Goal: Task Accomplishment & Management: Manage account settings

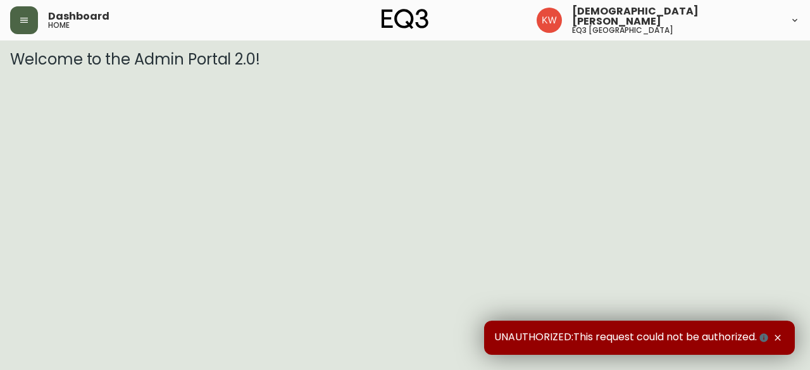
click at [23, 20] on icon "button" at bounding box center [24, 20] width 8 height 5
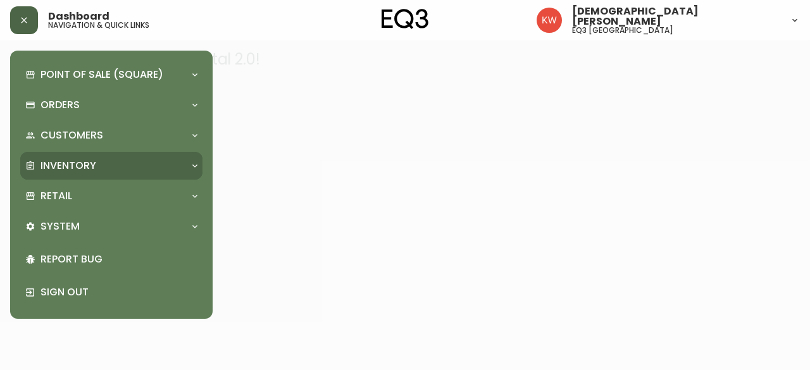
click at [65, 167] on p "Inventory" at bounding box center [69, 166] width 56 height 14
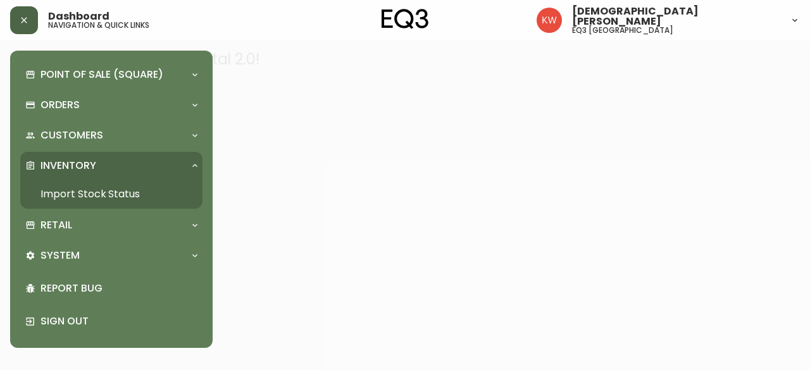
click at [77, 192] on link "Import Stock Status" at bounding box center [111, 194] width 182 height 29
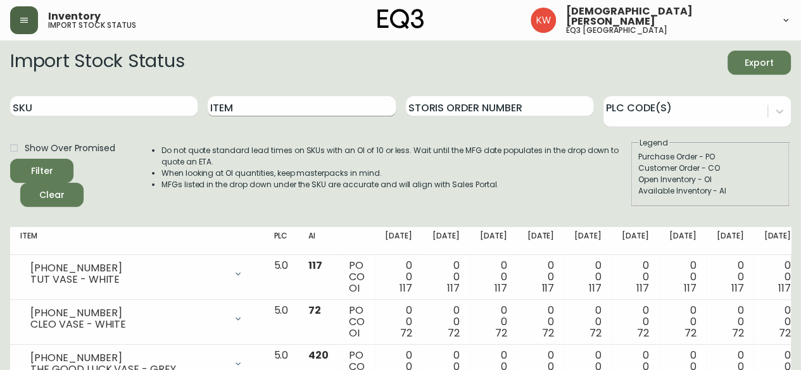
click at [258, 111] on input "Item" at bounding box center [301, 106] width 187 height 20
type input "CELLO"
click at [10, 159] on button "Filter" at bounding box center [41, 171] width 63 height 24
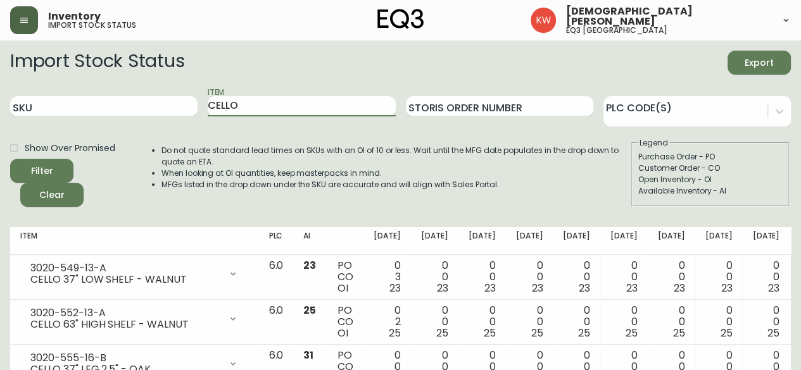
click at [28, 22] on icon "button" at bounding box center [24, 20] width 8 height 5
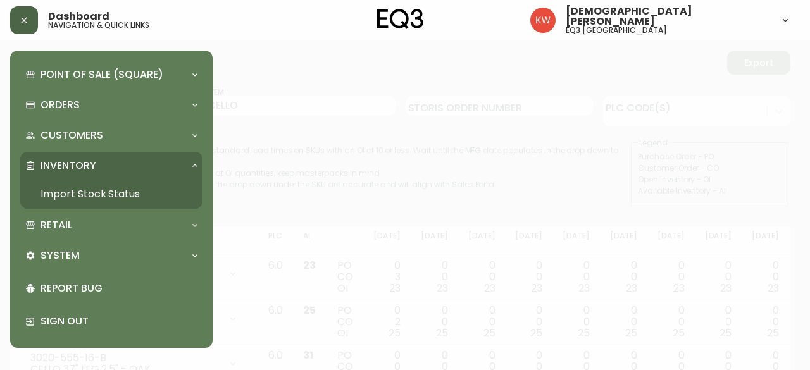
click at [208, 223] on div "Point of Sale (Square) Payments Virtual Terminal Transactions Search Terminals …" at bounding box center [111, 200] width 203 height 298
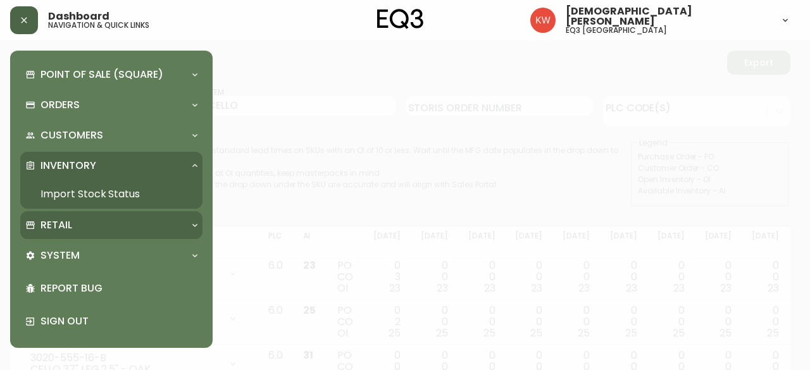
click at [195, 229] on icon at bounding box center [195, 225] width 10 height 10
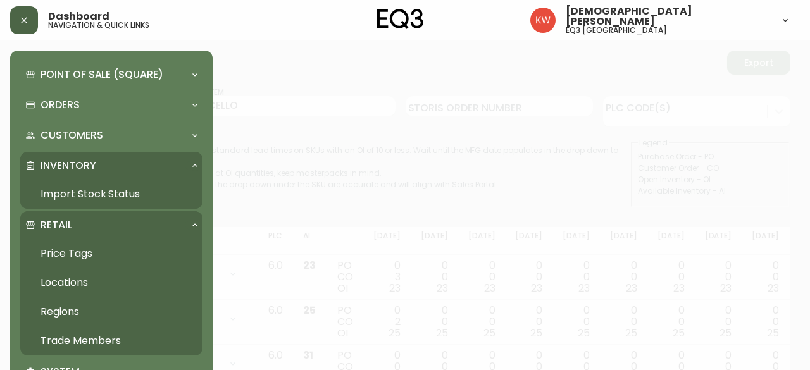
click at [103, 338] on link "Trade Members" at bounding box center [111, 341] width 182 height 29
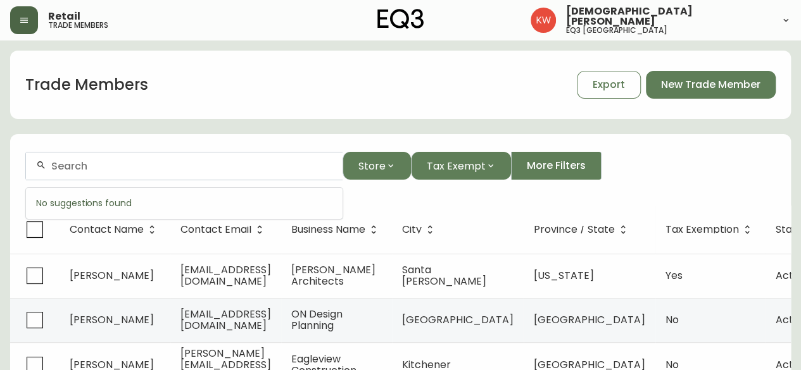
click at [134, 168] on input "text" at bounding box center [191, 166] width 281 height 12
click at [125, 166] on input "text" at bounding box center [191, 166] width 281 height 12
click at [165, 165] on input "text" at bounding box center [191, 166] width 281 height 12
paste input "[EMAIL_ADDRESS][DOMAIN_NAME]"
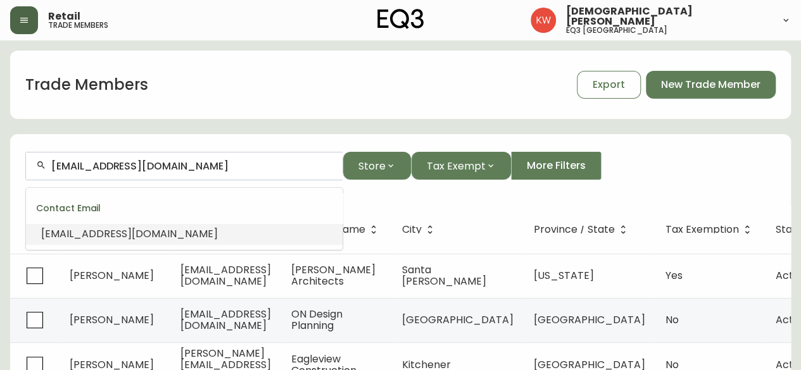
click at [122, 240] on span "[EMAIL_ADDRESS][DOMAIN_NAME]" at bounding box center [129, 234] width 177 height 15
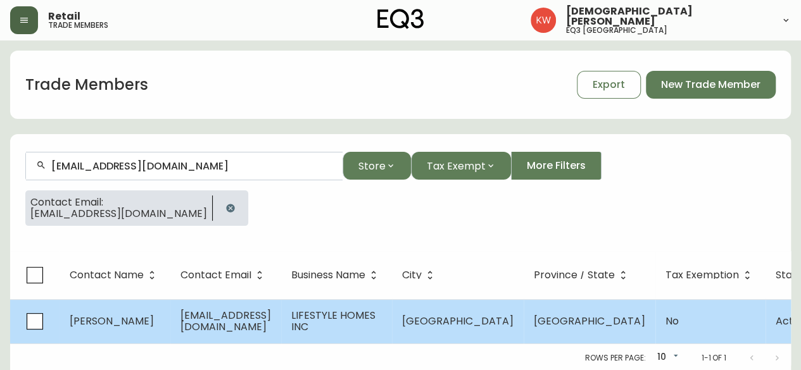
type input "[EMAIL_ADDRESS][DOMAIN_NAME]"
click at [224, 315] on span "[EMAIL_ADDRESS][DOMAIN_NAME]" at bounding box center [225, 321] width 91 height 26
select select "AB"
select select "CA"
select select "CA_EN"
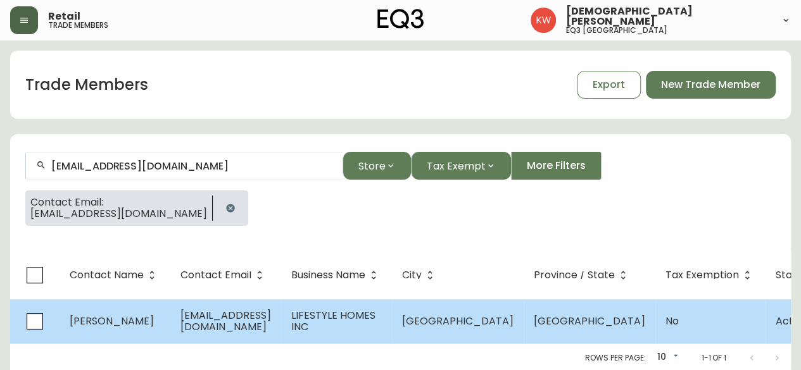
select select "Other"
select select "Home Builder"
select select "false"
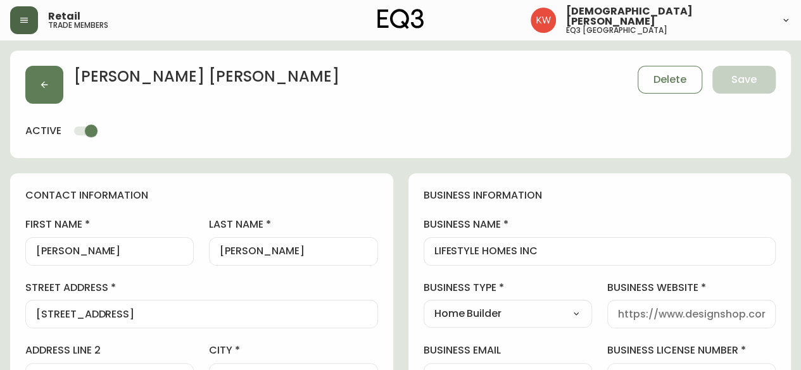
type input "EQ3 [GEOGRAPHIC_DATA]"
select select "cjw10z96m00006gs08l3o91tv"
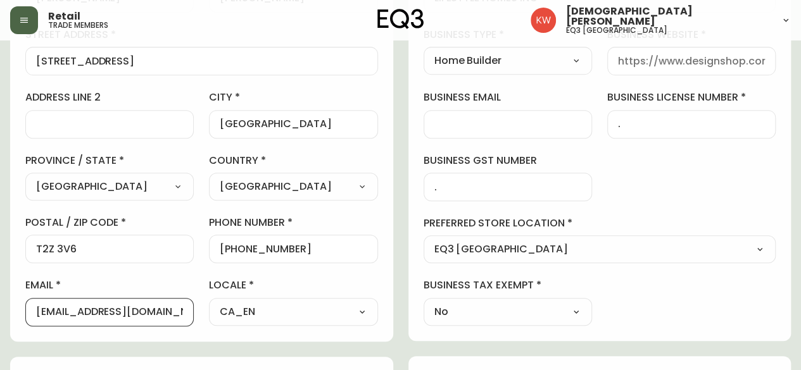
drag, startPoint x: 94, startPoint y: 308, endPoint x: 215, endPoint y: 322, distance: 121.7
click at [215, 322] on div "first name [PERSON_NAME] last name [PERSON_NAME][GEOGRAPHIC_DATA] address [STRE…" at bounding box center [201, 145] width 353 height 361
click at [675, 61] on input "business website" at bounding box center [691, 61] width 147 height 12
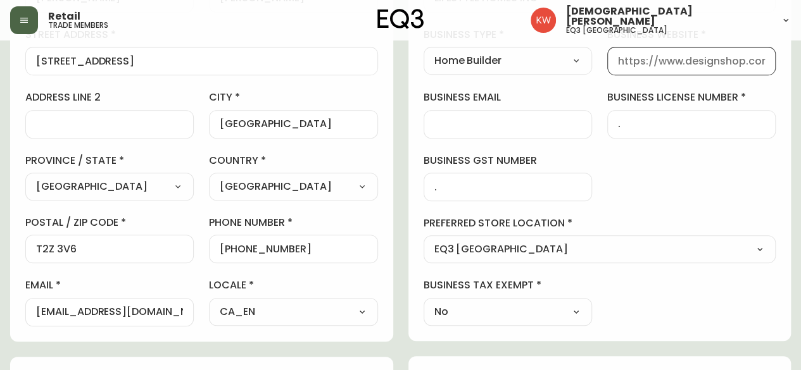
paste input "[DOMAIN_NAME]"
type input "[DOMAIN_NAME]"
drag, startPoint x: 719, startPoint y: 64, endPoint x: 606, endPoint y: 68, distance: 112.8
click at [606, 68] on div "business information business name LIFESTYLE HOMES INC business type Home Build…" at bounding box center [599, 130] width 383 height 421
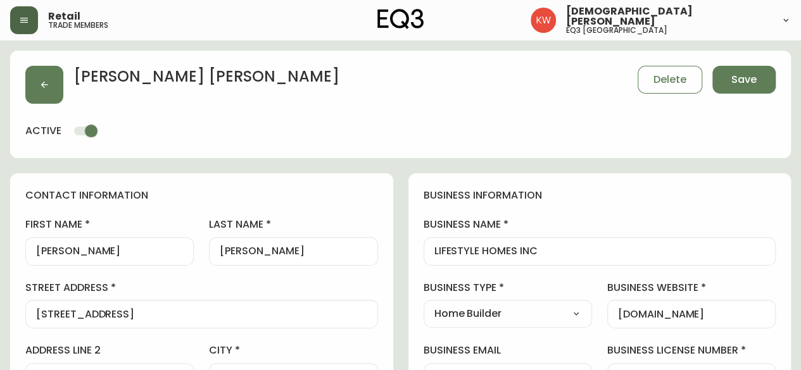
scroll to position [127, 0]
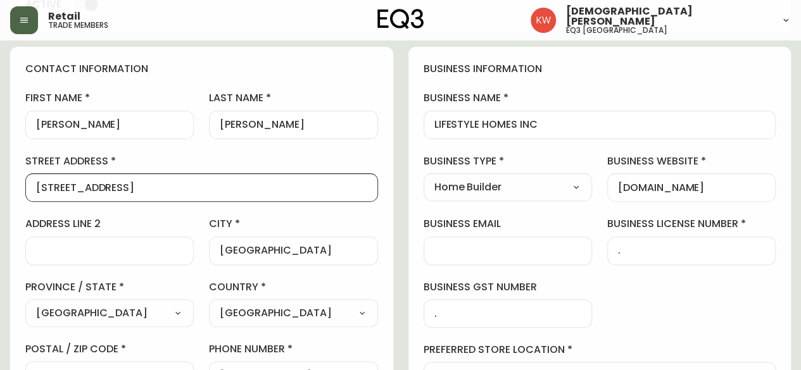
drag, startPoint x: 103, startPoint y: 187, endPoint x: 24, endPoint y: 187, distance: 78.5
click at [24, 187] on div "contact information first name [PERSON_NAME] last name [PERSON_NAME][GEOGRAPHIC…" at bounding box center [201, 258] width 383 height 422
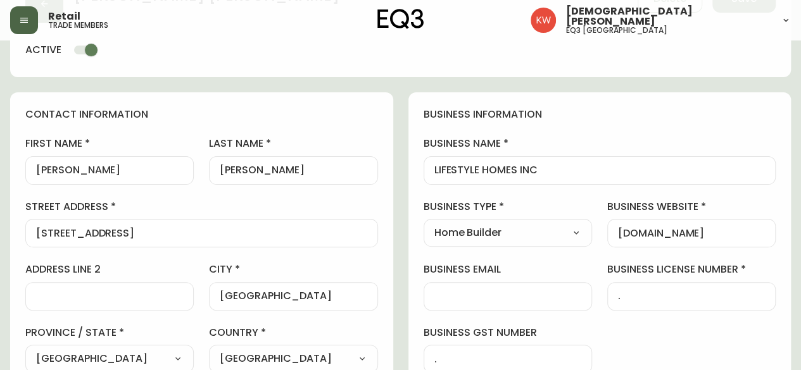
scroll to position [0, 0]
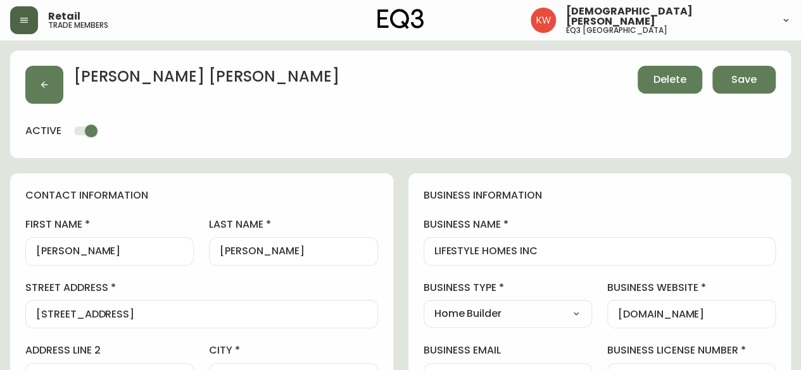
click at [665, 84] on span "Delete" at bounding box center [669, 80] width 33 height 14
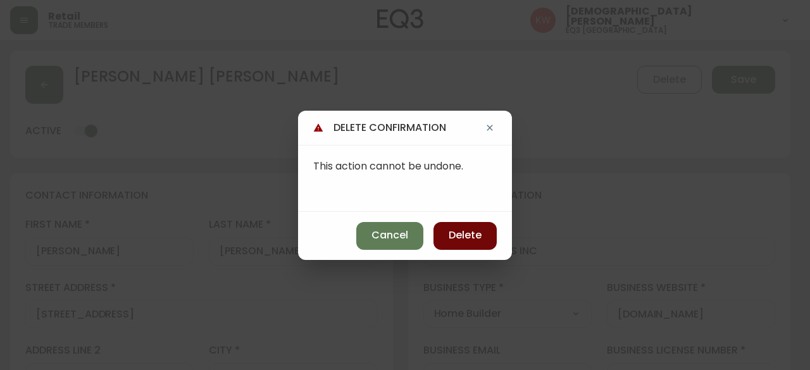
click at [481, 235] on span "Delete" at bounding box center [465, 236] width 33 height 14
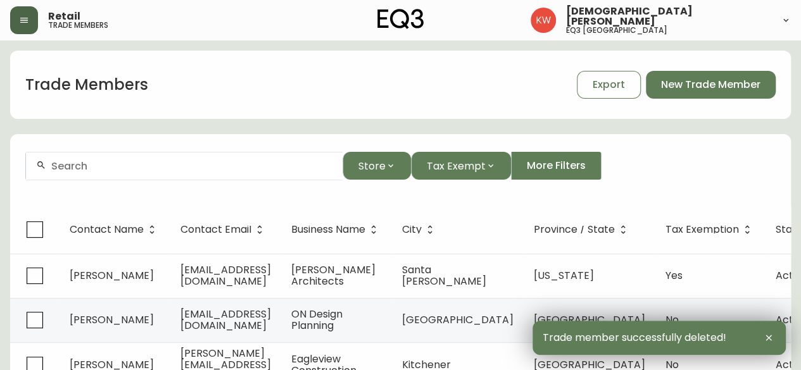
click at [202, 165] on input "text" at bounding box center [191, 166] width 281 height 12
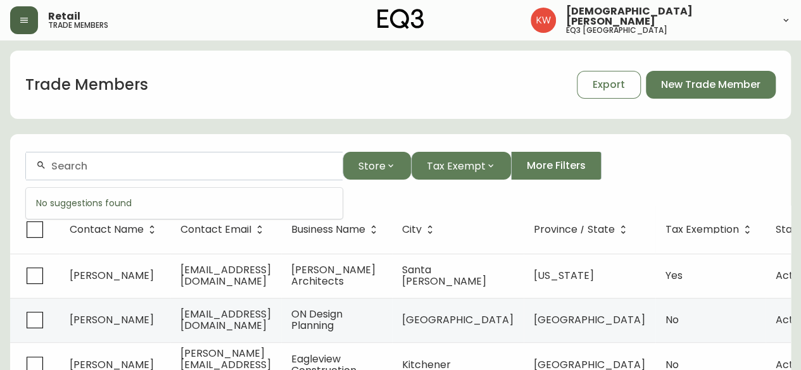
paste input "[EMAIL_ADDRESS][DOMAIN_NAME]"
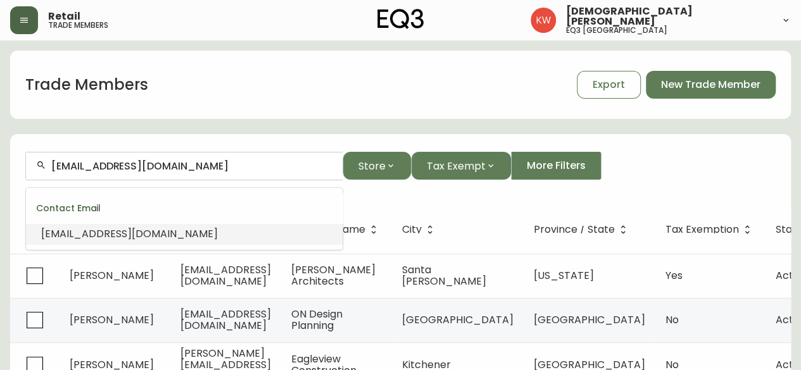
click at [159, 231] on span "[EMAIL_ADDRESS][DOMAIN_NAME]" at bounding box center [129, 234] width 177 height 15
type input "[EMAIL_ADDRESS][DOMAIN_NAME]"
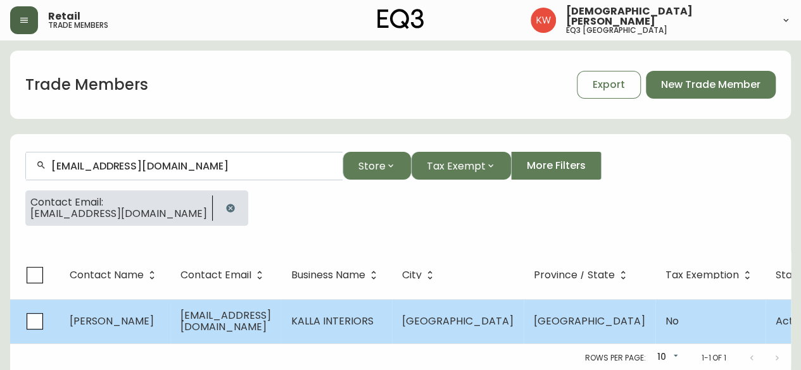
click at [179, 322] on td "[EMAIL_ADDRESS][DOMAIN_NAME]" at bounding box center [225, 321] width 111 height 44
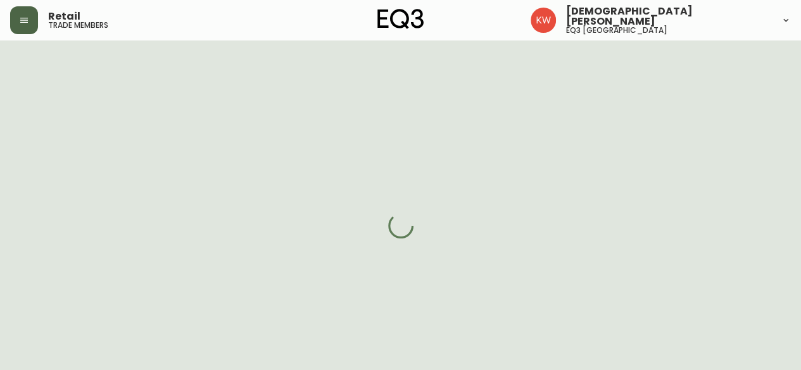
select select "AB"
select select "CA"
select select "CA_EN"
select select "Other"
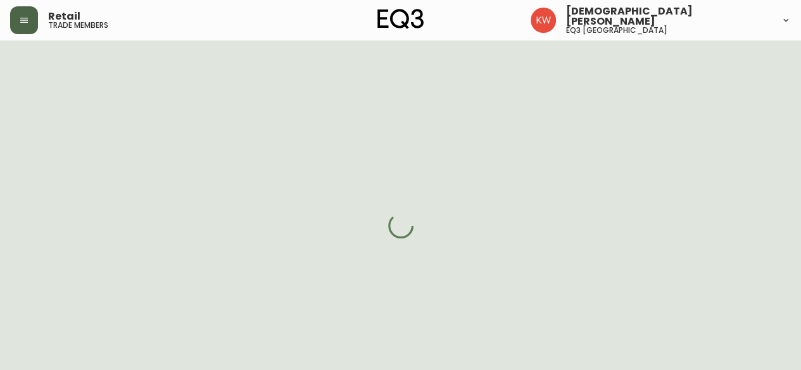
select select "cjw10z96m00006gs08l3o91tv"
select select "false"
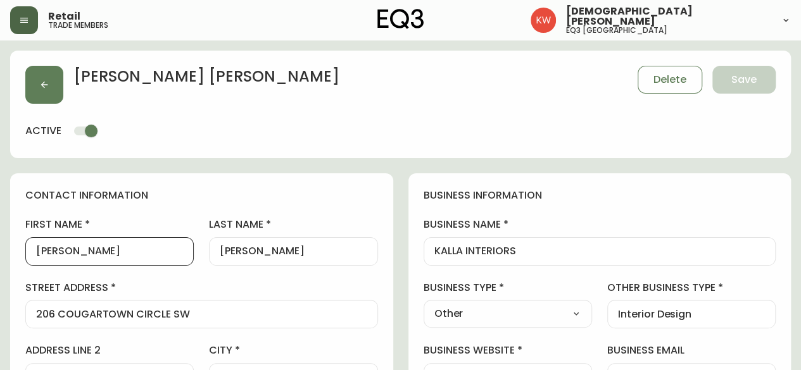
drag, startPoint x: 60, startPoint y: 251, endPoint x: 42, endPoint y: 246, distance: 17.8
click at [42, 246] on input "[PERSON_NAME]" at bounding box center [109, 252] width 147 height 12
type input "[PERSON_NAME]"
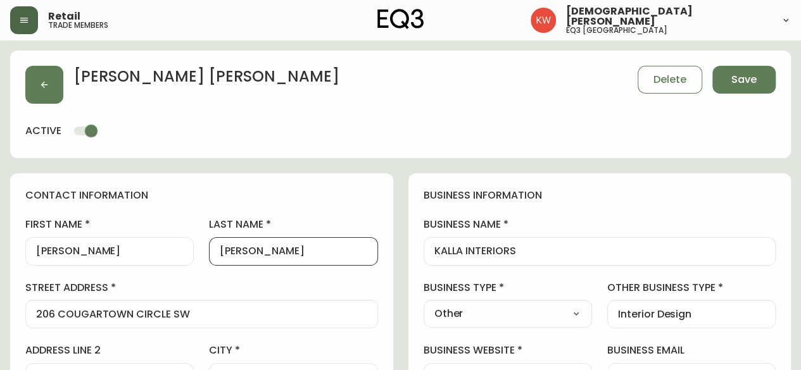
drag, startPoint x: 287, startPoint y: 254, endPoint x: 249, endPoint y: 249, distance: 37.7
click at [249, 249] on input "[PERSON_NAME]" at bounding box center [293, 252] width 147 height 12
type input "[PERSON_NAME]"
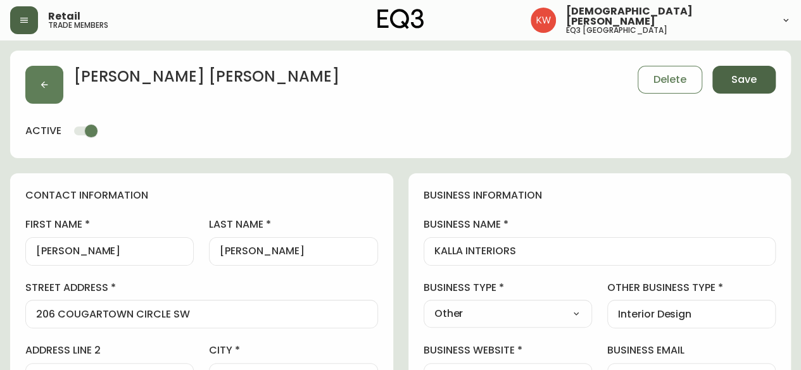
click at [743, 75] on span "Save" at bounding box center [743, 80] width 25 height 14
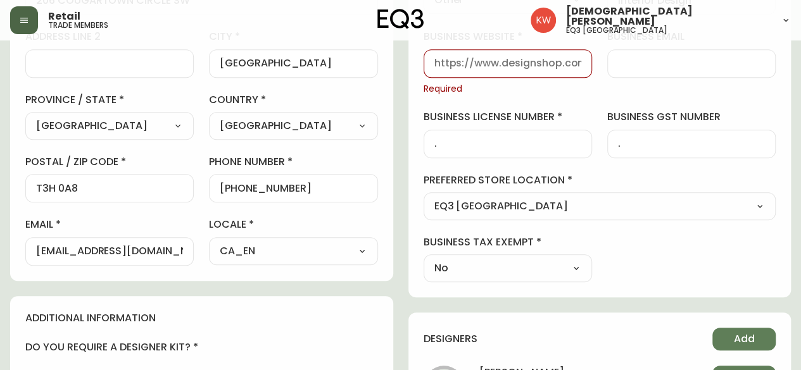
scroll to position [317, 0]
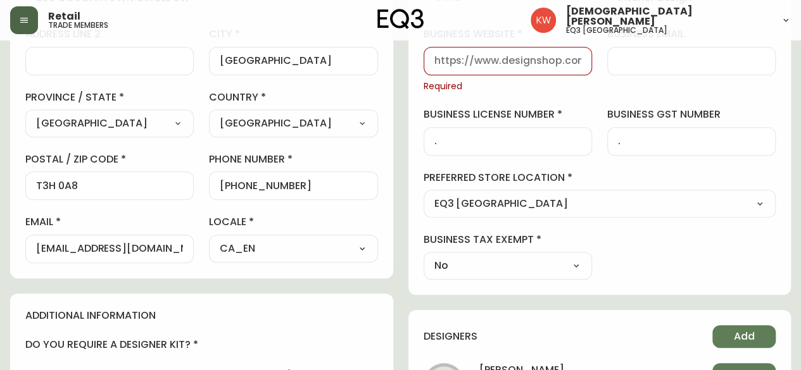
click at [533, 65] on input "business website" at bounding box center [507, 61] width 147 height 12
type input "[DOMAIN_NAME]"
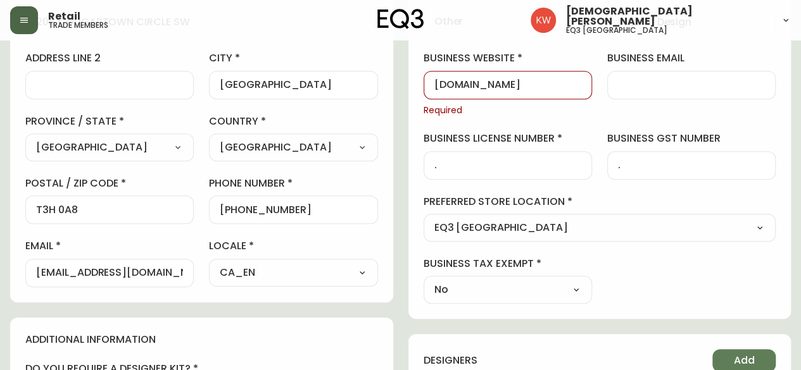
scroll to position [0, 0]
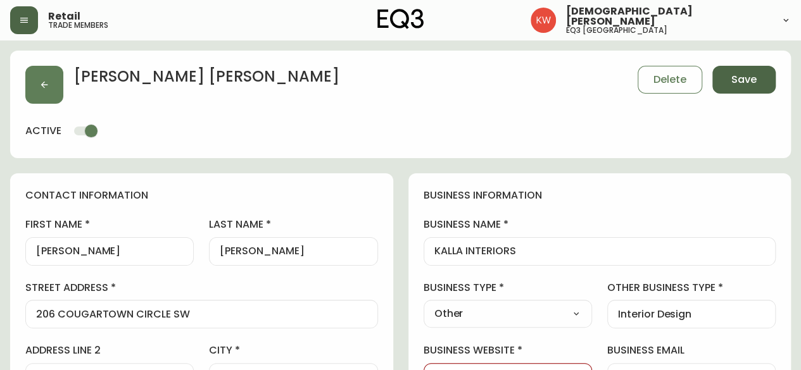
click at [756, 84] on span "Save" at bounding box center [743, 80] width 25 height 14
select select
type input "Other"
select select "Other"
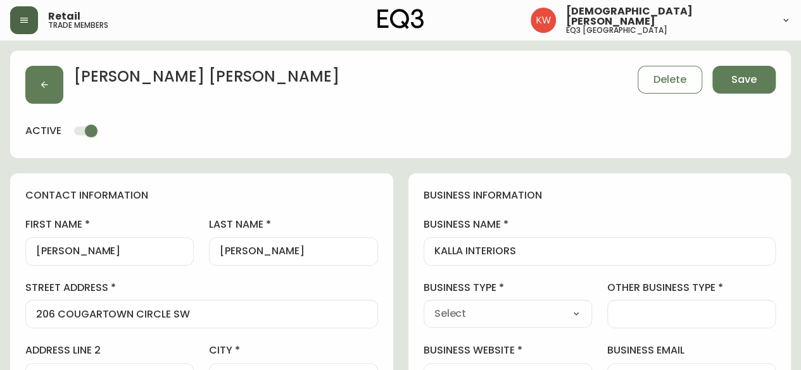
type input "Other"
select select "Other"
type input "Interior Design"
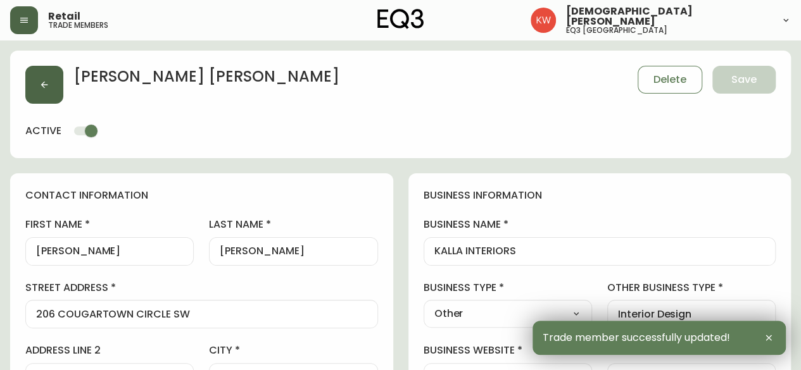
click at [45, 82] on icon "button" at bounding box center [44, 85] width 10 height 10
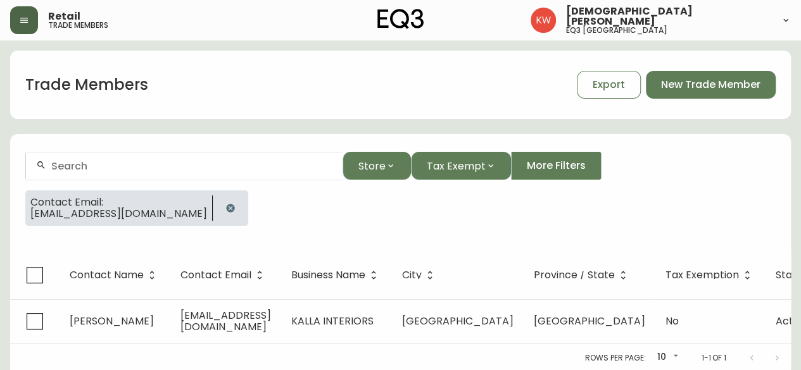
click at [225, 208] on icon "button" at bounding box center [230, 208] width 10 height 10
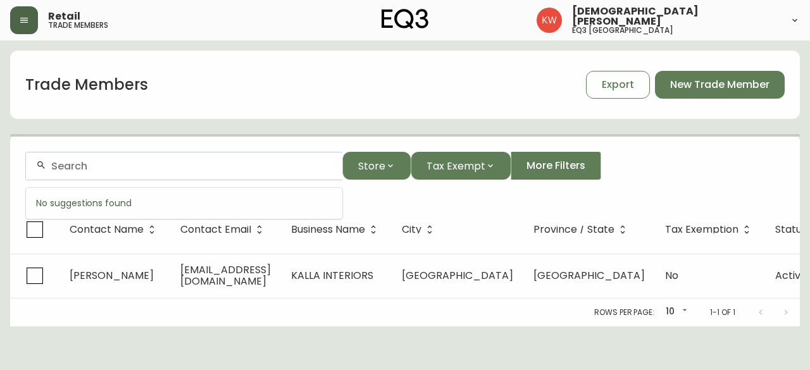
click at [160, 169] on input "text" at bounding box center [191, 166] width 281 height 12
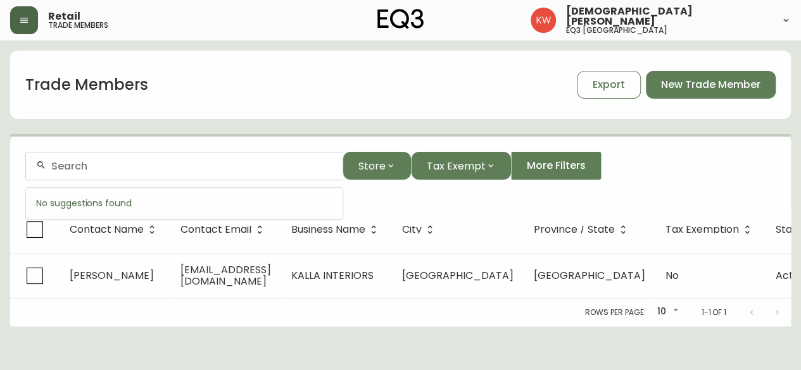
paste input "[EMAIL_ADDRESS][DOMAIN_NAME]"
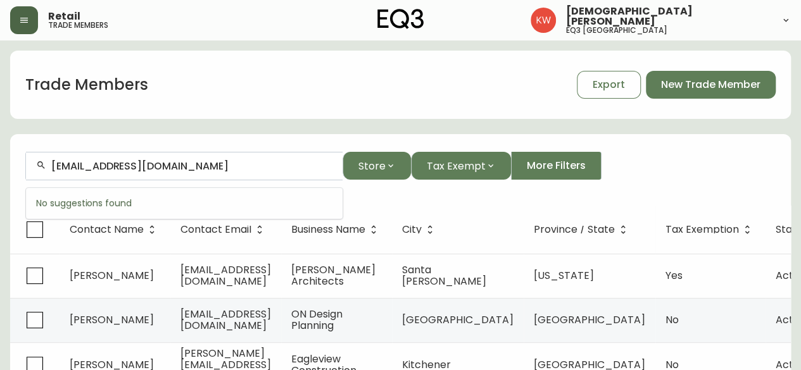
type input "[EMAIL_ADDRESS][DOMAIN_NAME]"
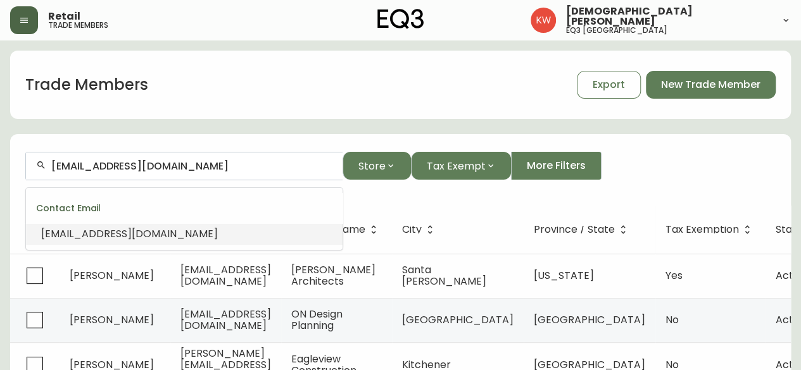
click at [114, 231] on span "[EMAIL_ADDRESS][DOMAIN_NAME]" at bounding box center [129, 234] width 177 height 15
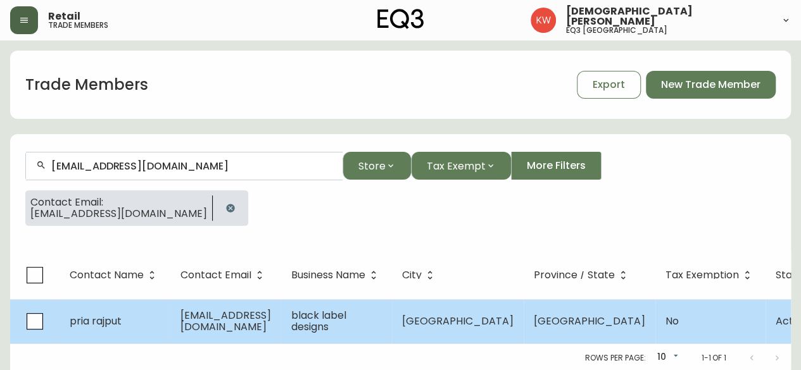
click at [138, 325] on td "pria rajput" at bounding box center [115, 321] width 111 height 44
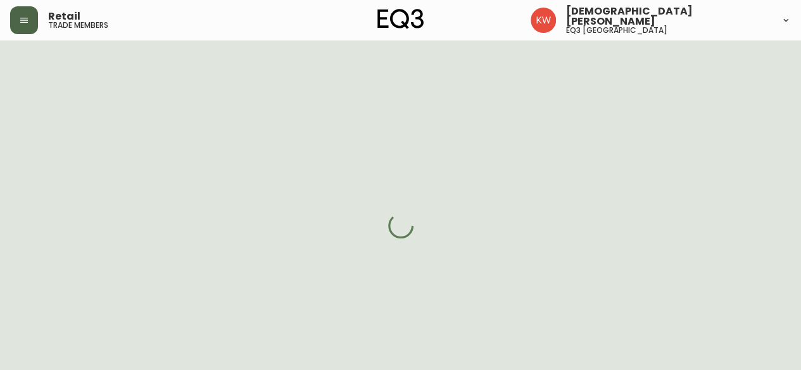
select select "AB"
select select "CA"
select select "CA_EN"
select select "Other"
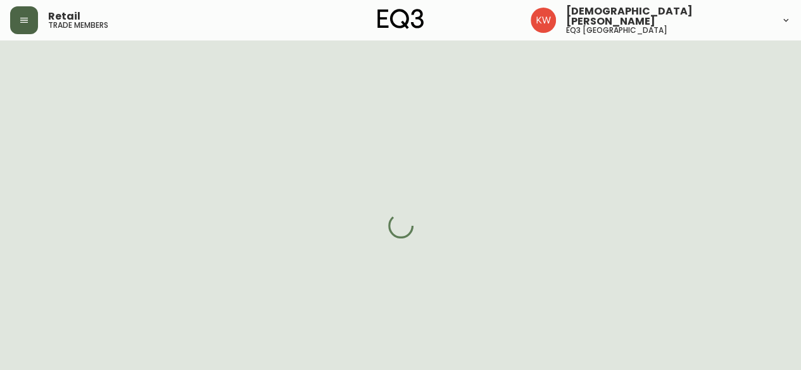
select select "cjw10z96m00006gs08l3o91tv"
select select "false"
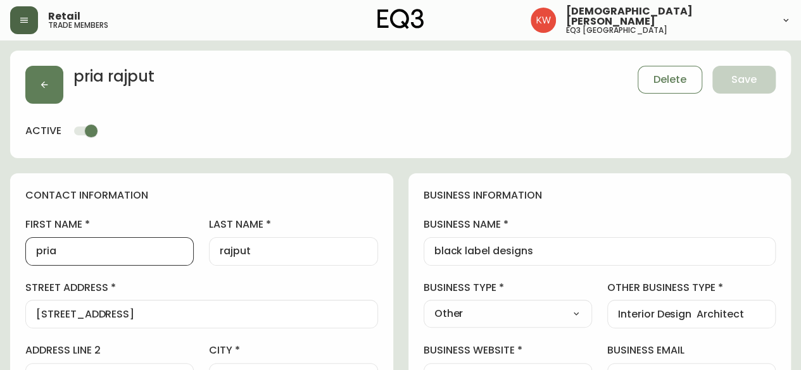
drag, startPoint x: 122, startPoint y: 249, endPoint x: 14, endPoint y: 247, distance: 108.3
type input "Pria"
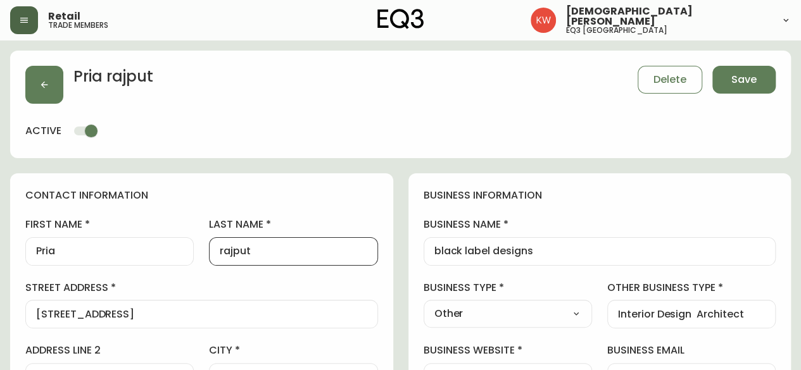
click at [225, 246] on input "rajput" at bounding box center [293, 252] width 147 height 12
type input "Rajput"
click at [732, 80] on span "Save" at bounding box center [743, 80] width 25 height 14
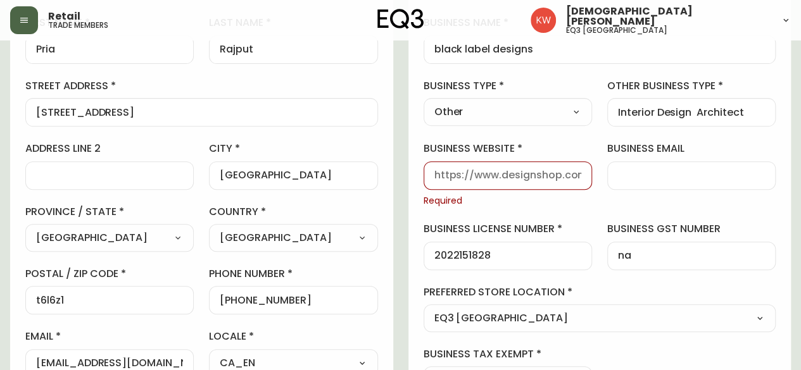
scroll to position [190, 0]
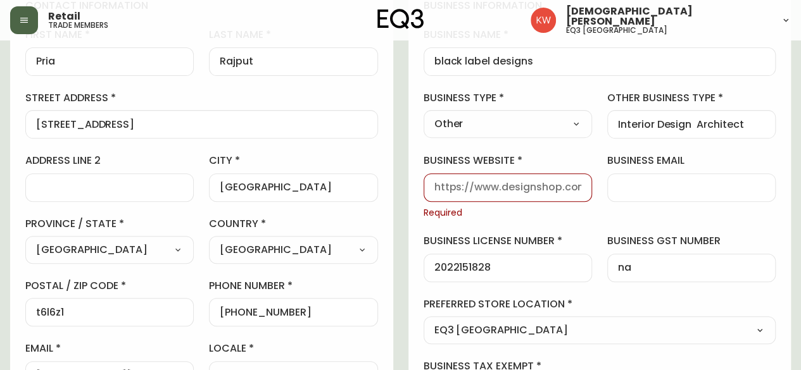
click at [513, 182] on input "business website" at bounding box center [507, 188] width 147 height 12
type input "[DOMAIN_NAME]"
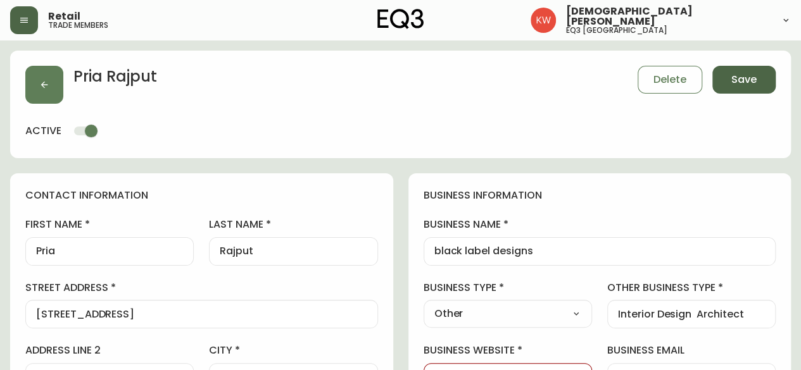
click at [727, 85] on button "Save" at bounding box center [743, 80] width 63 height 28
select select
type input "Other"
select select "Other"
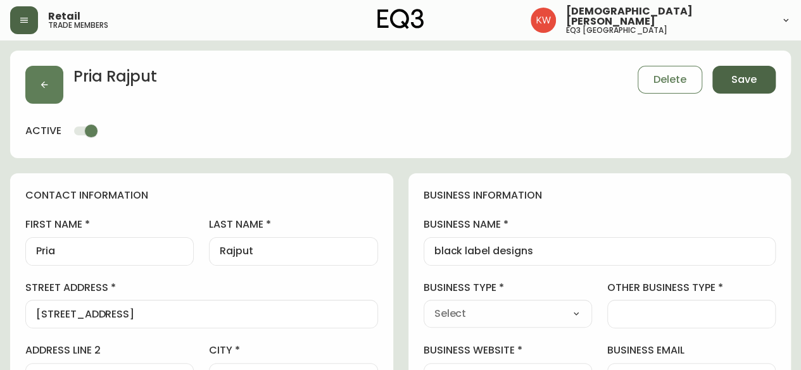
type input "Other"
select select "Other"
type input "Interior Design Architect"
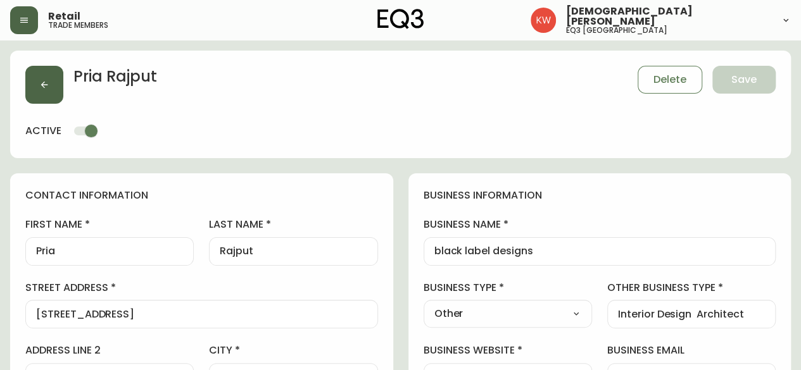
click at [47, 87] on icon "button" at bounding box center [44, 85] width 10 height 10
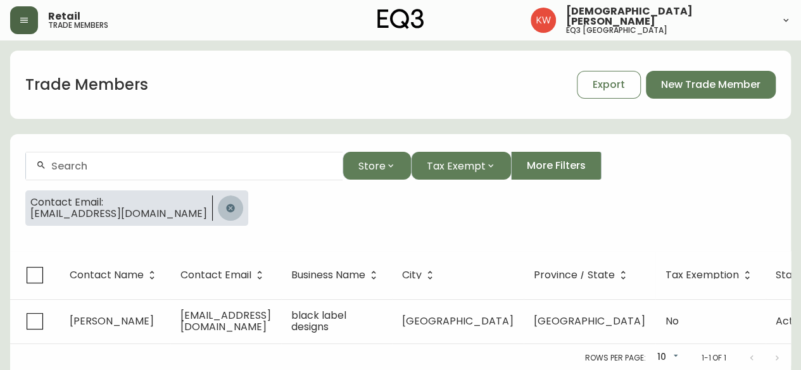
click at [225, 203] on icon "button" at bounding box center [230, 208] width 10 height 10
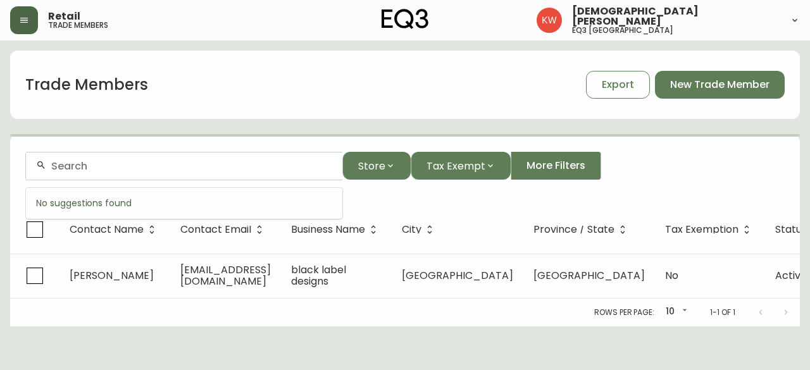
click at [172, 168] on input "text" at bounding box center [191, 166] width 281 height 12
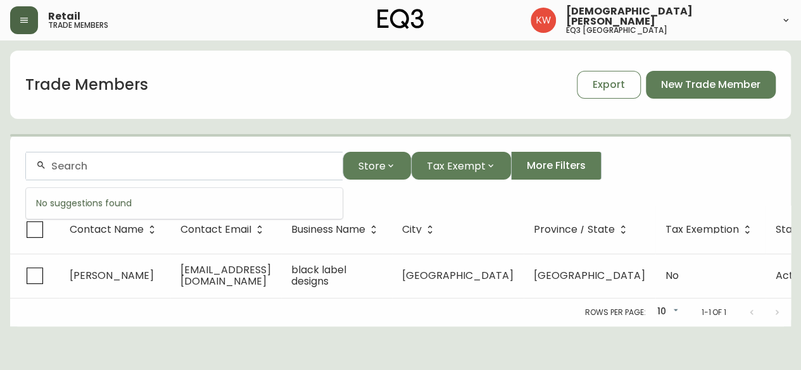
paste input "[EMAIL_ADDRESS][PERSON_NAME][DOMAIN_NAME]"
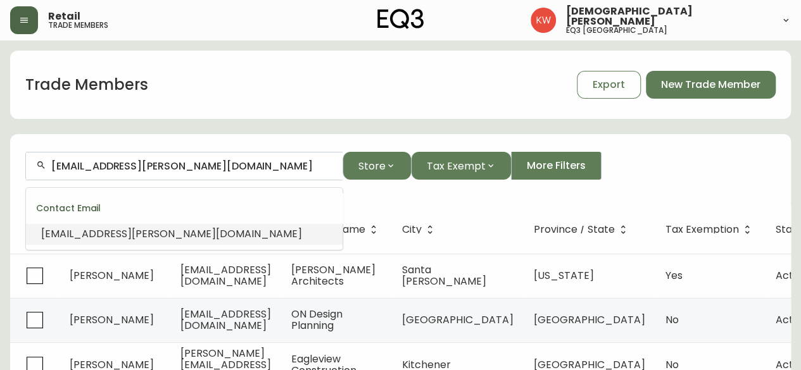
click at [129, 236] on span "[EMAIL_ADDRESS][PERSON_NAME][DOMAIN_NAME]" at bounding box center [171, 234] width 261 height 15
type input "[EMAIL_ADDRESS][PERSON_NAME][DOMAIN_NAME]"
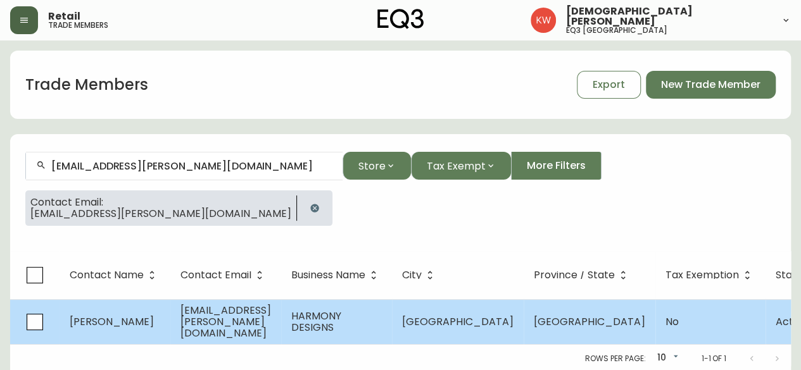
click at [142, 318] on td "[PERSON_NAME]" at bounding box center [115, 321] width 111 height 45
select select "AB"
select select "CA"
select select "CA_EN"
select select "Other"
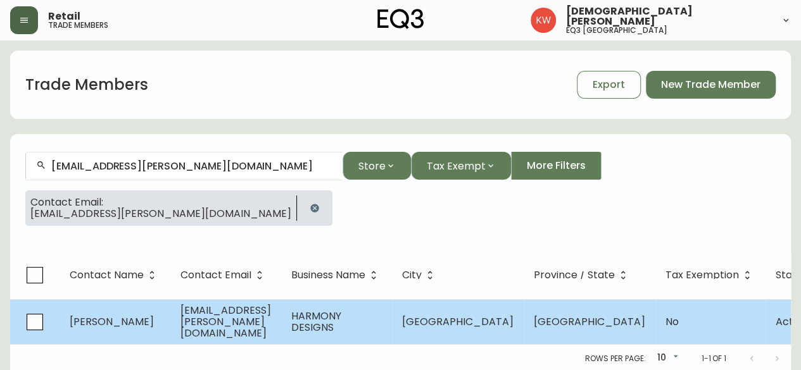
select select "Other"
select select "false"
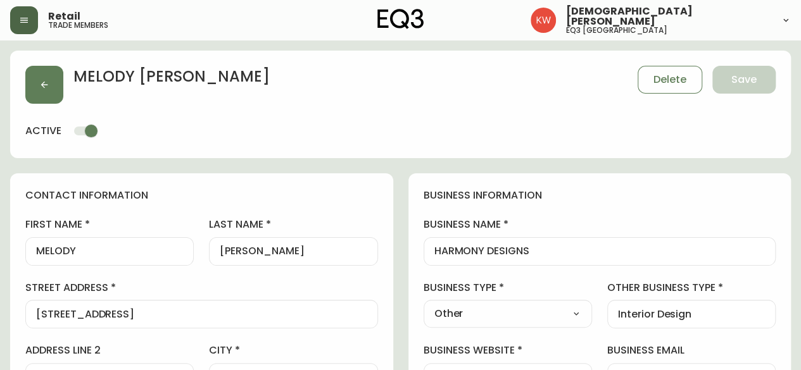
type input "EQ3 [GEOGRAPHIC_DATA]"
select select "cjw10z96m00006gs08l3o91tv"
drag, startPoint x: 119, startPoint y: 249, endPoint x: 41, endPoint y: 244, distance: 78.0
click at [41, 244] on div "MELODY" at bounding box center [109, 251] width 168 height 28
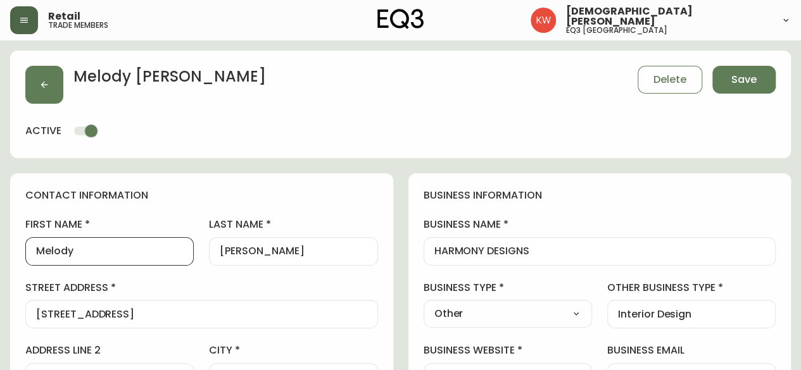
type input "Melody"
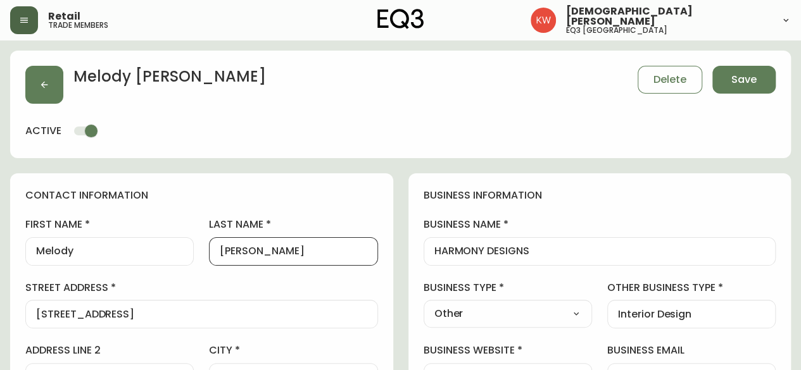
drag, startPoint x: 286, startPoint y: 253, endPoint x: 261, endPoint y: 251, distance: 24.8
click at [261, 251] on input "[PERSON_NAME]" at bounding box center [293, 252] width 147 height 12
drag, startPoint x: 262, startPoint y: 250, endPoint x: 242, endPoint y: 254, distance: 20.6
click at [242, 254] on input "[PERSON_NAME]" at bounding box center [293, 252] width 147 height 12
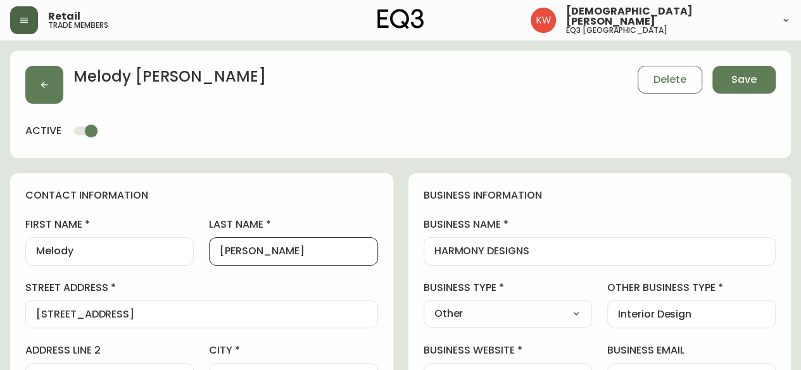
type input "[PERSON_NAME]"
click at [489, 123] on div "[PERSON_NAME] Delete Save active" at bounding box center [400, 105] width 781 height 108
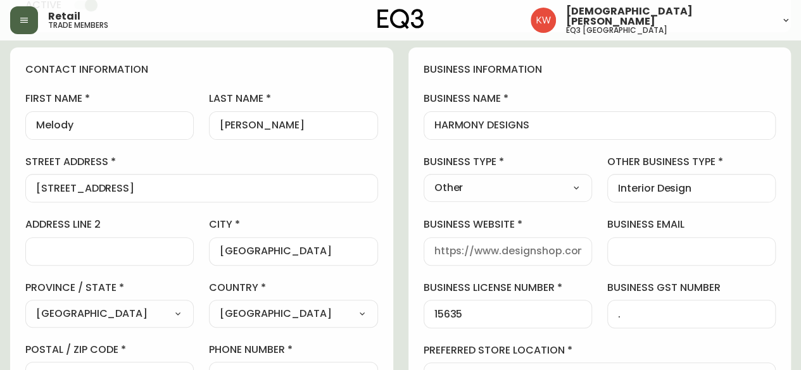
scroll to position [127, 0]
click at [523, 184] on select "Select Interior Designer Architect Home Builder Contractor Real Estate Agent Ho…" at bounding box center [508, 187] width 168 height 19
select select "Interior Designer"
click at [424, 178] on select "Select Interior Designer Architect Home Builder Contractor Real Estate Agent Ho…" at bounding box center [508, 187] width 168 height 19
type input "Interior Designer"
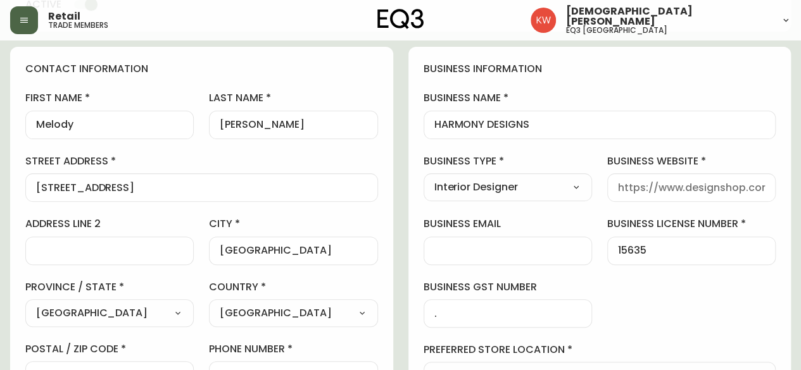
click at [650, 184] on input "business website" at bounding box center [691, 188] width 147 height 12
type input "[DOMAIN_NAME]"
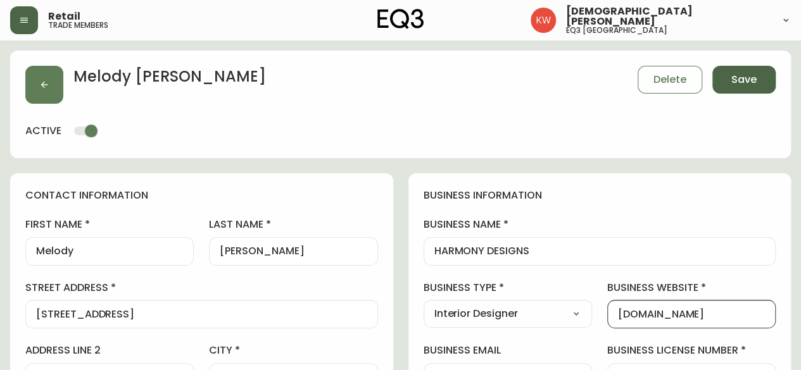
click at [744, 85] on span "Save" at bounding box center [743, 80] width 25 height 14
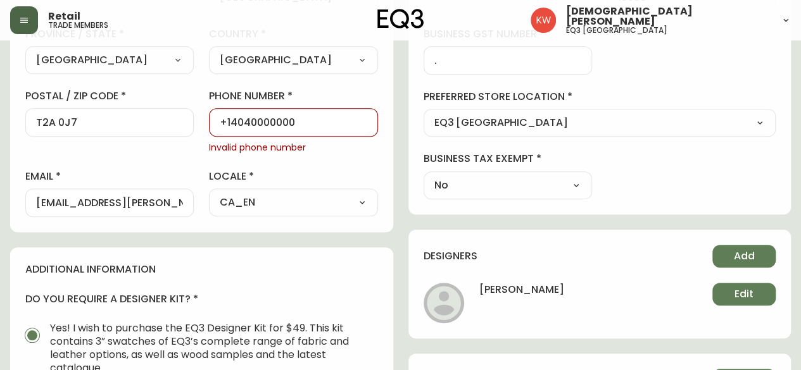
drag, startPoint x: 303, startPoint y: 121, endPoint x: 220, endPoint y: 120, distance: 83.6
click at [220, 120] on input "+14040000000" at bounding box center [293, 122] width 147 height 12
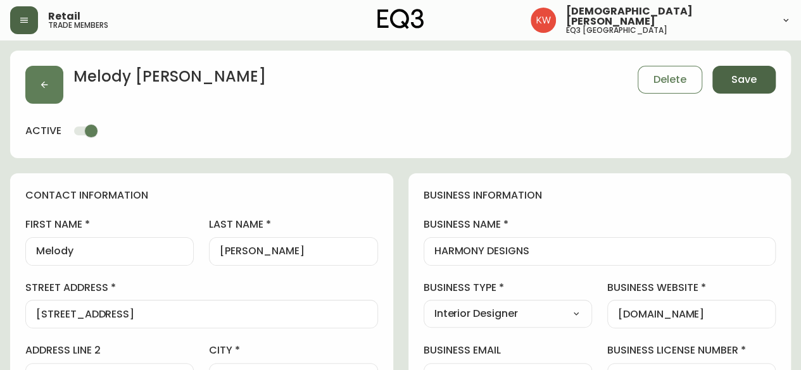
type input "4032128080"
click at [737, 78] on span "Save" at bounding box center [743, 80] width 25 height 14
select select
type input "[PHONE_NUMBER]"
type input "Other"
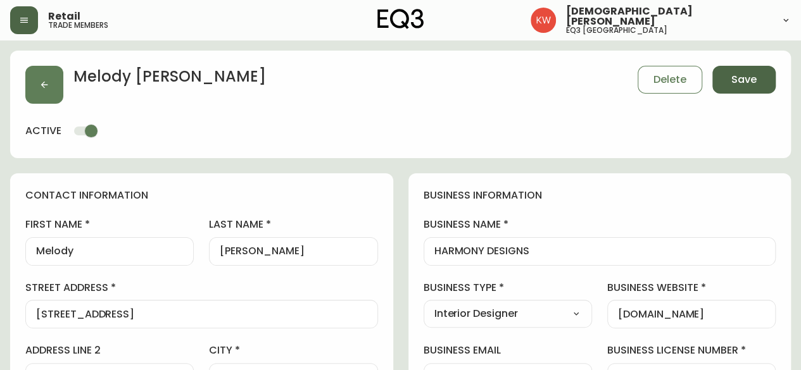
select select "Other"
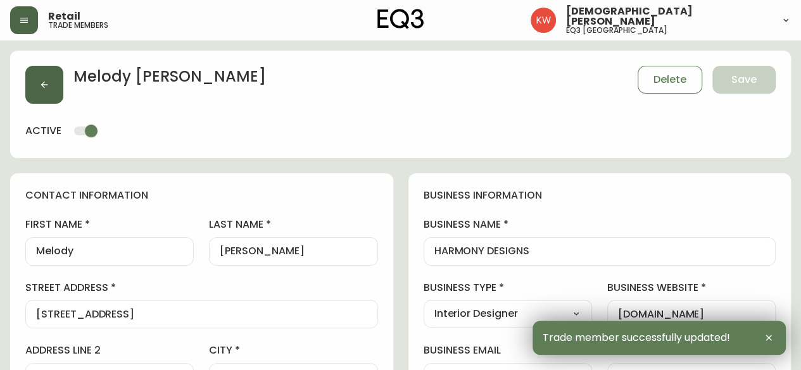
click at [48, 86] on icon "button" at bounding box center [44, 85] width 10 height 10
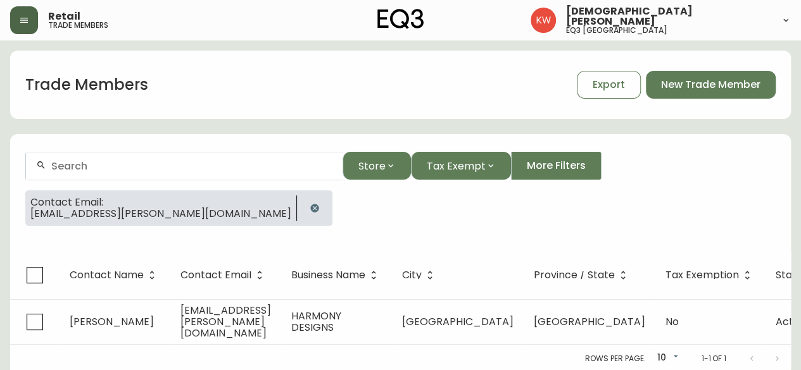
click at [310, 203] on icon "button" at bounding box center [315, 208] width 10 height 10
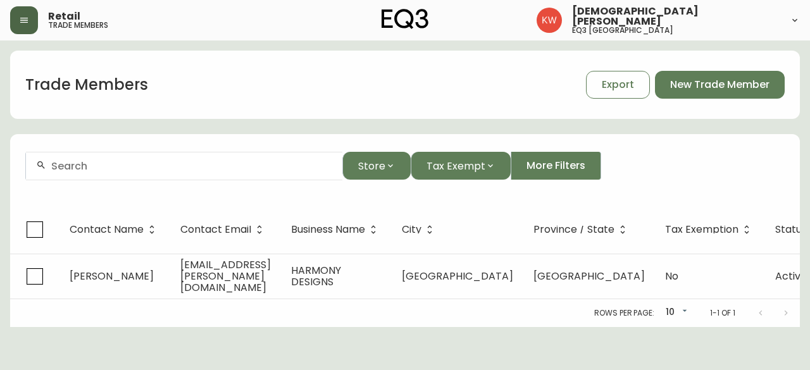
click at [179, 169] on input "text" at bounding box center [191, 166] width 281 height 12
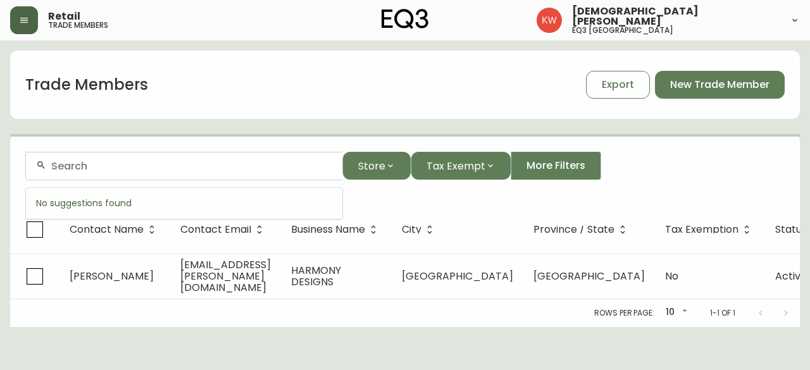
paste input "[PERSON_NAME][EMAIL_ADDRESS][DOMAIN_NAME]"
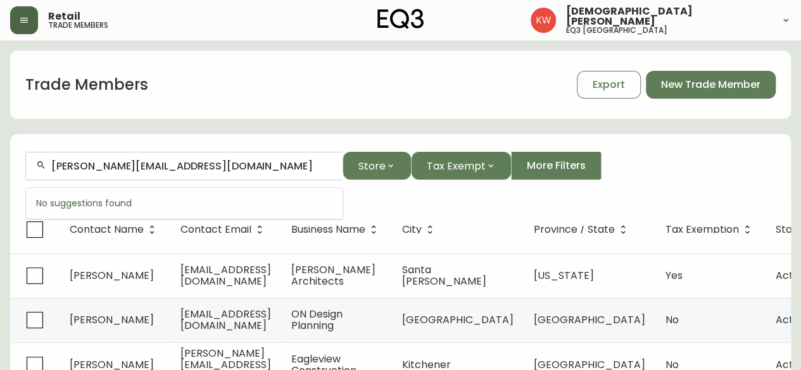
type input "[PERSON_NAME][EMAIL_ADDRESS][DOMAIN_NAME]"
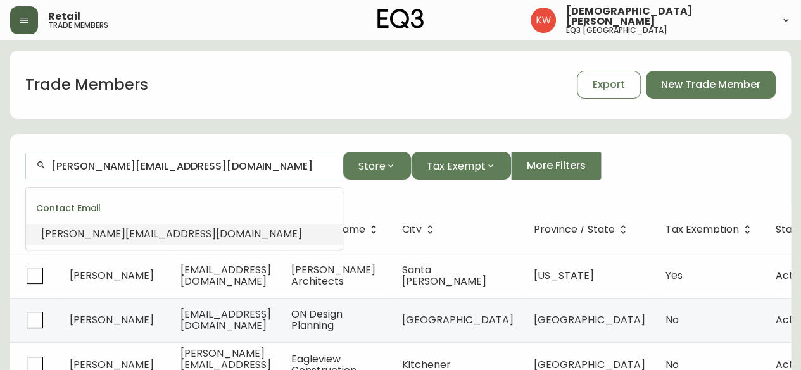
click at [158, 230] on span "[PERSON_NAME][EMAIL_ADDRESS][DOMAIN_NAME]" at bounding box center [171, 234] width 261 height 15
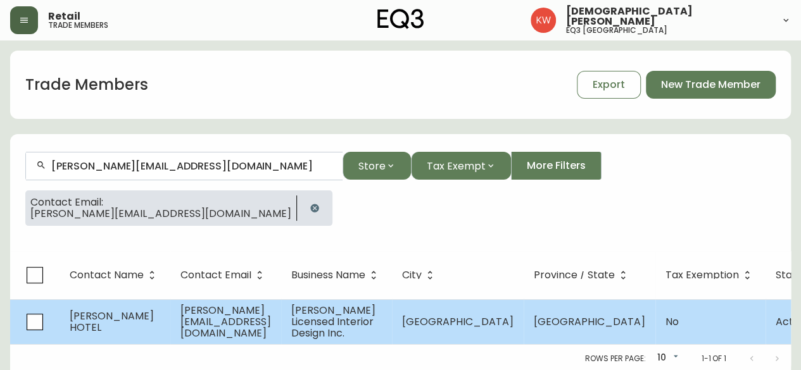
click at [134, 308] on td "[PERSON_NAME] HOTEL" at bounding box center [115, 321] width 111 height 45
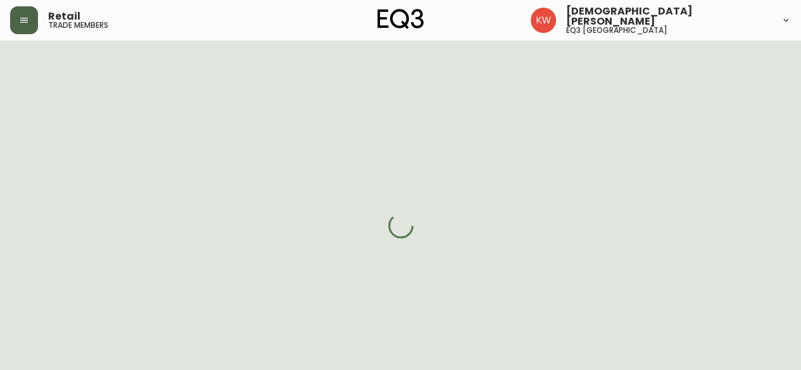
select select "AB"
select select "CA"
select select "CA_EN"
select select "Other"
select select "Interior Designer"
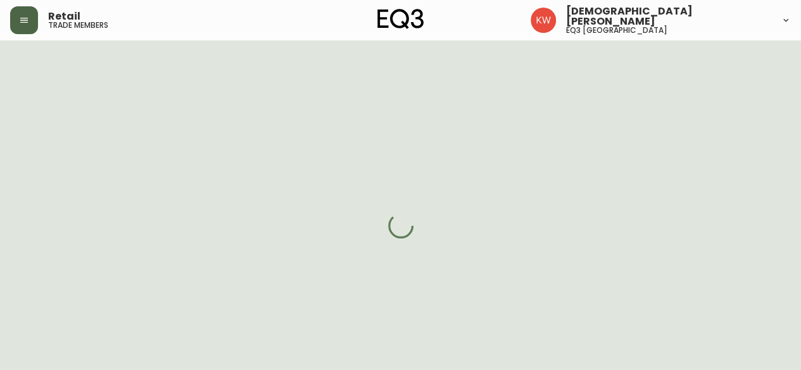
select select "false"
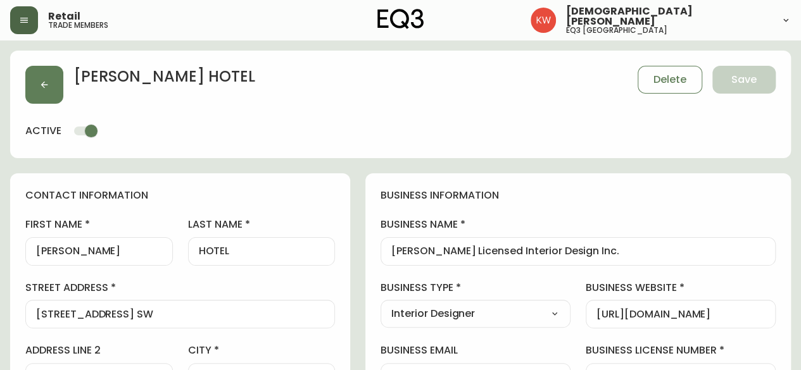
type input "EQ3 [GEOGRAPHIC_DATA]"
select select "cjw10z96m00006gs08l3o91tv"
drag, startPoint x: 107, startPoint y: 251, endPoint x: 42, endPoint y: 254, distance: 65.3
click at [42, 254] on input "[PERSON_NAME]" at bounding box center [99, 252] width 126 height 12
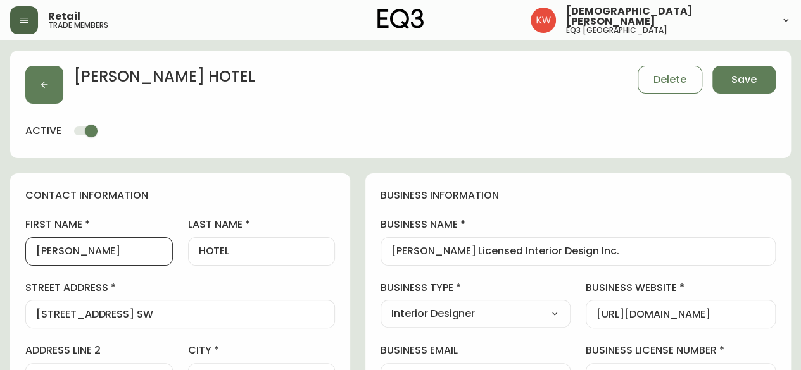
type input "[PERSON_NAME]"
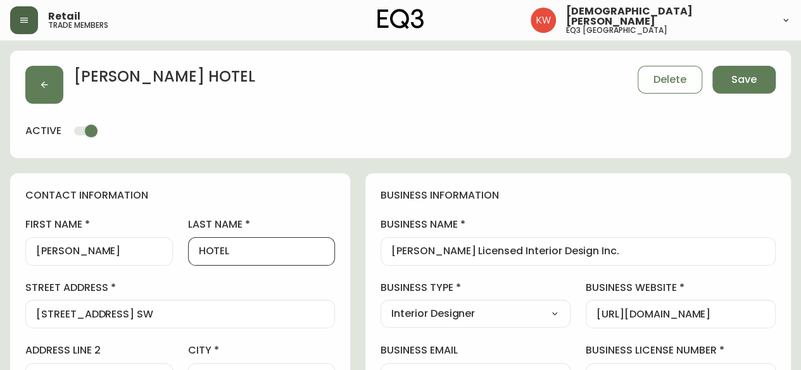
drag, startPoint x: 266, startPoint y: 256, endPoint x: 229, endPoint y: 254, distance: 37.4
click at [229, 254] on input "HOTEL" at bounding box center [262, 252] width 126 height 12
type input "Hotel"
click at [753, 75] on span "Save" at bounding box center [743, 80] width 25 height 14
select select
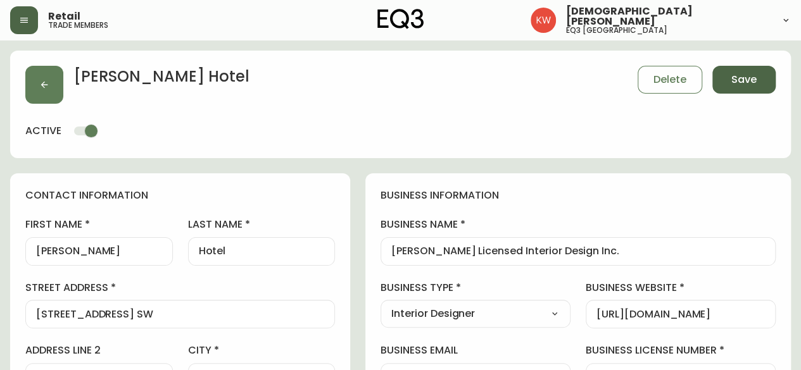
type input "Other"
select select "Other"
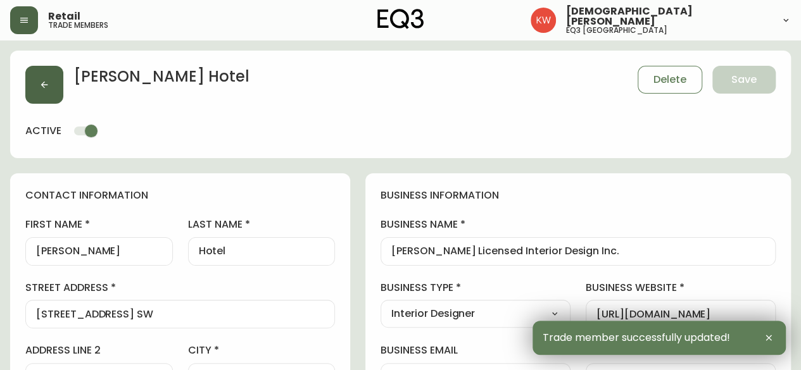
click at [46, 83] on icon "button" at bounding box center [44, 85] width 10 height 10
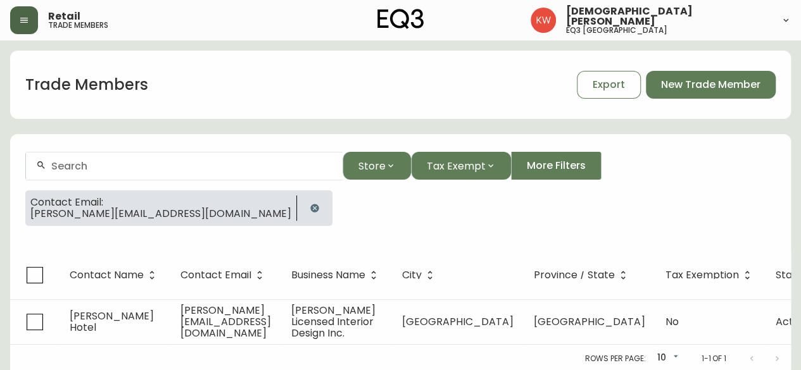
click at [310, 206] on icon "button" at bounding box center [315, 208] width 10 height 10
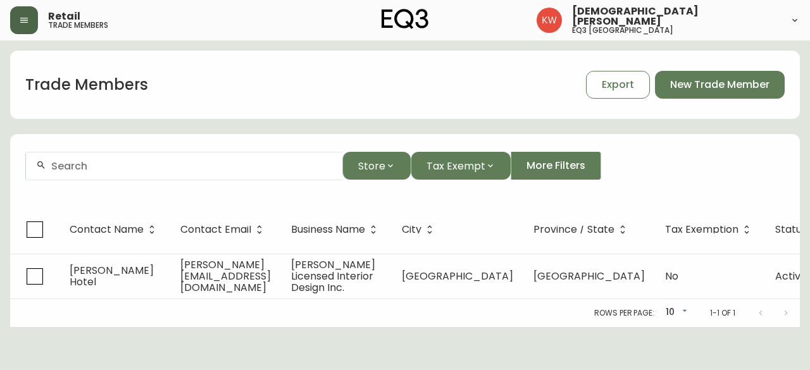
click at [168, 167] on input "text" at bounding box center [191, 166] width 281 height 12
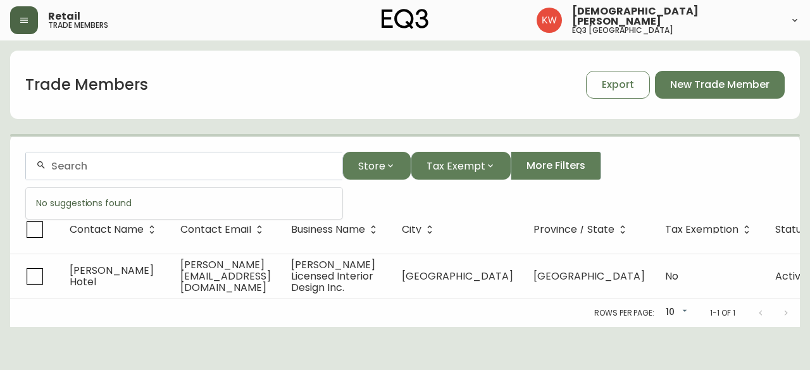
paste input "[PERSON_NAME][EMAIL_ADDRESS][DOMAIN_NAME]"
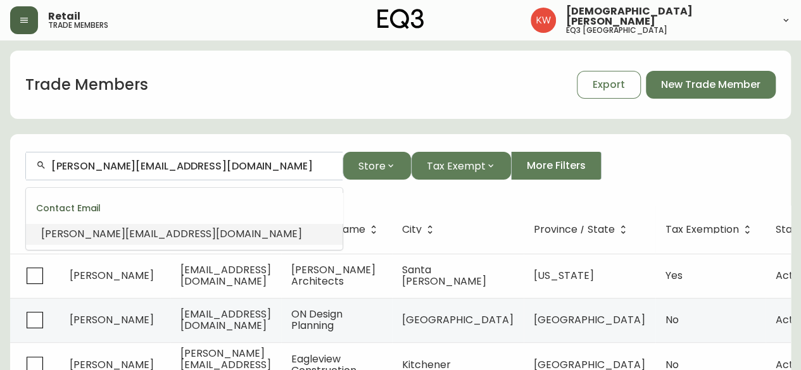
click at [134, 239] on span "[PERSON_NAME][EMAIL_ADDRESS][DOMAIN_NAME]" at bounding box center [171, 234] width 261 height 15
type input "[PERSON_NAME][EMAIL_ADDRESS][DOMAIN_NAME]"
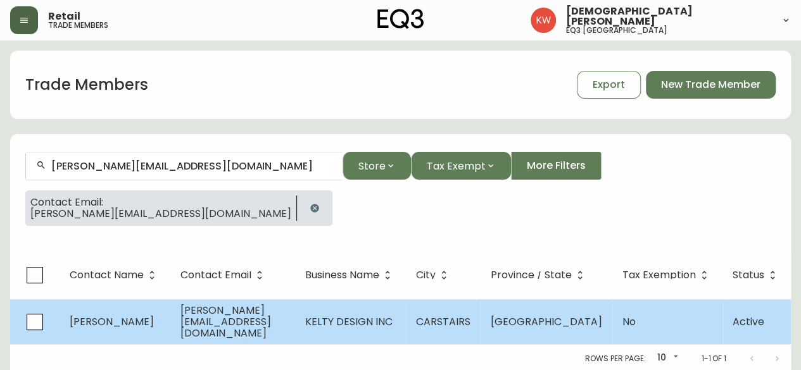
click at [204, 322] on span "[PERSON_NAME][EMAIL_ADDRESS][DOMAIN_NAME]" at bounding box center [225, 321] width 91 height 37
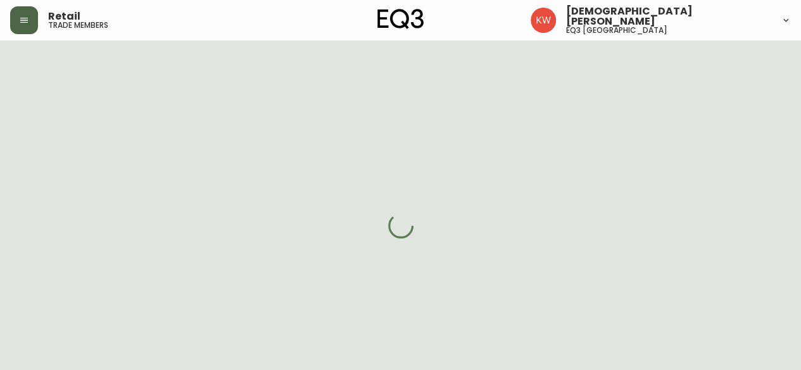
select select "AB"
select select "CA"
select select "CA_EN"
select select "Other"
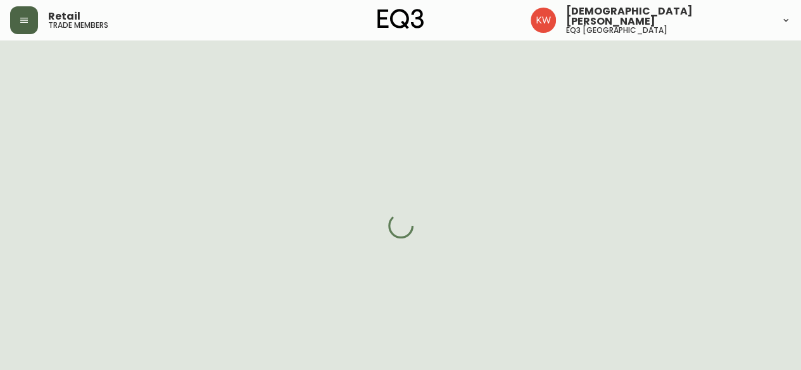
select select "cjw10z96m00006gs08l3o91tv"
select select "false"
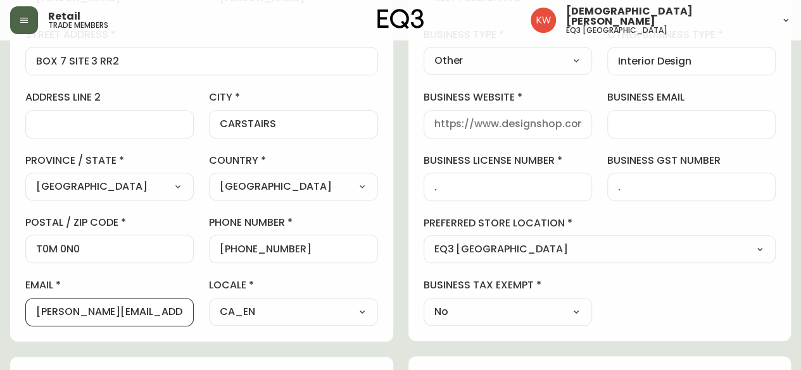
drag, startPoint x: 139, startPoint y: 314, endPoint x: 68, endPoint y: 311, distance: 71.6
click at [68, 311] on input "[PERSON_NAME][EMAIL_ADDRESS][DOMAIN_NAME]" at bounding box center [109, 312] width 147 height 12
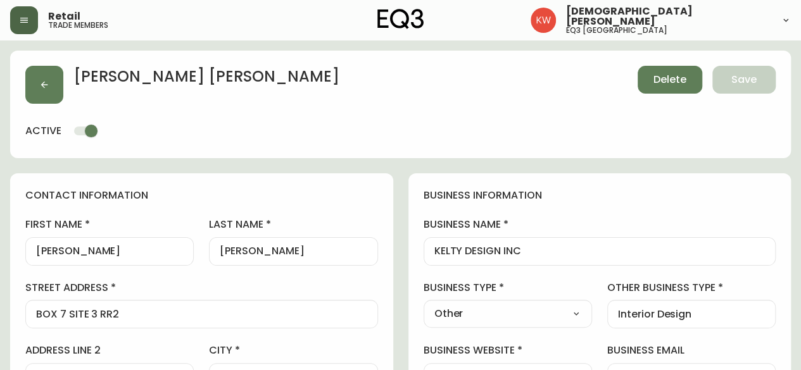
click at [667, 82] on span "Delete" at bounding box center [669, 80] width 33 height 14
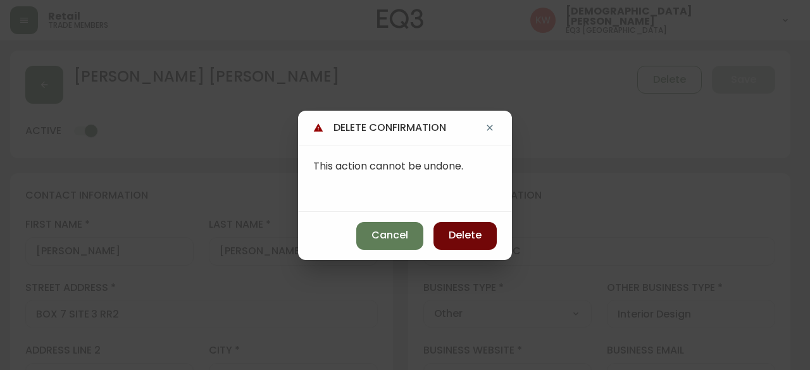
click at [471, 231] on span "Delete" at bounding box center [465, 236] width 33 height 14
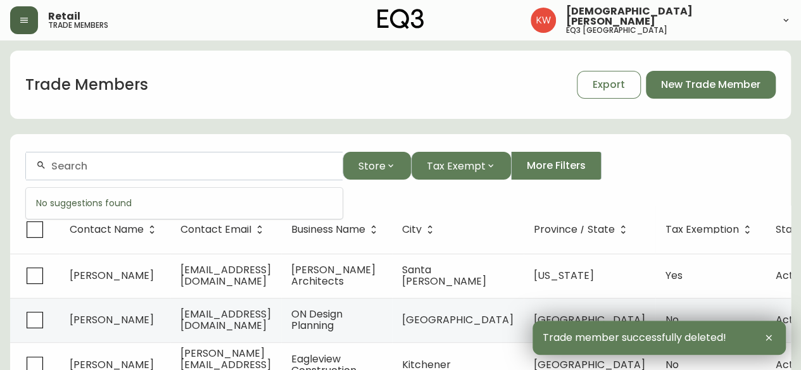
click at [146, 166] on input "text" at bounding box center [191, 166] width 281 height 12
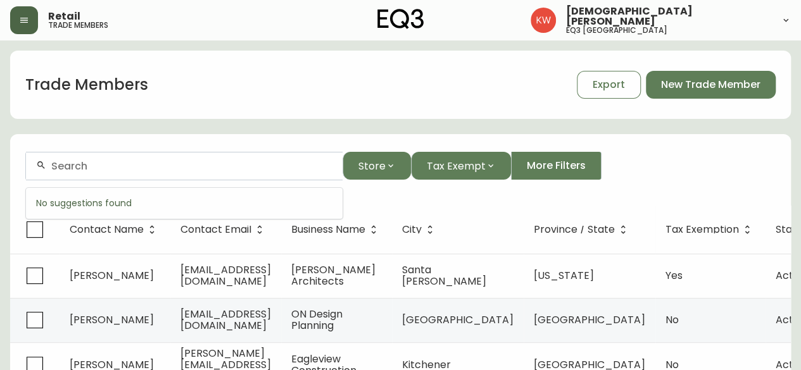
paste input "[PERSON_NAME][EMAIL_ADDRESS][PERSON_NAME][DOMAIN_NAME]"
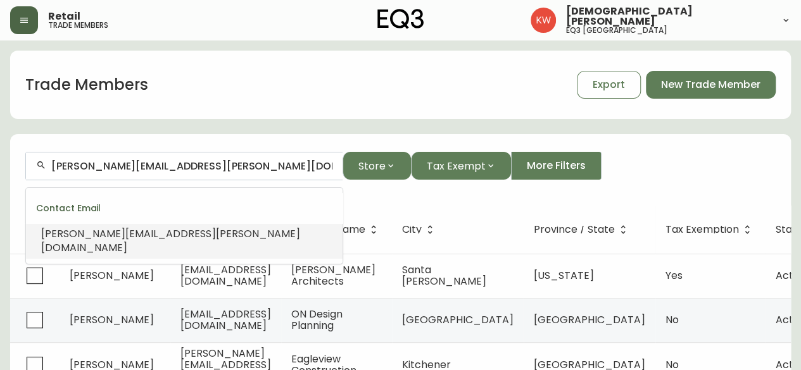
click at [134, 233] on span "[PERSON_NAME][EMAIL_ADDRESS][PERSON_NAME][DOMAIN_NAME]" at bounding box center [170, 241] width 259 height 28
type input "[PERSON_NAME][EMAIL_ADDRESS][PERSON_NAME][DOMAIN_NAME]"
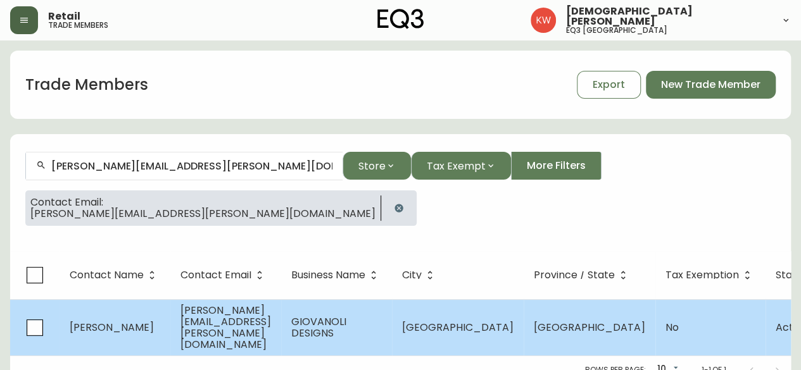
click at [132, 320] on td "[PERSON_NAME]" at bounding box center [115, 327] width 111 height 56
select select "AB"
select select "CA"
select select "CA_EN"
select select "Other"
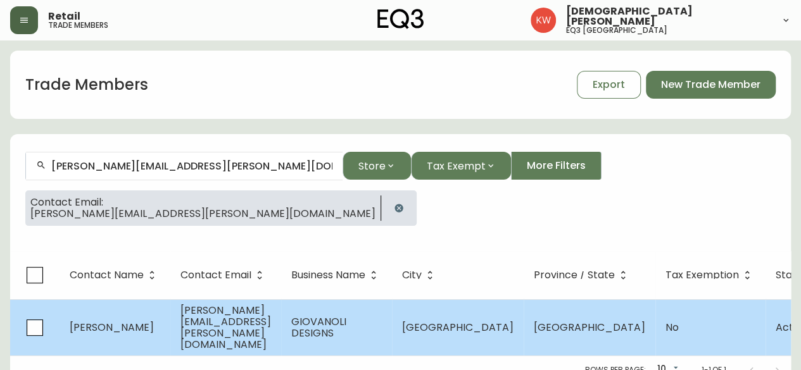
select select "Other"
select select "false"
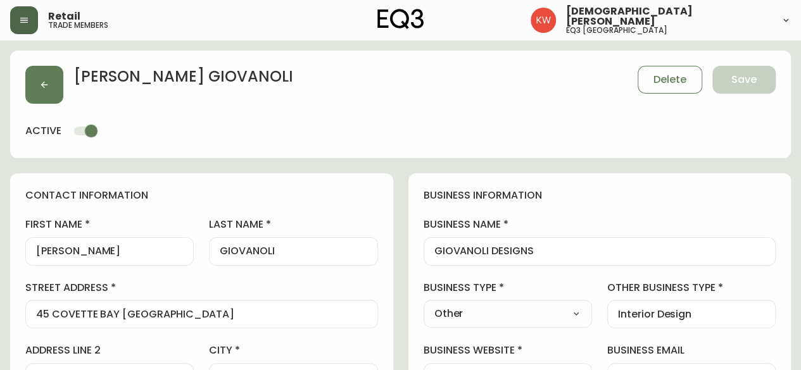
type input "EQ3 [GEOGRAPHIC_DATA]"
select select "cjw10z96m00006gs08l3o91tv"
drag, startPoint x: 87, startPoint y: 252, endPoint x: 43, endPoint y: 254, distance: 44.4
click at [43, 254] on input "[PERSON_NAME]" at bounding box center [109, 252] width 147 height 12
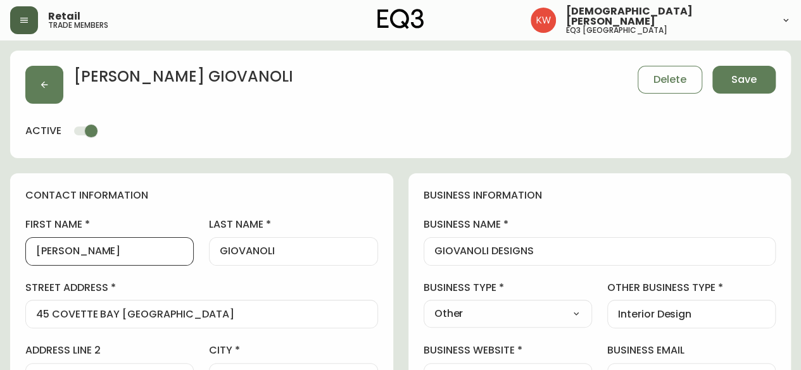
type input "[PERSON_NAME]"
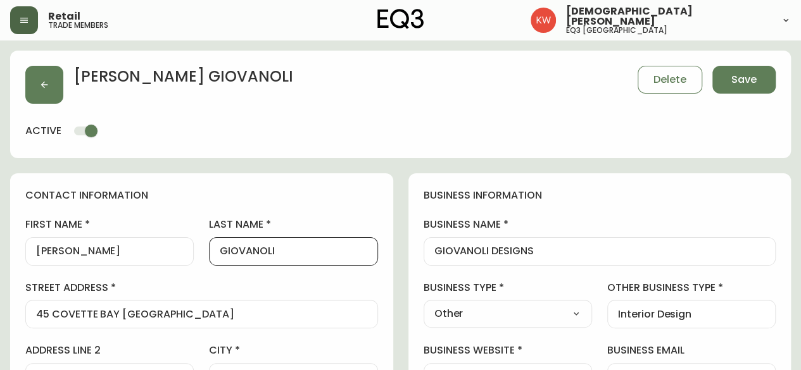
drag, startPoint x: 291, startPoint y: 254, endPoint x: 258, endPoint y: 246, distance: 34.4
click at [258, 246] on input "GIOVANOLI" at bounding box center [293, 252] width 147 height 12
drag, startPoint x: 257, startPoint y: 250, endPoint x: 236, endPoint y: 254, distance: 22.0
click at [236, 254] on input "GIOVANoli" at bounding box center [293, 252] width 147 height 12
click at [236, 254] on input "GIOvanoli" at bounding box center [293, 252] width 147 height 12
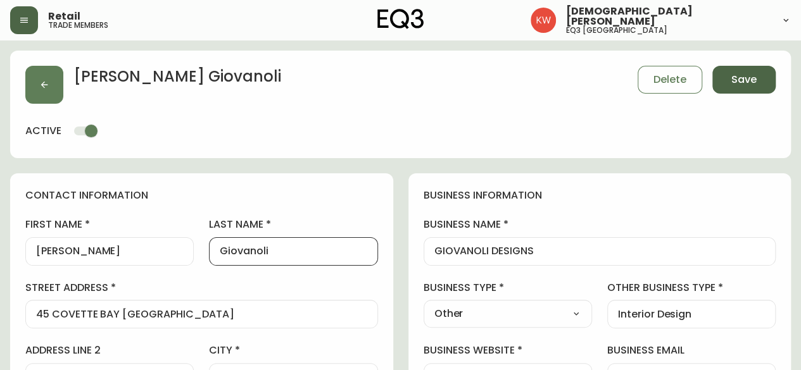
type input "Giovanoli"
click at [737, 82] on span "Save" at bounding box center [743, 80] width 25 height 14
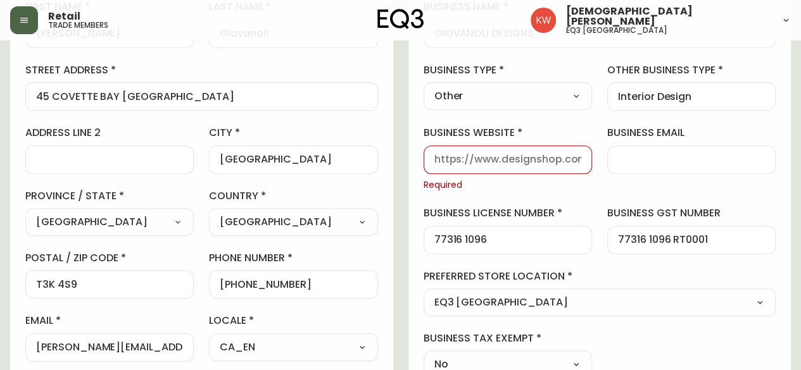
scroll to position [190, 0]
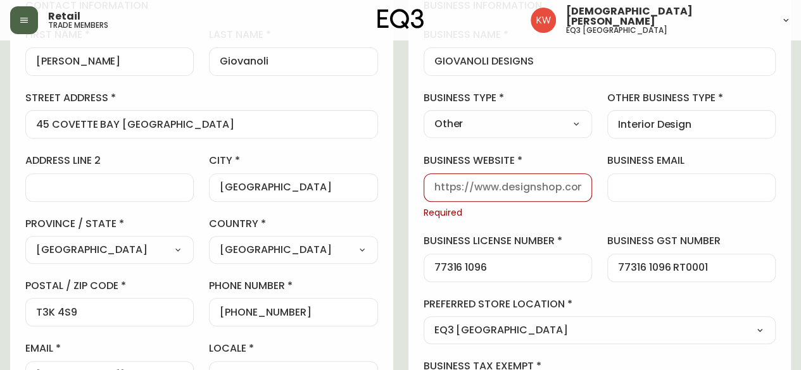
click at [544, 187] on input "business website" at bounding box center [507, 188] width 147 height 12
type input "[DOMAIN_NAME]"
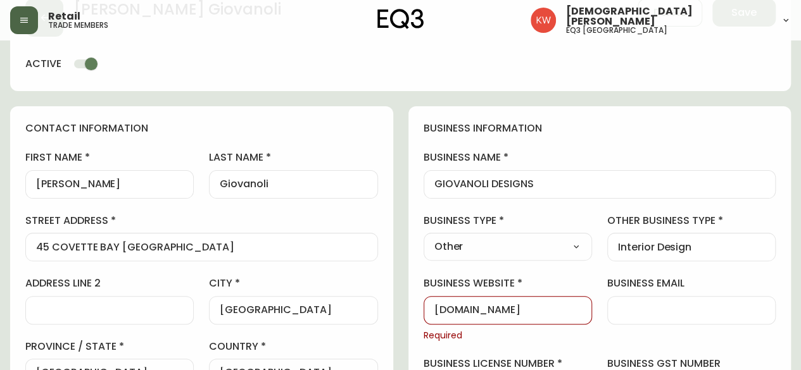
scroll to position [0, 0]
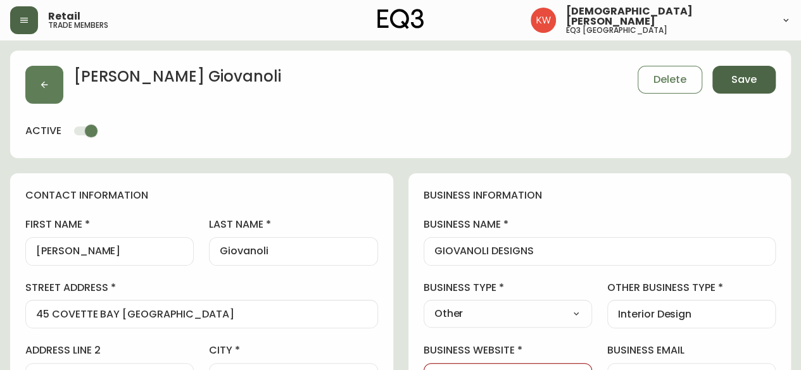
click at [746, 73] on span "Save" at bounding box center [743, 80] width 25 height 14
select select
type input "Other"
select select "Other"
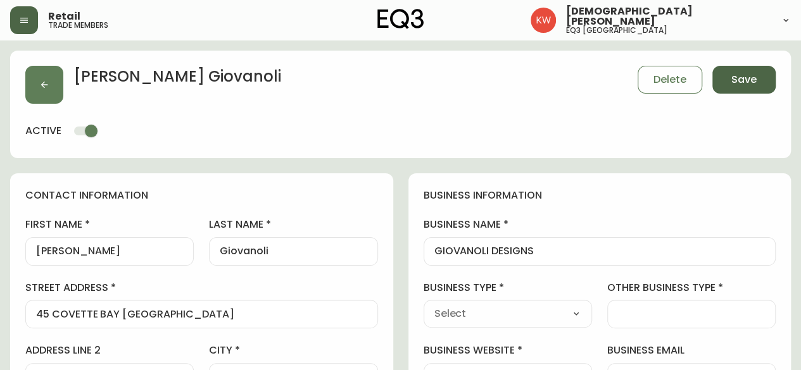
type input "Other"
select select "Other"
type input "Interior Design"
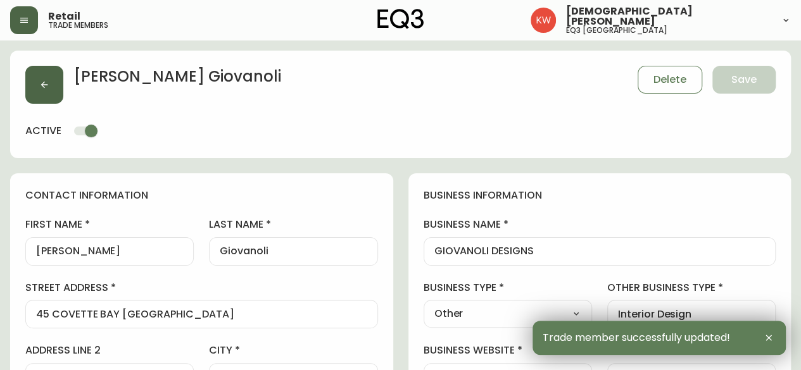
click at [42, 83] on icon "button" at bounding box center [44, 85] width 10 height 10
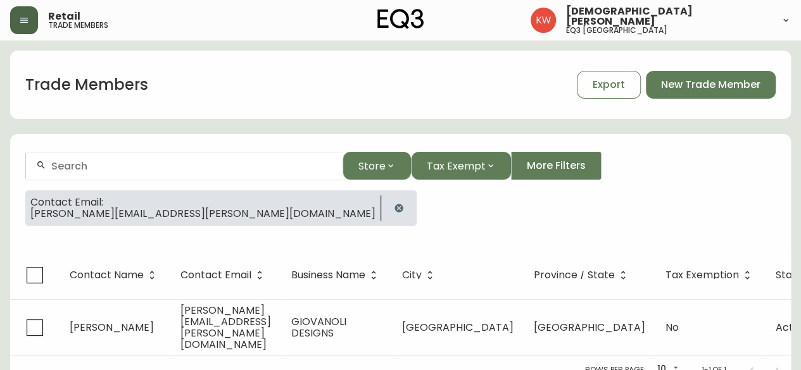
click at [394, 210] on icon "button" at bounding box center [398, 208] width 8 height 8
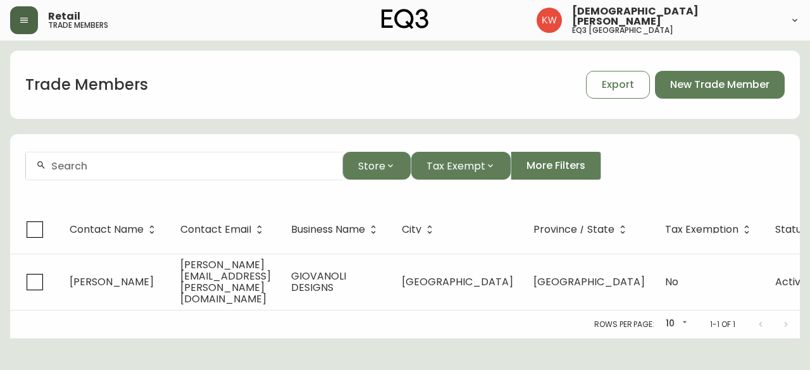
click at [205, 175] on div at bounding box center [184, 166] width 317 height 28
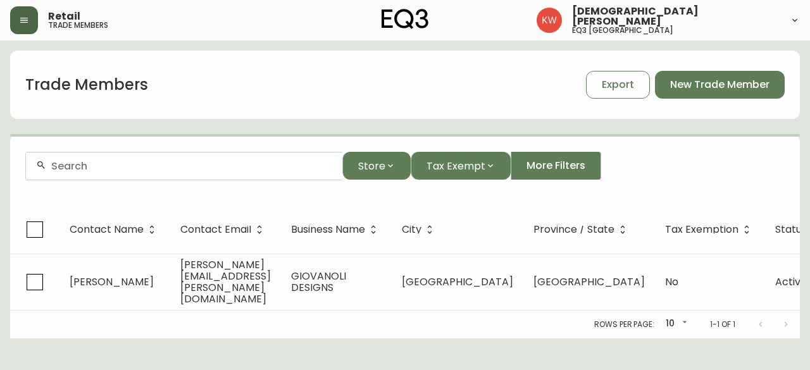
paste input "[PERSON_NAME][EMAIL_ADDRESS][DOMAIN_NAME]"
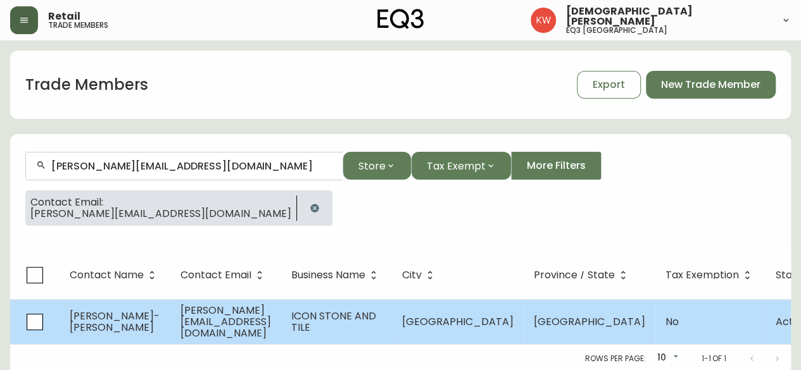
type input "[PERSON_NAME][EMAIL_ADDRESS][DOMAIN_NAME]"
click at [228, 320] on span "[PERSON_NAME][EMAIL_ADDRESS][DOMAIN_NAME]" at bounding box center [225, 321] width 91 height 37
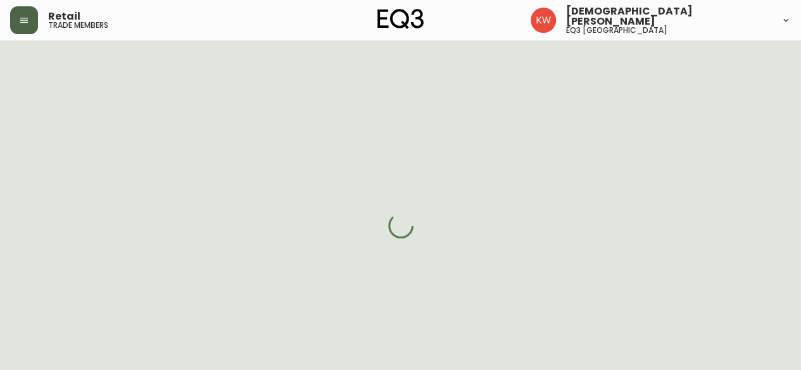
select select "CA_EN"
select select "Other"
select select "cjw10z96m00006gs08l3o91tv"
select select "false"
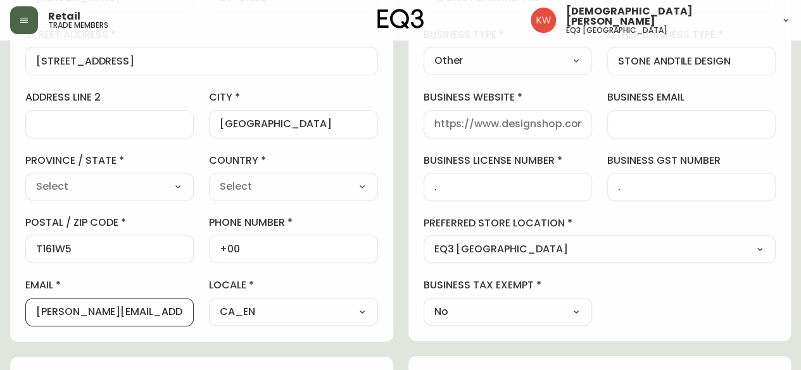
drag, startPoint x: 66, startPoint y: 310, endPoint x: 196, endPoint y: 325, distance: 130.7
click at [196, 325] on div "contact information first name [PERSON_NAME] last name [GEOGRAPHIC_DATA][PERSON…" at bounding box center [201, 131] width 383 height 422
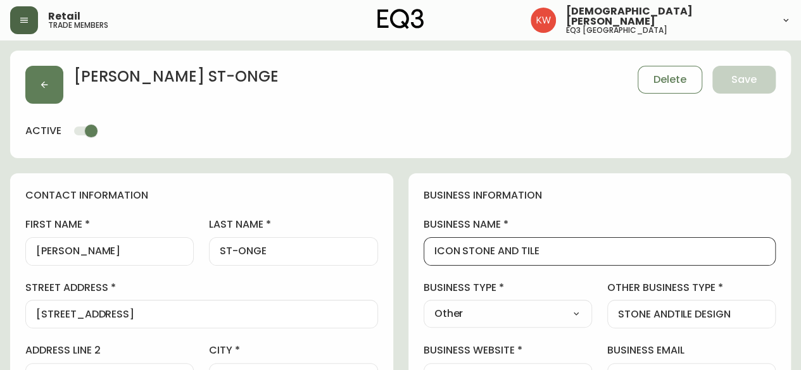
drag, startPoint x: 572, startPoint y: 249, endPoint x: 382, endPoint y: 250, distance: 190.6
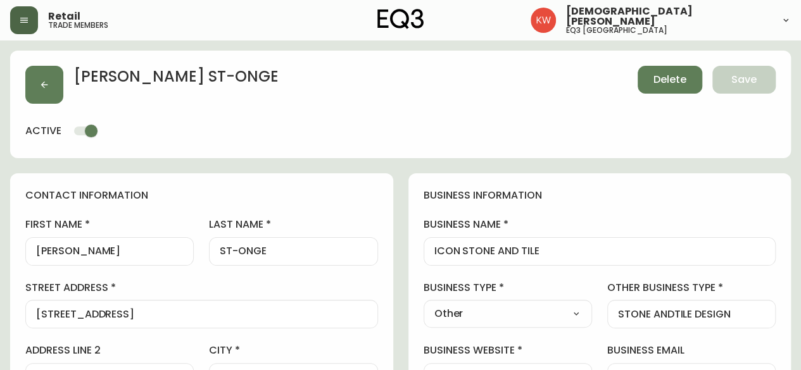
click at [672, 77] on span "Delete" at bounding box center [669, 80] width 33 height 14
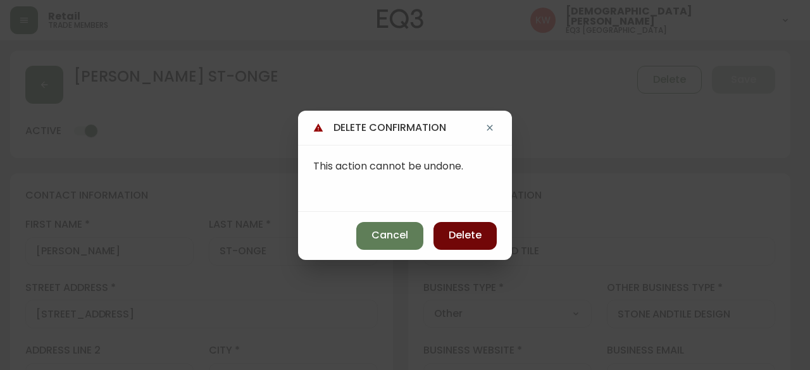
click at [476, 239] on span "Delete" at bounding box center [465, 236] width 33 height 14
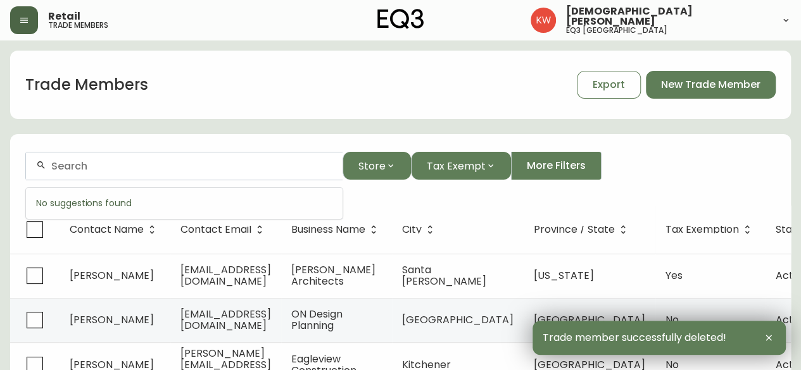
click at [237, 171] on input "text" at bounding box center [191, 166] width 281 height 12
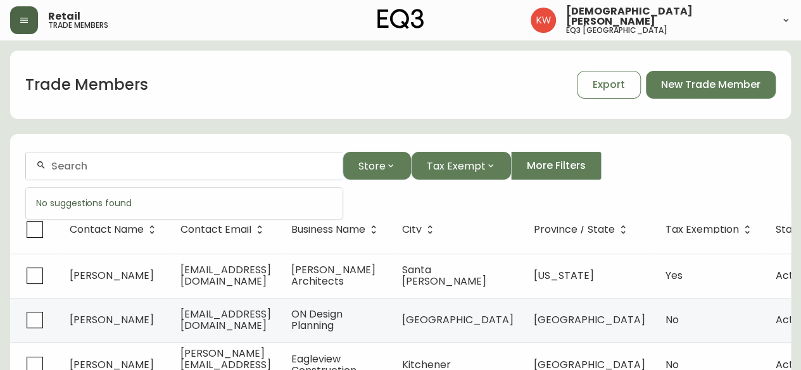
paste input "[PERSON_NAME][EMAIL_ADDRESS][DOMAIN_NAME]"
type input "[PERSON_NAME][EMAIL_ADDRESS][DOMAIN_NAME]"
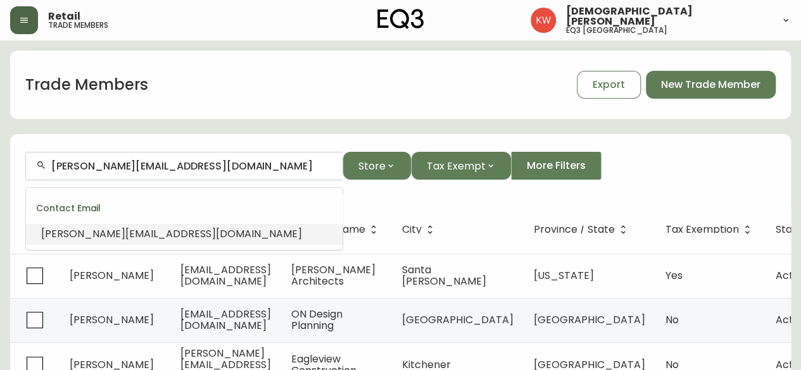
click at [137, 230] on span "[PERSON_NAME][EMAIL_ADDRESS][DOMAIN_NAME]" at bounding box center [171, 234] width 261 height 15
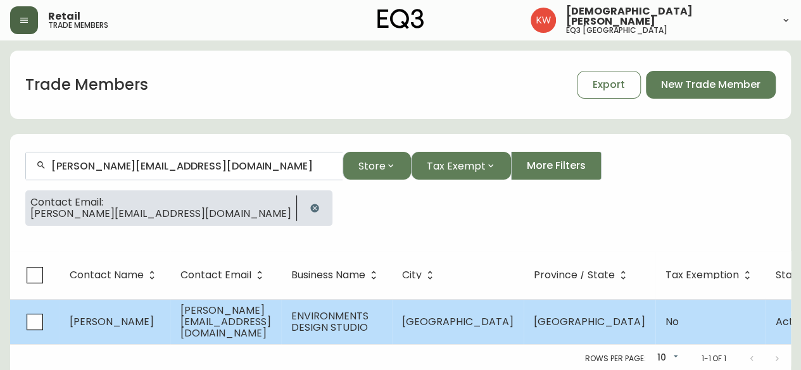
click at [123, 323] on td "[PERSON_NAME]" at bounding box center [115, 321] width 111 height 45
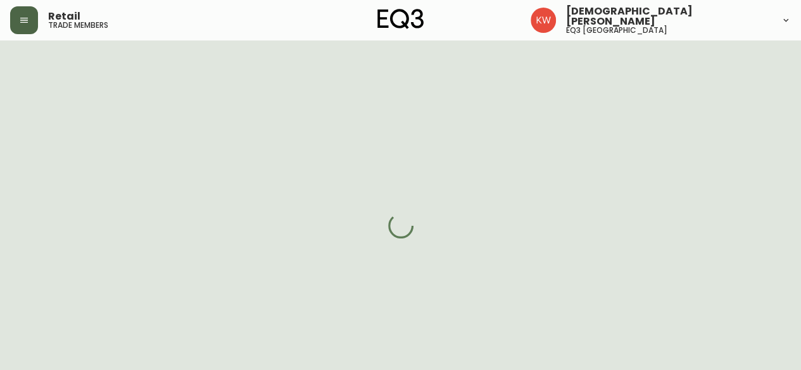
select select "AB"
select select "CA"
select select "CA_EN"
select select "Other"
select select "Interior Designer"
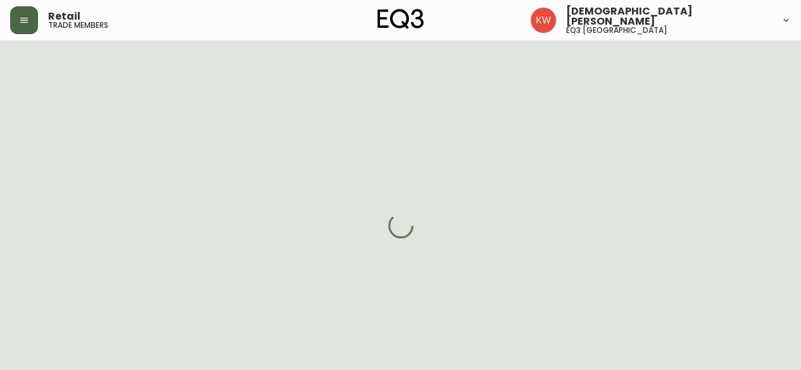
select select "cjw10z96m00006gs08l3o91tv"
select select "false"
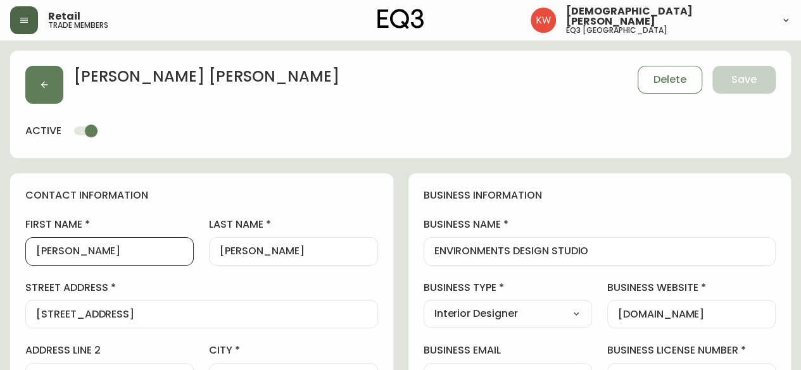
drag, startPoint x: 101, startPoint y: 253, endPoint x: 58, endPoint y: 252, distance: 43.1
click at [58, 252] on input "[PERSON_NAME]" at bounding box center [109, 252] width 147 height 12
click at [104, 253] on input "[PERSON_NAME]" at bounding box center [109, 252] width 147 height 12
type input "[PERSON_NAME]"
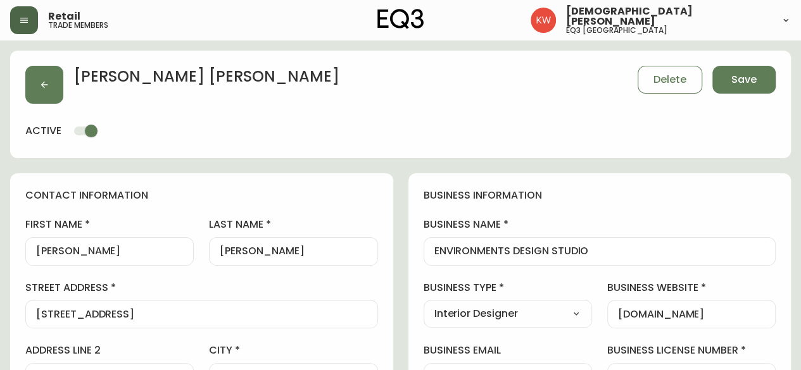
drag, startPoint x: 274, startPoint y: 258, endPoint x: 259, endPoint y: 249, distance: 17.3
click at [254, 253] on div "[PERSON_NAME]" at bounding box center [293, 251] width 168 height 28
drag, startPoint x: 263, startPoint y: 253, endPoint x: 249, endPoint y: 251, distance: 13.4
click at [249, 251] on input "[PERSON_NAME]" at bounding box center [293, 252] width 147 height 12
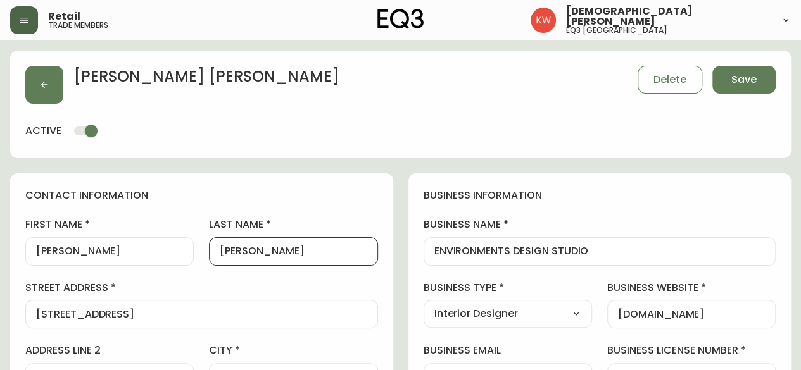
click at [234, 250] on input "[PERSON_NAME]" at bounding box center [293, 252] width 147 height 12
type input "[PERSON_NAME]"
click at [737, 77] on span "Save" at bounding box center [743, 80] width 25 height 14
select select
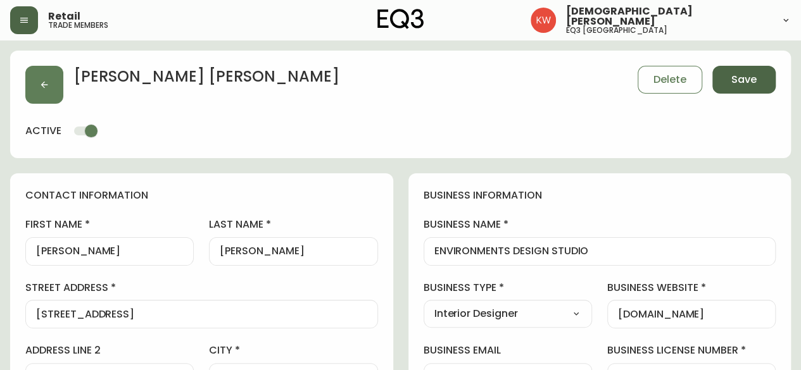
type input "Other"
select select "Other"
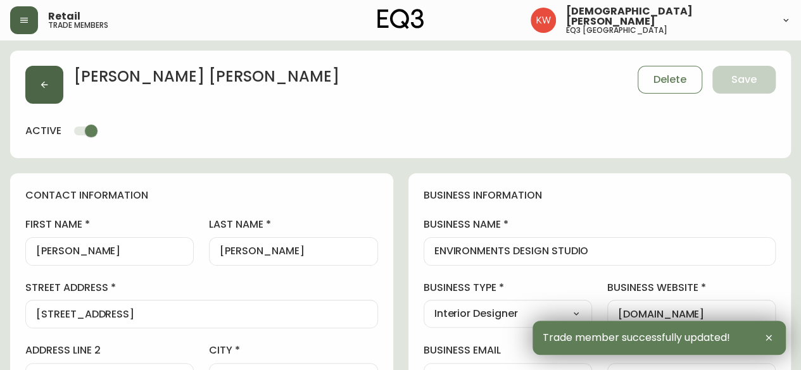
click at [53, 88] on button "button" at bounding box center [44, 85] width 38 height 38
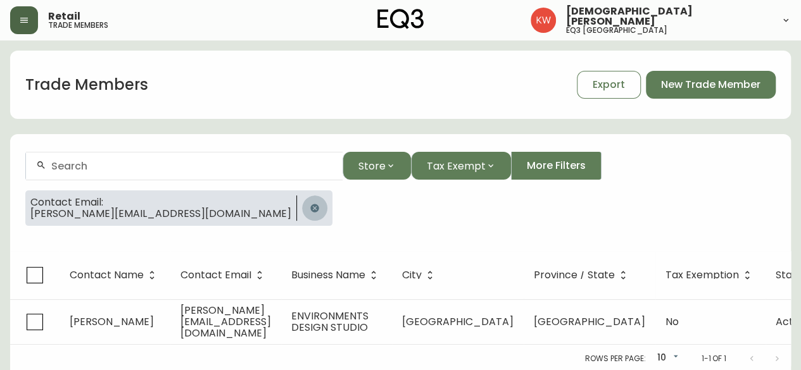
click at [310, 208] on icon "button" at bounding box center [315, 208] width 10 height 10
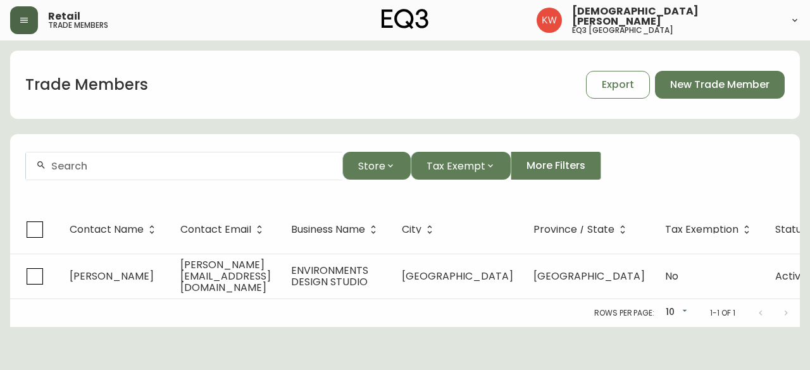
click at [236, 175] on div at bounding box center [184, 166] width 317 height 28
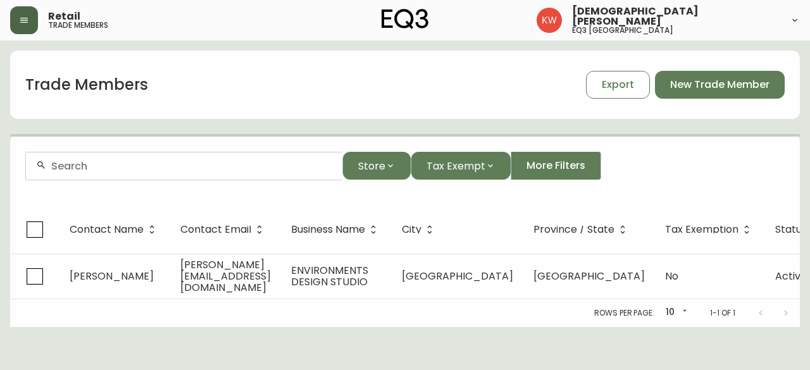
paste input "[EMAIL_ADDRESS][DOMAIN_NAME]"
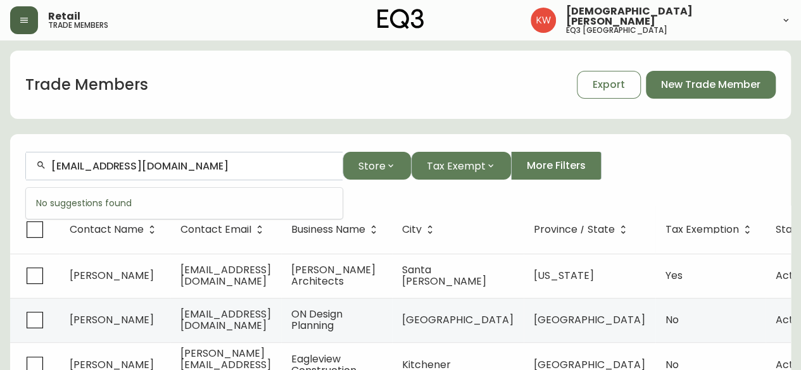
type input "[EMAIL_ADDRESS][DOMAIN_NAME]"
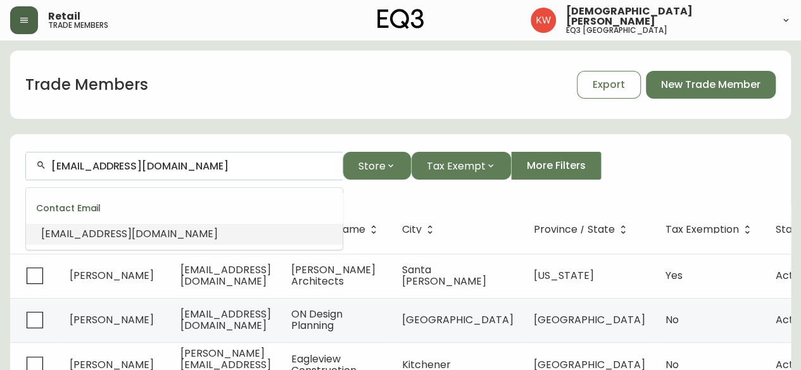
click at [116, 232] on span "[EMAIL_ADDRESS][DOMAIN_NAME]" at bounding box center [129, 234] width 177 height 15
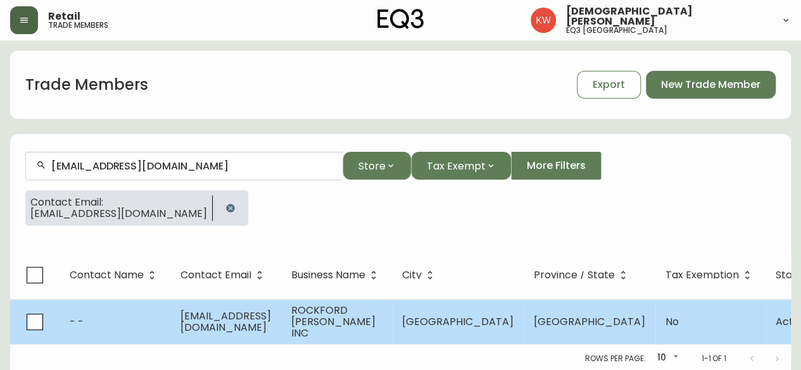
click at [137, 316] on td "- -" at bounding box center [115, 321] width 111 height 45
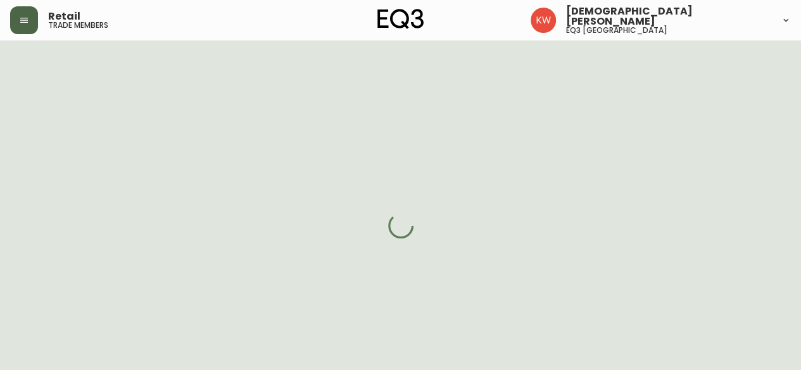
select select "AB"
select select "CA"
select select "CA_EN"
select select "Other"
select select "false"
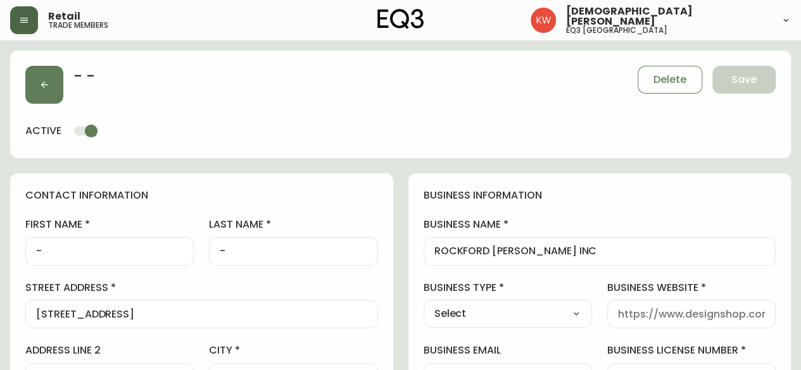
type input "EQ3 [GEOGRAPHIC_DATA]"
select select "cjw10z96m00006gs08l3o91tv"
click at [103, 244] on div "-" at bounding box center [109, 251] width 168 height 28
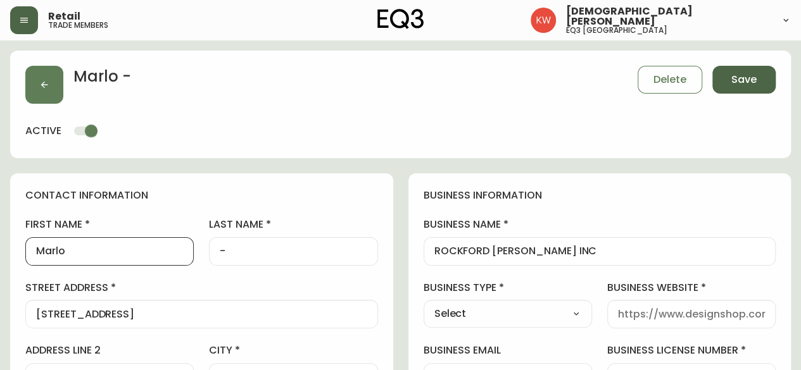
type input "Marlo"
click at [755, 82] on span "Save" at bounding box center [743, 80] width 25 height 14
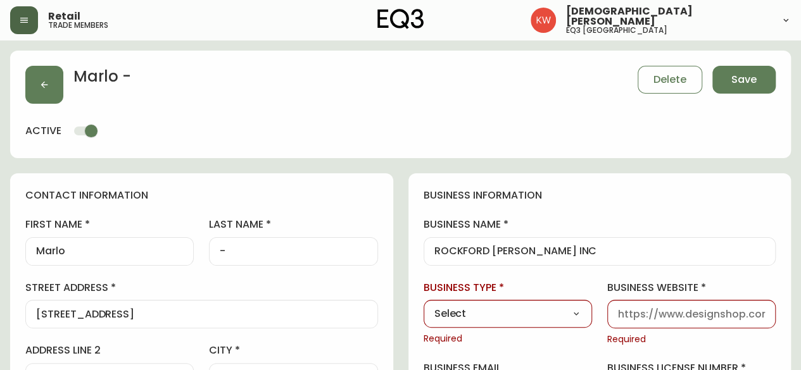
click at [525, 317] on select "Select Interior Designer Architect Home Builder Contractor Real Estate Agent Ho…" at bounding box center [508, 314] width 168 height 19
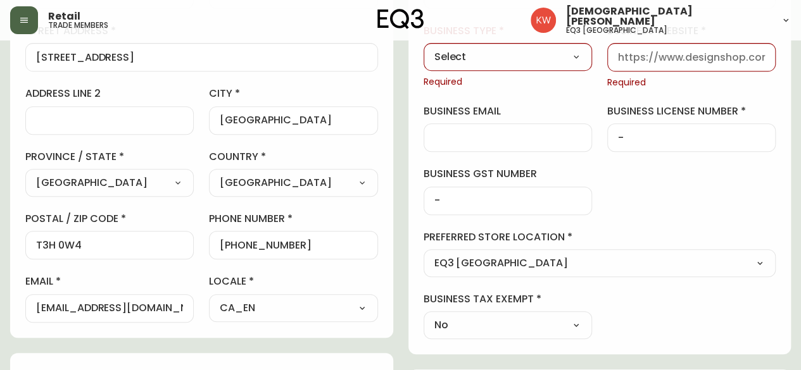
scroll to position [253, 0]
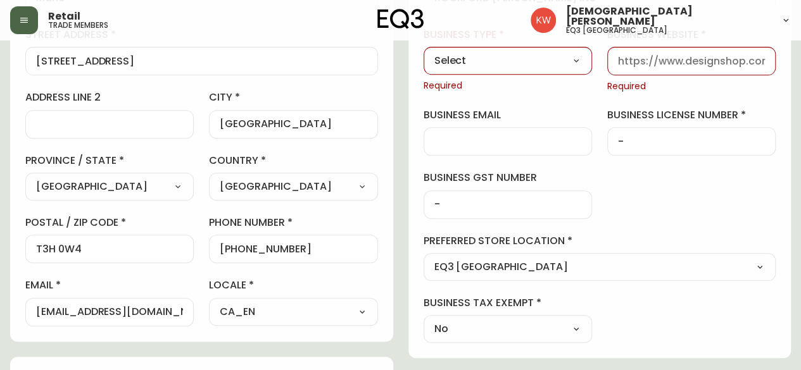
drag, startPoint x: 509, startPoint y: 46, endPoint x: 508, endPoint y: 54, distance: 8.3
click at [510, 46] on div "business type Select Select Interior Designer Architect Home Builder Contractor…" at bounding box center [508, 60] width 168 height 65
click at [509, 55] on select "Select Interior Designer Architect Home Builder Contractor Real Estate Agent Ho…" at bounding box center [508, 60] width 168 height 19
select select "Other"
click at [424, 51] on select "Select Interior Designer Architect Home Builder Contractor Real Estate Agent Ho…" at bounding box center [508, 60] width 168 height 19
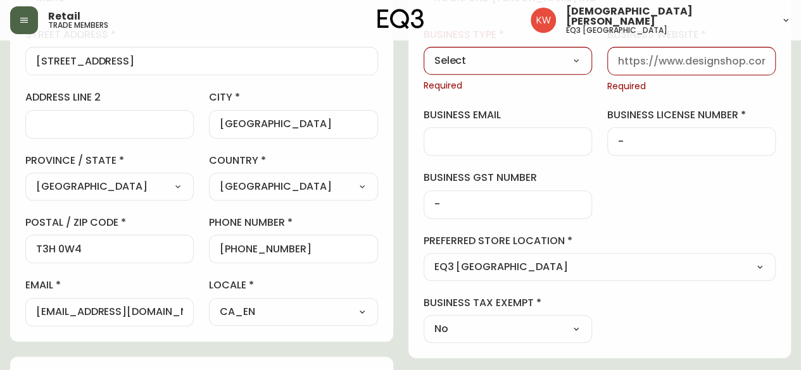
type input "Other"
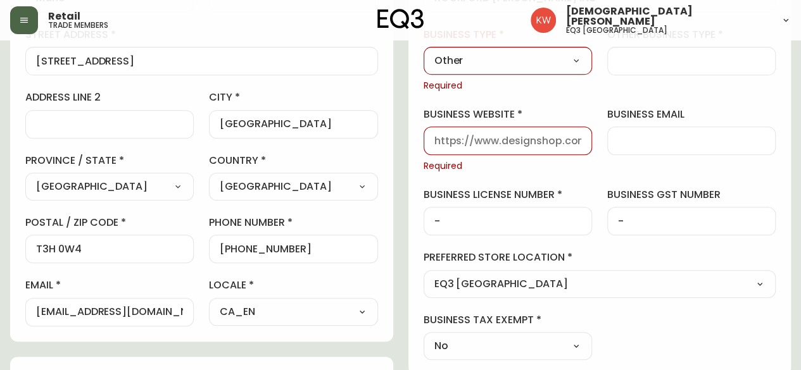
click at [656, 65] on input "other business type" at bounding box center [691, 61] width 147 height 12
type input "."
drag, startPoint x: 75, startPoint y: 311, endPoint x: 189, endPoint y: 320, distance: 113.6
click at [189, 320] on div "[EMAIL_ADDRESS][DOMAIN_NAME]" at bounding box center [109, 312] width 168 height 28
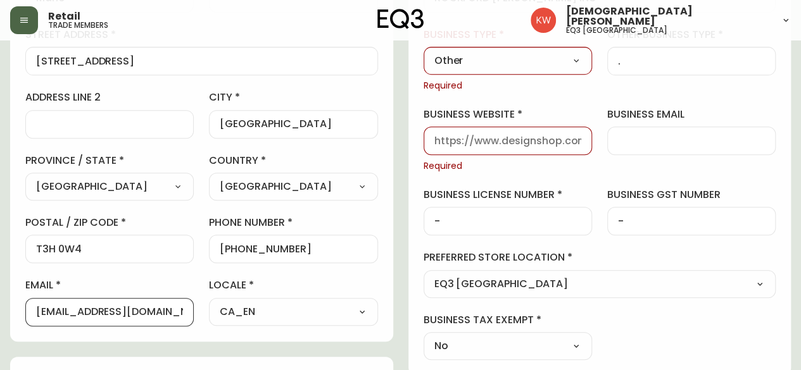
click at [510, 141] on input "business website" at bounding box center [507, 141] width 147 height 12
paste input "[DOMAIN_NAME]"
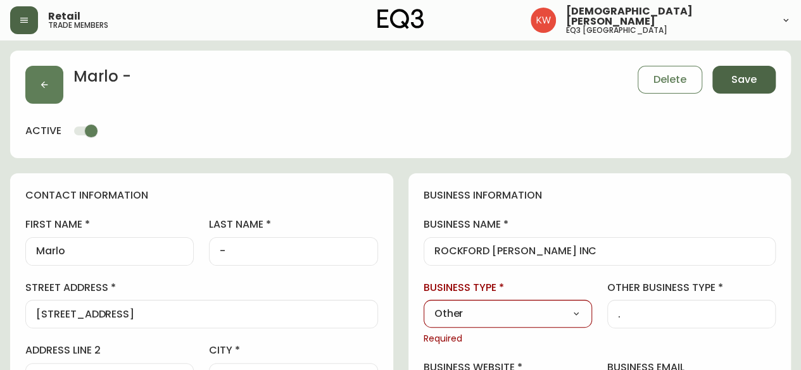
type input "[DOMAIN_NAME]"
click at [750, 77] on span "Save" at bounding box center [743, 80] width 25 height 14
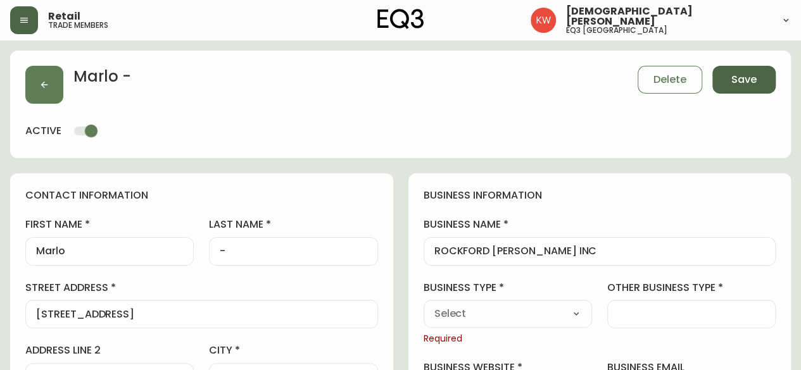
select select
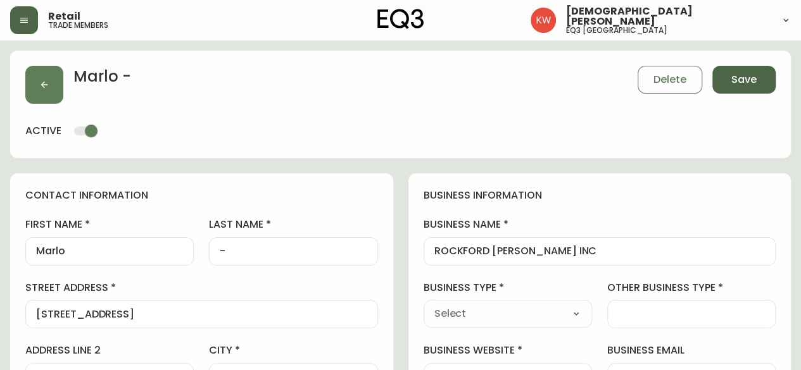
type input "Other"
select select "Other"
type input "Other"
select select "Other"
type input "."
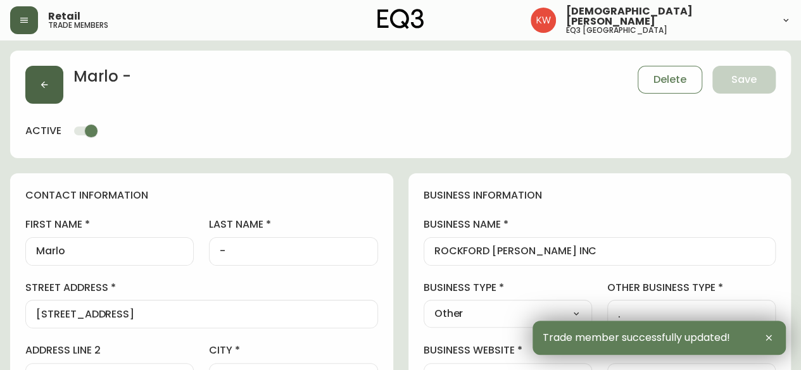
click at [46, 89] on icon "button" at bounding box center [44, 85] width 10 height 10
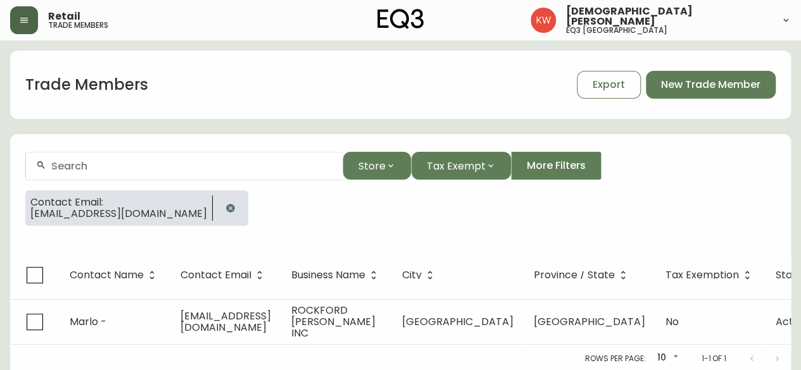
click at [226, 208] on icon "button" at bounding box center [230, 208] width 8 height 8
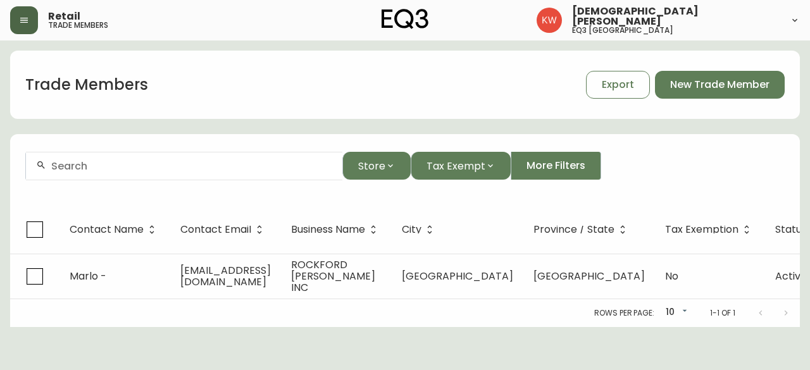
click at [159, 174] on div at bounding box center [184, 166] width 317 height 28
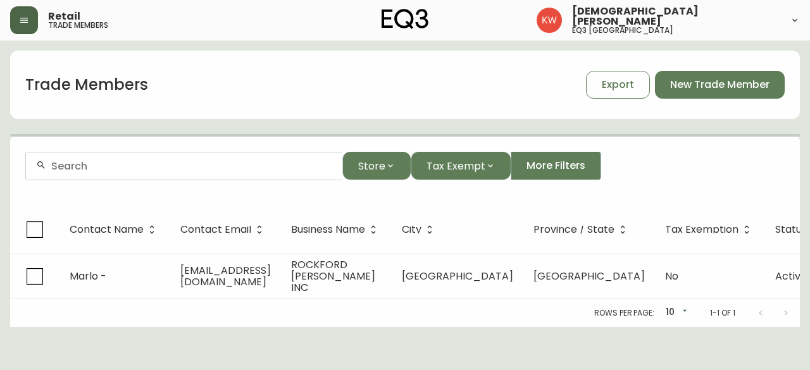
paste input "[EMAIL_ADDRESS][DOMAIN_NAME]"
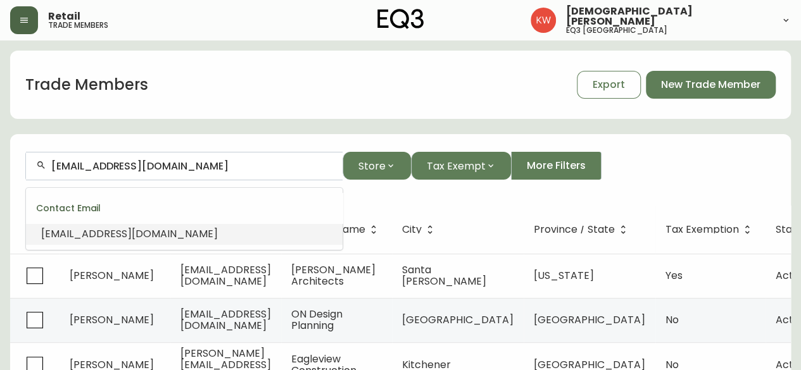
click at [186, 234] on span "[EMAIL_ADDRESS][DOMAIN_NAME]" at bounding box center [129, 234] width 177 height 15
type input "[EMAIL_ADDRESS][DOMAIN_NAME]"
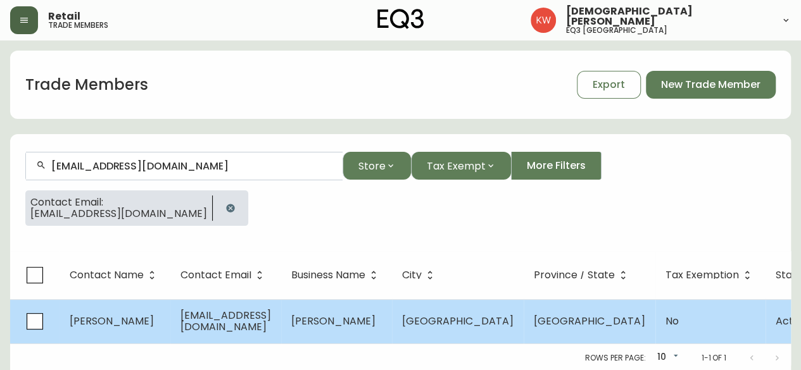
click at [135, 323] on span "[PERSON_NAME]" at bounding box center [112, 321] width 84 height 15
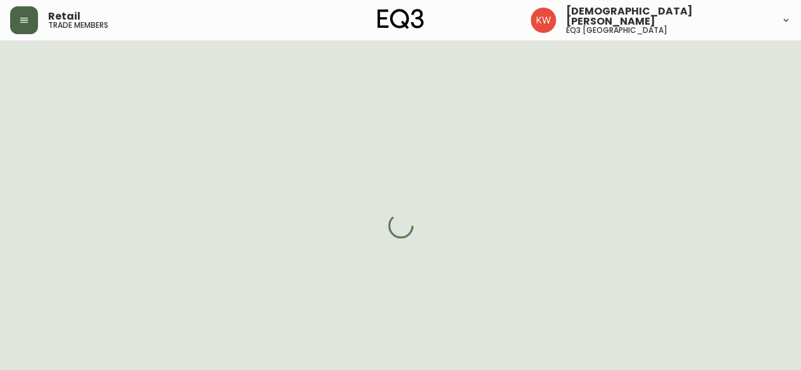
select select "AB"
select select "CA"
select select "CA_EN"
select select "Other"
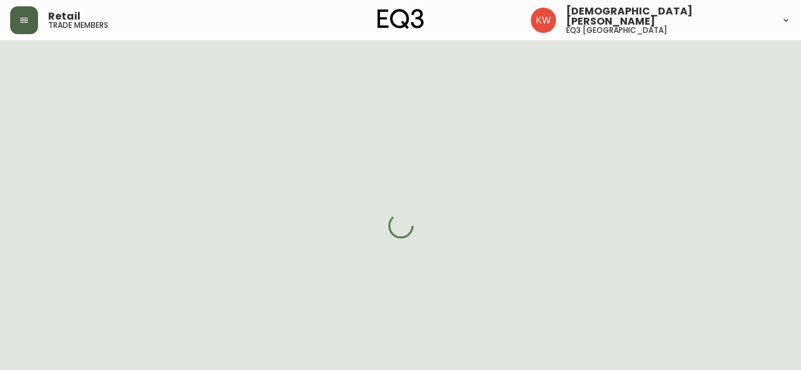
select select "cjw10z96m00006gs08l3o91tv"
select select "false"
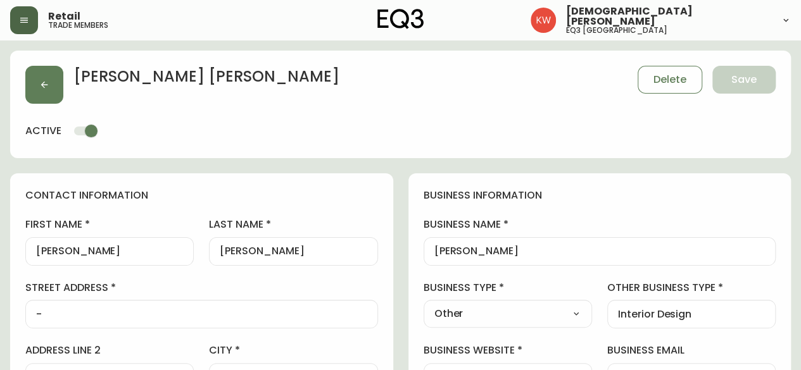
click at [111, 249] on input "[PERSON_NAME]" at bounding box center [109, 252] width 147 height 12
click at [110, 253] on input "[PERSON_NAME]" at bounding box center [109, 252] width 147 height 12
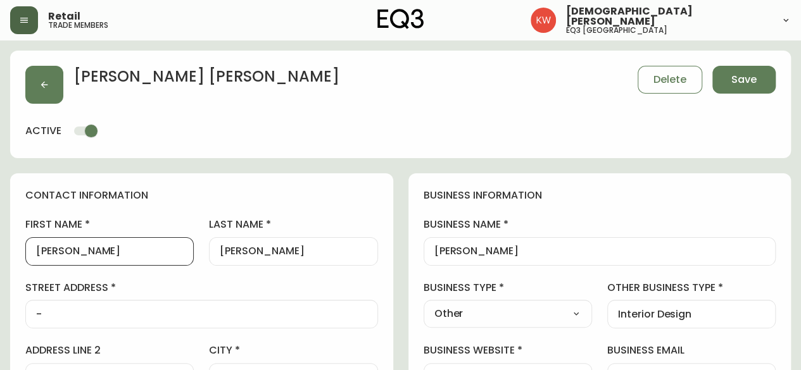
type input "[PERSON_NAME]"
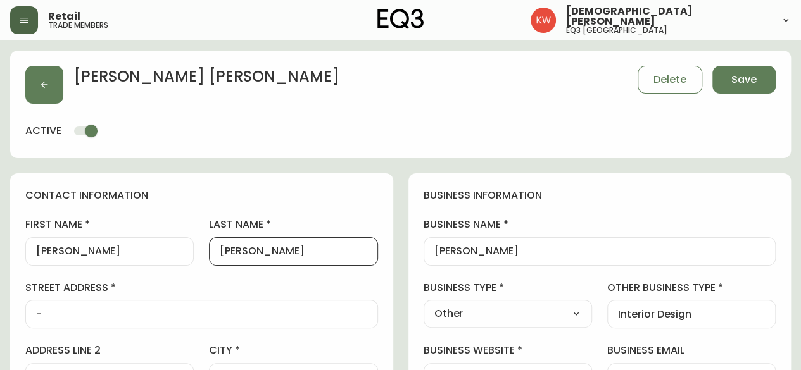
drag, startPoint x: 287, startPoint y: 246, endPoint x: 229, endPoint y: 251, distance: 58.5
click at [229, 251] on input "[PERSON_NAME]" at bounding box center [293, 252] width 147 height 12
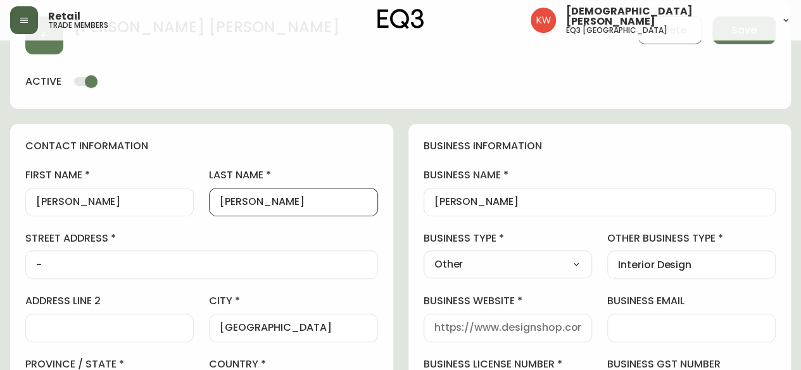
scroll to position [127, 0]
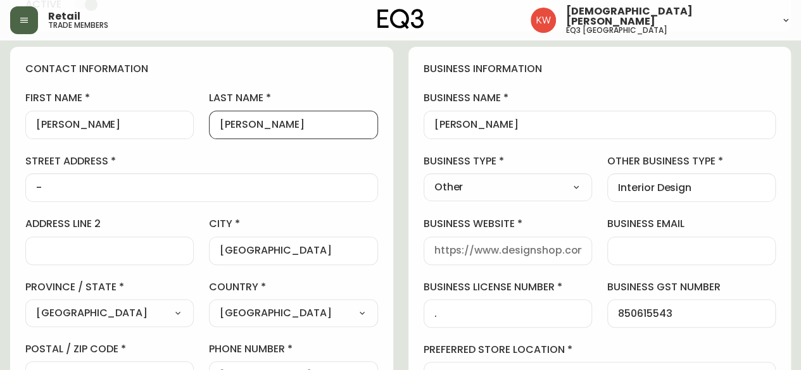
type input "[PERSON_NAME]"
click at [544, 180] on select "Select Interior Designer Architect Home Builder Contractor Real Estate Agent Ho…" at bounding box center [508, 187] width 168 height 19
select select "Interior Designer"
click at [424, 178] on select "Select Interior Designer Architect Home Builder Contractor Real Estate Agent Ho…" at bounding box center [508, 187] width 168 height 19
type input "Interior Designer"
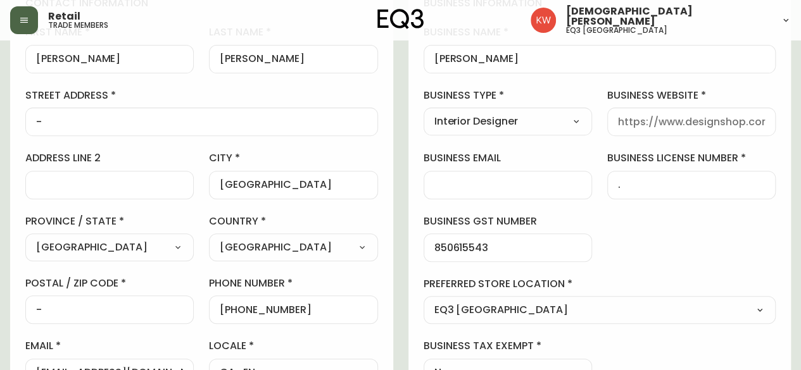
scroll to position [253, 0]
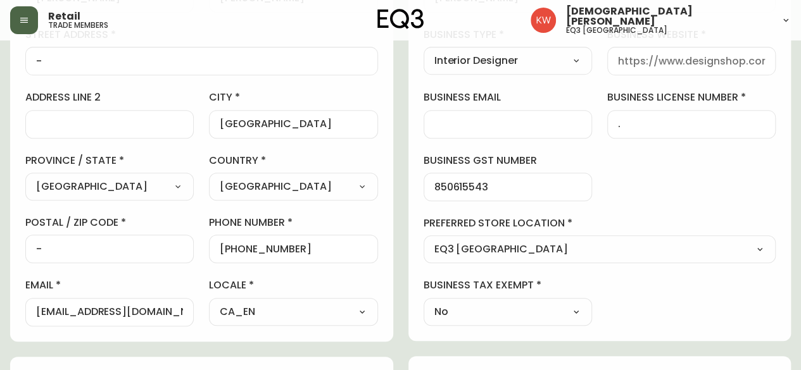
click at [511, 118] on input "business email" at bounding box center [507, 124] width 147 height 12
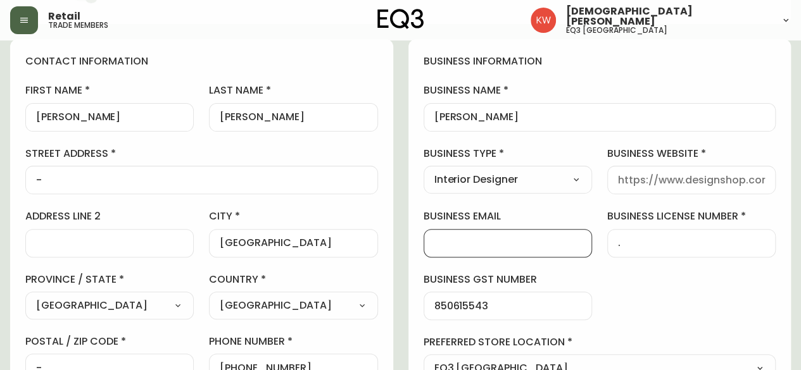
scroll to position [127, 0]
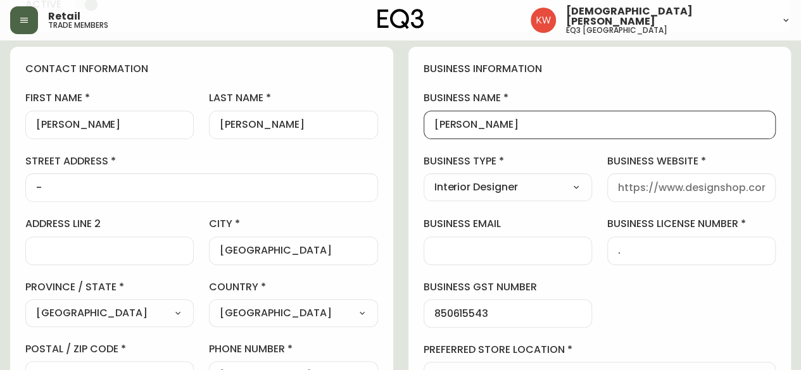
click at [746, 123] on input "[PERSON_NAME]" at bounding box center [599, 125] width 331 height 12
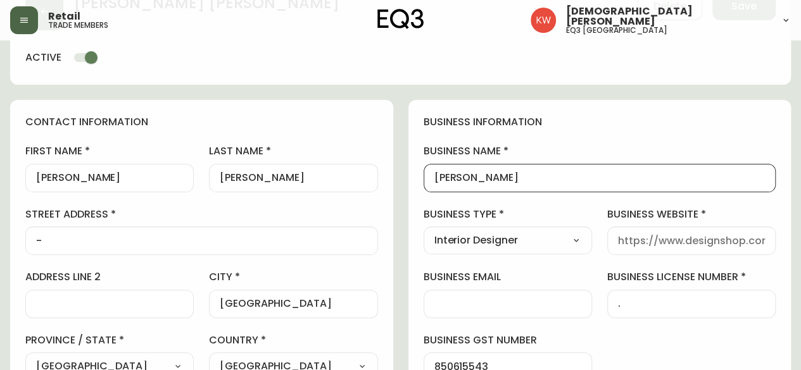
scroll to position [0, 0]
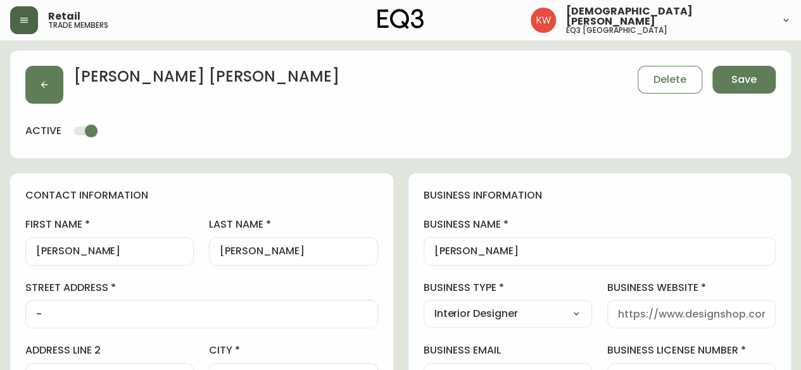
click at [710, 321] on div at bounding box center [691, 314] width 168 height 28
type input "e"
type input "[DOMAIN_NAME]"
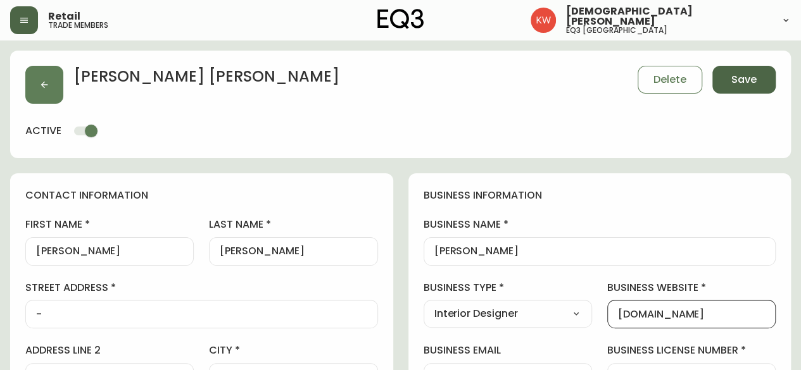
click at [735, 84] on span "Save" at bounding box center [743, 80] width 25 height 14
select select
type input "Other"
select select "Other"
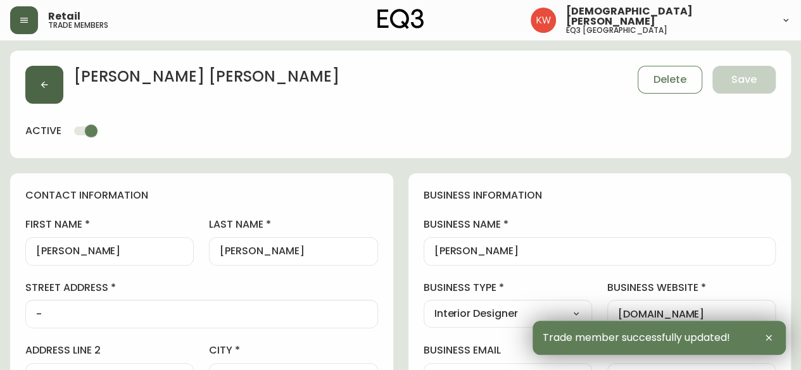
click at [58, 87] on button "button" at bounding box center [44, 85] width 38 height 38
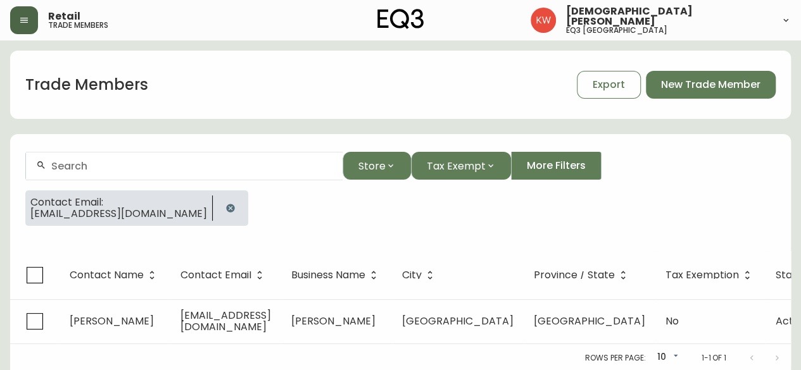
click at [225, 210] on icon "button" at bounding box center [230, 208] width 10 height 10
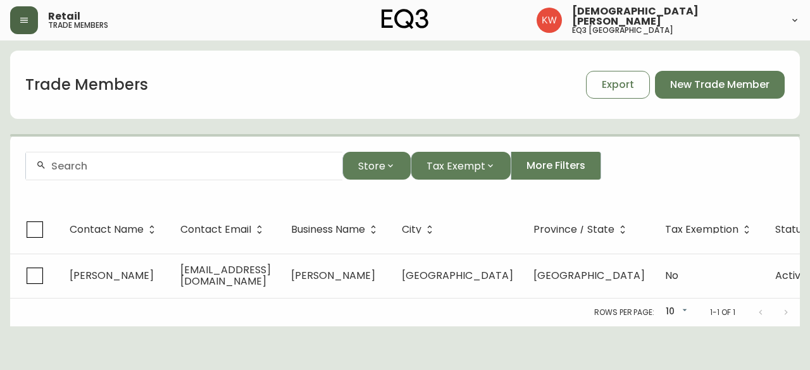
click at [193, 159] on div at bounding box center [184, 166] width 317 height 28
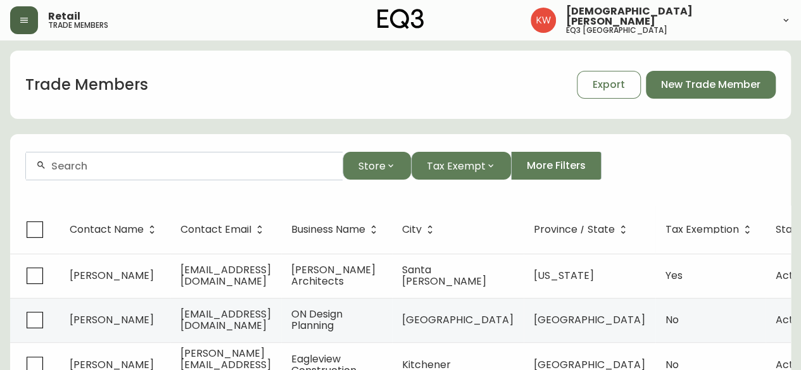
paste input "[EMAIL_ADDRESS][DOMAIN_NAME]"
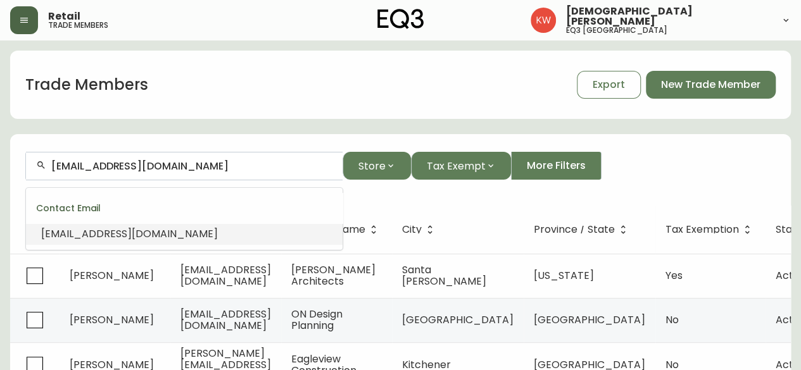
click at [95, 225] on li "[EMAIL_ADDRESS][DOMAIN_NAME]" at bounding box center [184, 234] width 317 height 22
type input "[EMAIL_ADDRESS][DOMAIN_NAME]"
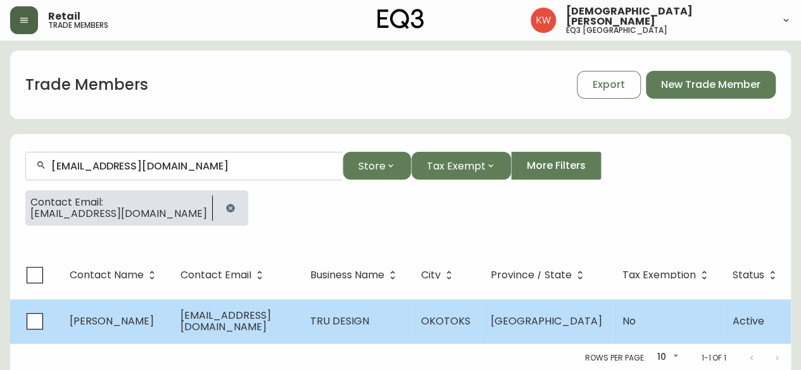
click at [134, 318] on span "[PERSON_NAME]" at bounding box center [112, 321] width 84 height 15
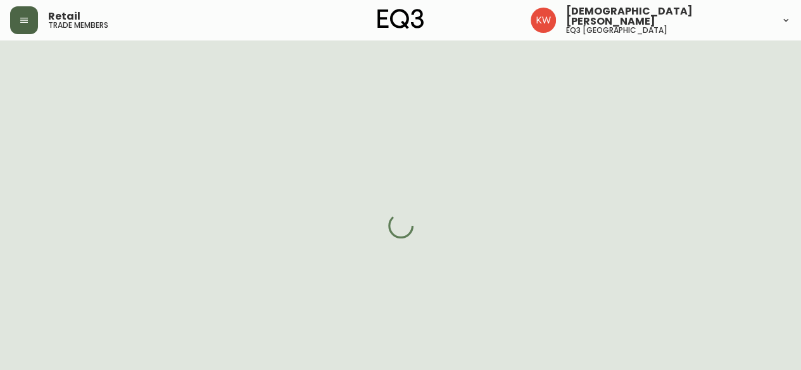
select select "AB"
select select "CA"
select select "CA_EN"
select select "Other"
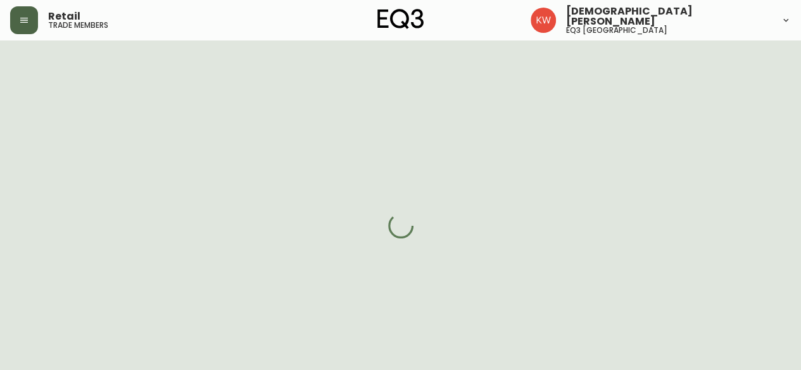
select select "cjw10z96m00006gs08l3o91tv"
select select "false"
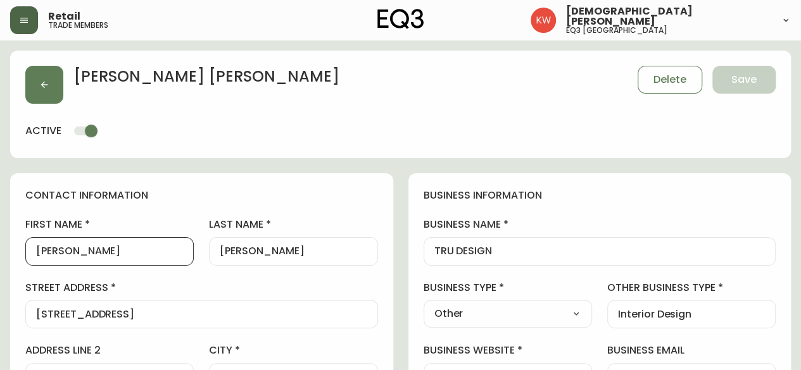
drag, startPoint x: 97, startPoint y: 253, endPoint x: 41, endPoint y: 253, distance: 57.0
click at [41, 253] on input "[PERSON_NAME]" at bounding box center [109, 252] width 147 height 12
type input "[PERSON_NAME]"
click at [299, 247] on input "[PERSON_NAME]" at bounding box center [293, 252] width 147 height 12
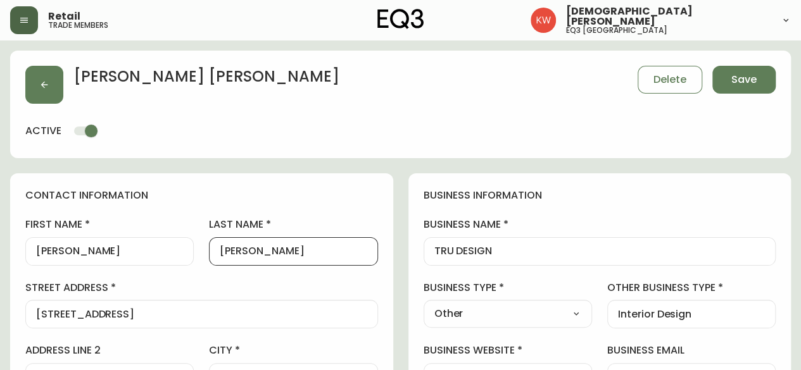
type input "[PERSON_NAME]"
click at [541, 317] on select "Select Interior Designer Architect Home Builder Contractor Real Estate Agent Ho…" at bounding box center [508, 314] width 168 height 19
select select "Interior Designer"
click at [424, 305] on select "Select Interior Designer Architect Home Builder Contractor Real Estate Agent Ho…" at bounding box center [508, 314] width 168 height 19
type input "Interior Designer"
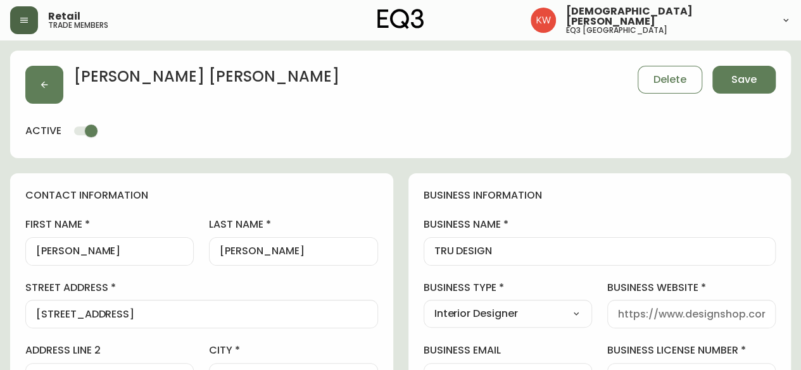
scroll to position [127, 0]
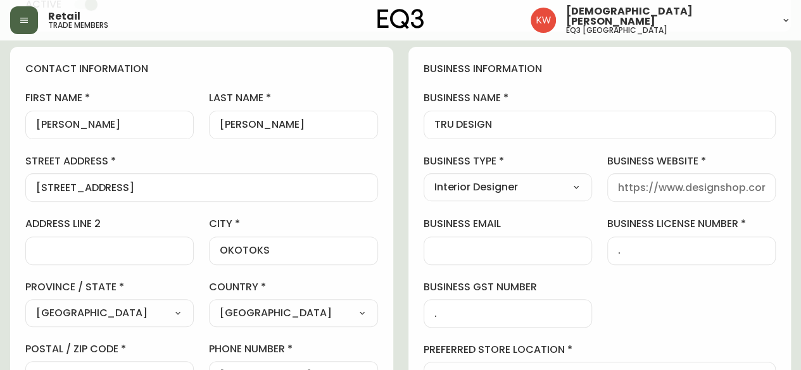
click at [656, 195] on div at bounding box center [691, 187] width 168 height 28
type input "[DOMAIN_NAME]"
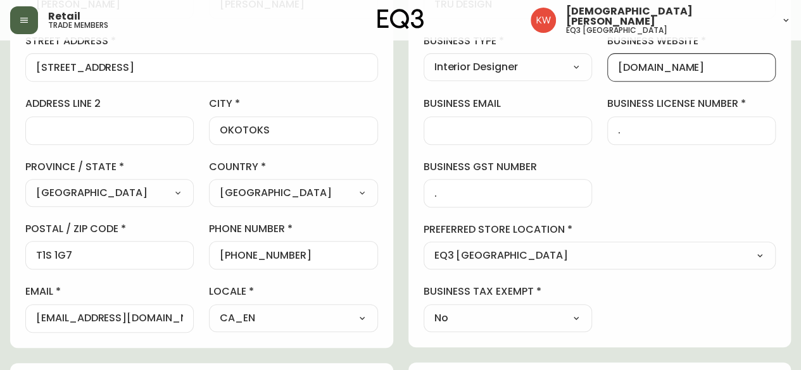
scroll to position [0, 0]
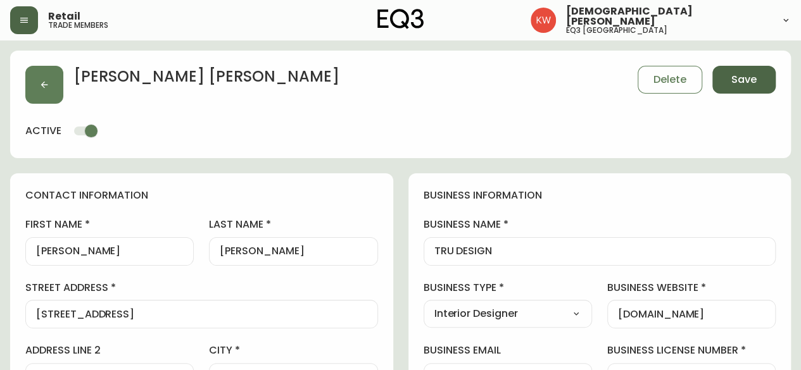
click at [750, 79] on span "Save" at bounding box center [743, 80] width 25 height 14
type input "Other"
select select "Other"
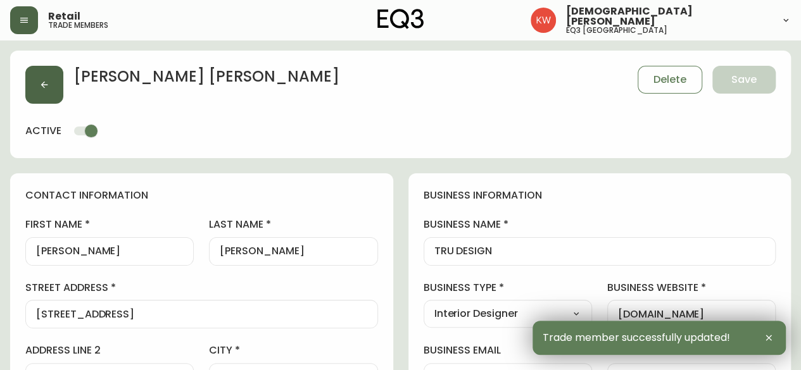
click at [54, 80] on button "button" at bounding box center [44, 85] width 38 height 38
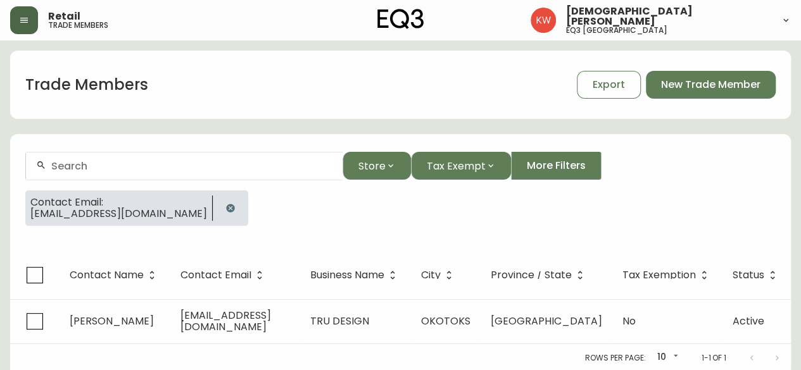
click at [218, 206] on button "button" at bounding box center [230, 208] width 25 height 25
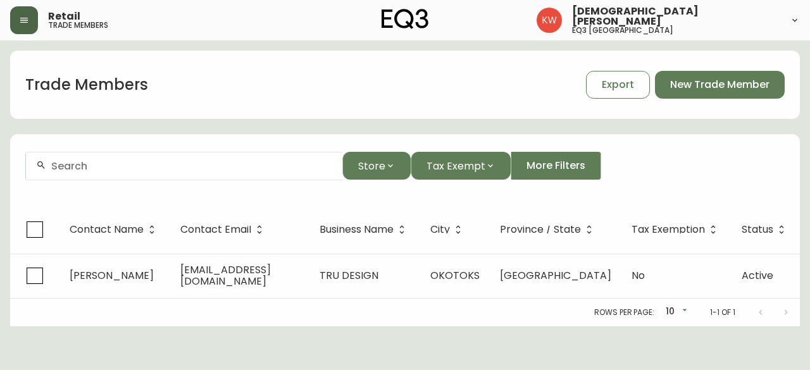
click at [149, 170] on input "text" at bounding box center [191, 166] width 281 height 12
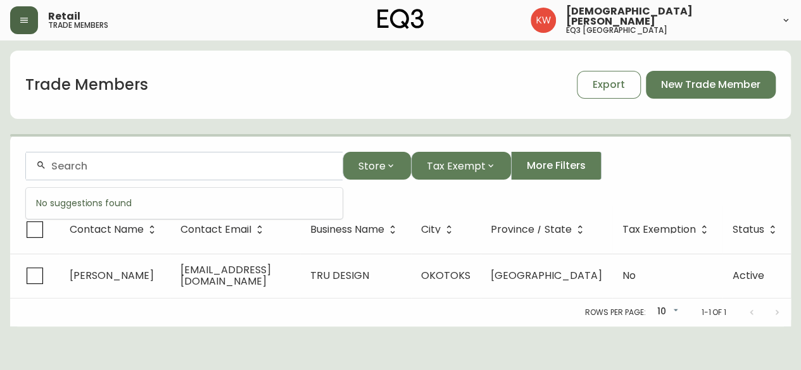
paste input "[PERSON_NAME][EMAIL_ADDRESS][DOMAIN_NAME]"
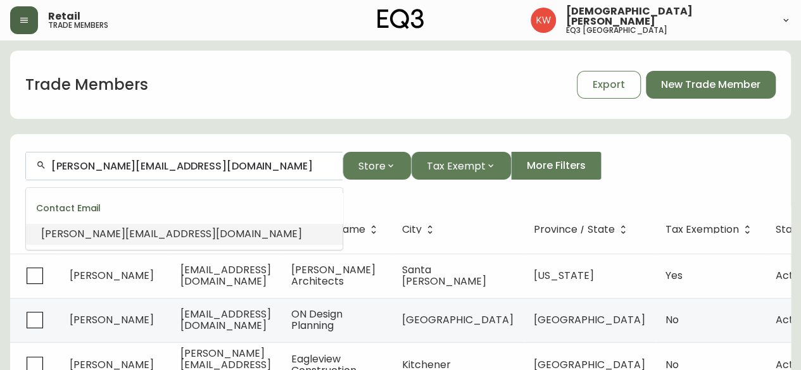
click at [125, 230] on span "[PERSON_NAME][EMAIL_ADDRESS][DOMAIN_NAME]" at bounding box center [171, 234] width 261 height 15
type input "[PERSON_NAME][EMAIL_ADDRESS][DOMAIN_NAME]"
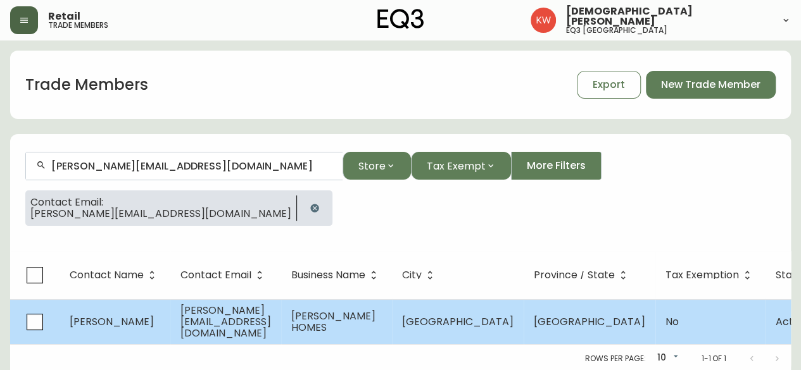
click at [156, 318] on td "[PERSON_NAME]" at bounding box center [115, 321] width 111 height 45
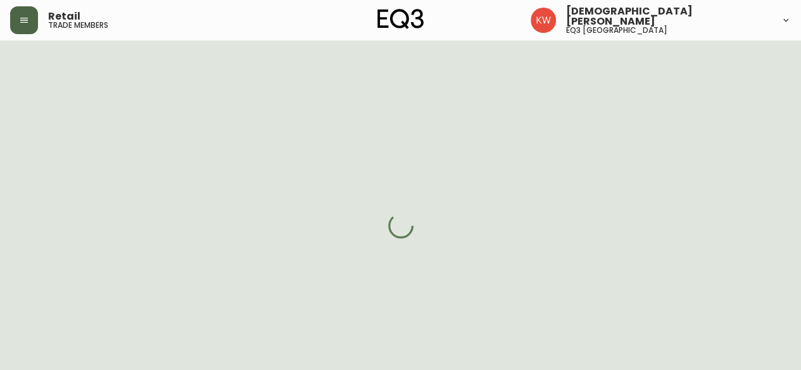
select select "AB"
select select "CA"
select select "CA_EN"
select select "Other"
select select "Home Builder"
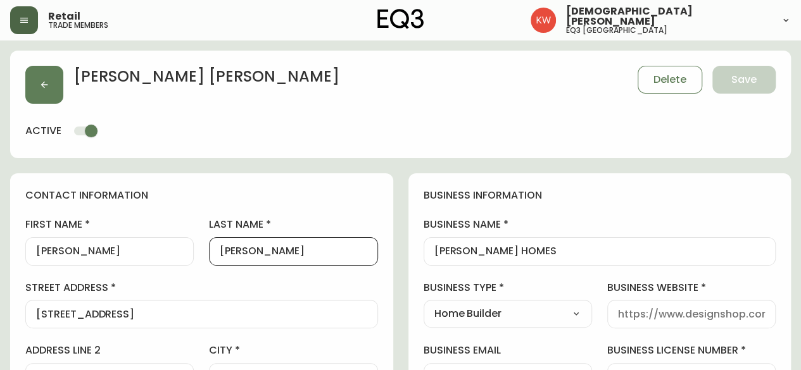
click at [267, 246] on input "[PERSON_NAME]" at bounding box center [293, 252] width 147 height 12
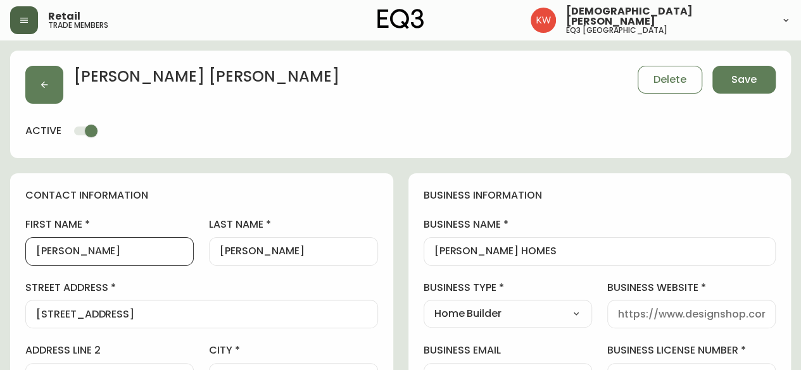
drag, startPoint x: 91, startPoint y: 256, endPoint x: 41, endPoint y: 256, distance: 50.6
click at [41, 256] on input "[PERSON_NAME]" at bounding box center [109, 252] width 147 height 12
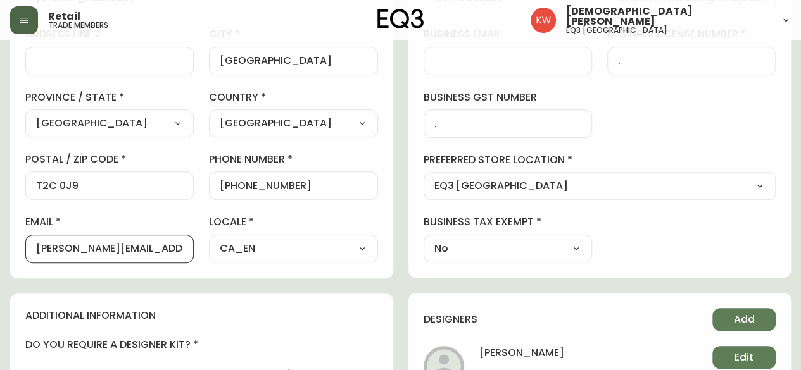
scroll to position [0, 24]
drag, startPoint x: 110, startPoint y: 246, endPoint x: 230, endPoint y: 248, distance: 120.9
click at [230, 248] on div "first name [PERSON_NAME] last name [PERSON_NAME][GEOGRAPHIC_DATA] address [STRE…" at bounding box center [201, 81] width 353 height 361
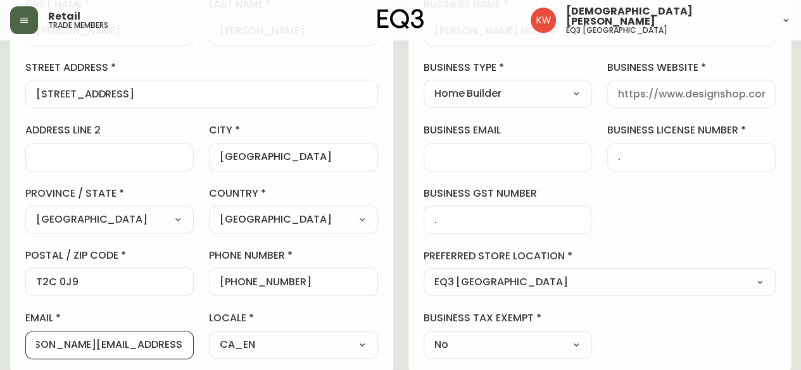
scroll to position [127, 0]
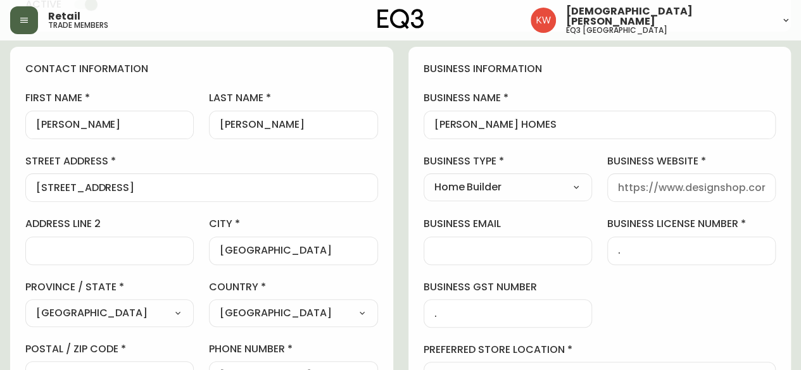
click at [659, 194] on div at bounding box center [691, 187] width 168 height 28
paste input "[DOMAIN_NAME]"
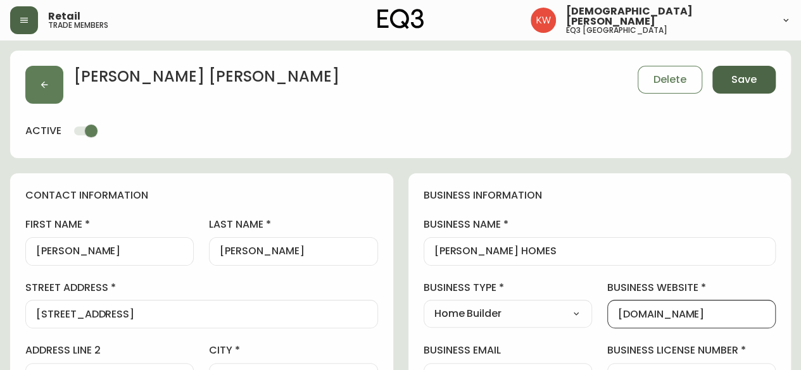
click at [741, 86] on span "Save" at bounding box center [743, 80] width 25 height 14
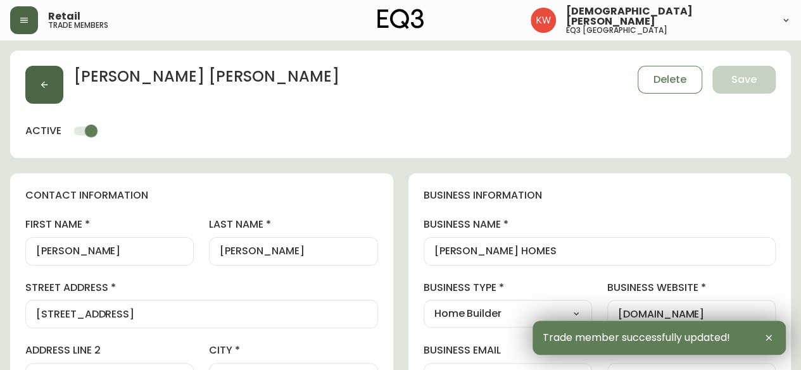
click at [54, 89] on button "button" at bounding box center [44, 85] width 38 height 38
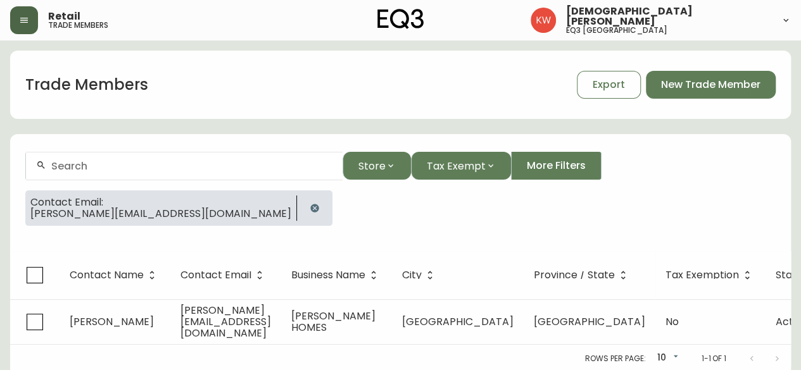
click at [310, 206] on icon "button" at bounding box center [314, 208] width 8 height 8
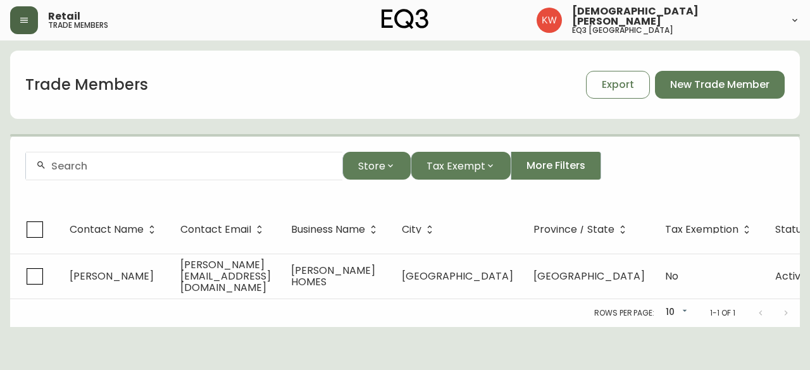
click at [195, 174] on div at bounding box center [184, 166] width 317 height 28
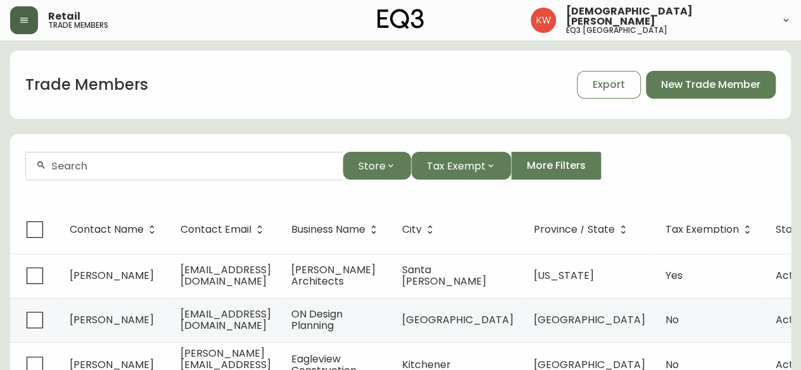
paste input "STAGE RIGHT CALGARY LTD"
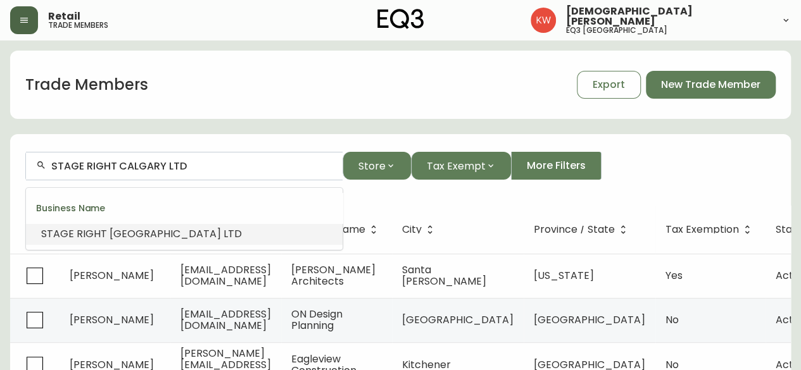
click at [97, 230] on span "RIGHT" at bounding box center [92, 234] width 30 height 15
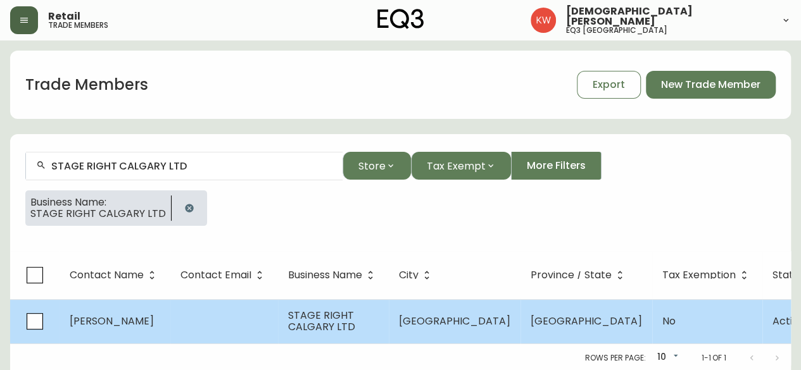
click at [257, 322] on td at bounding box center [224, 321] width 108 height 44
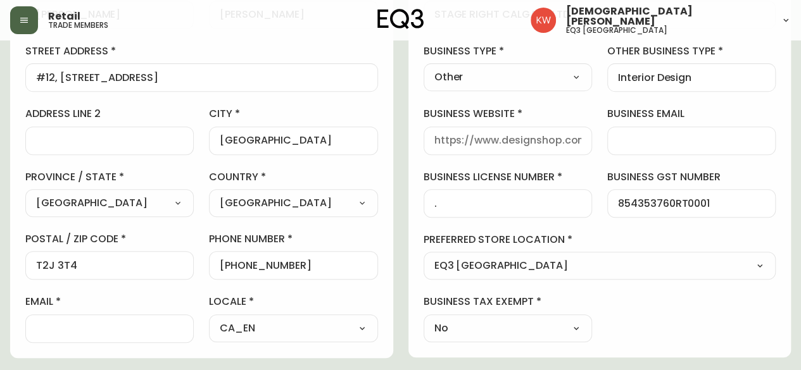
scroll to position [253, 0]
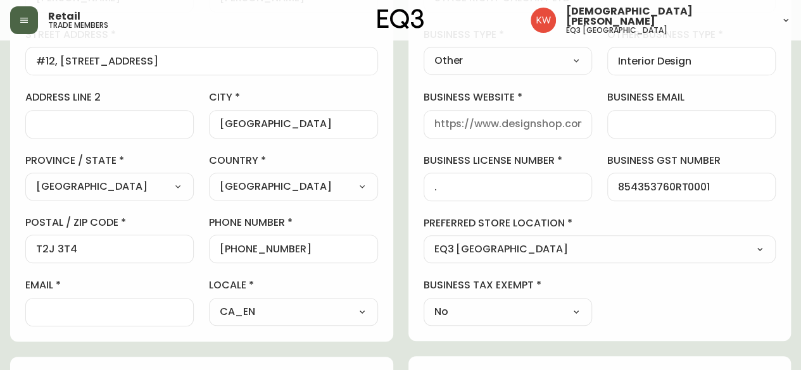
click at [91, 315] on input "email" at bounding box center [109, 312] width 147 height 12
paste input "[EMAIL_ADDRESS][PERSON_NAME][DOMAIN_NAME]"
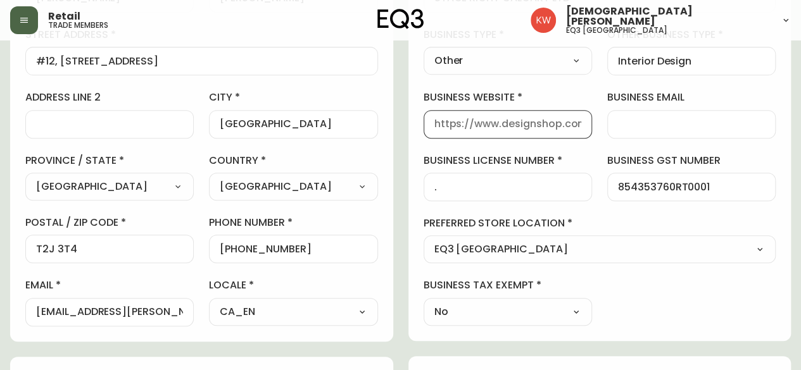
click at [518, 122] on input "business website" at bounding box center [507, 124] width 147 height 12
paste input "[URL][DOMAIN_NAME]"
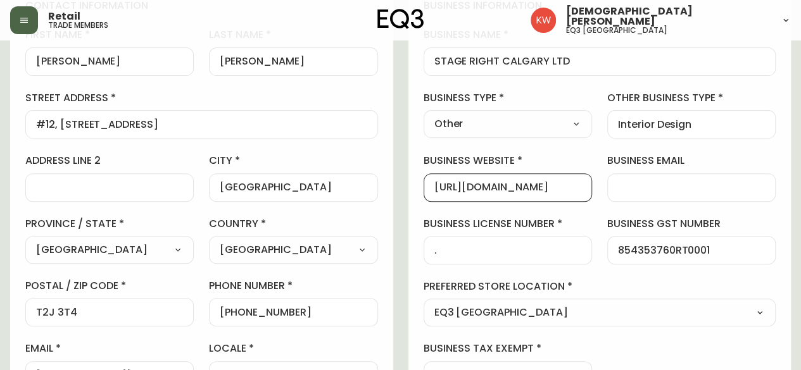
scroll to position [0, 0]
click at [708, 121] on input "Interior Design" at bounding box center [691, 124] width 147 height 12
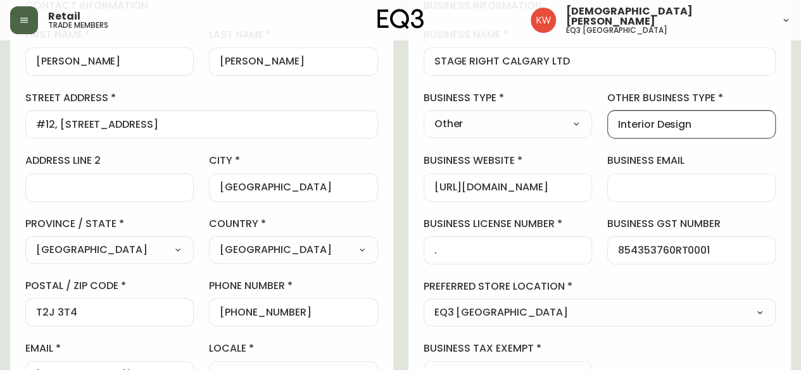
drag, startPoint x: 708, startPoint y: 121, endPoint x: 613, endPoint y: 118, distance: 95.6
click at [613, 118] on div "Interior Design" at bounding box center [691, 124] width 168 height 28
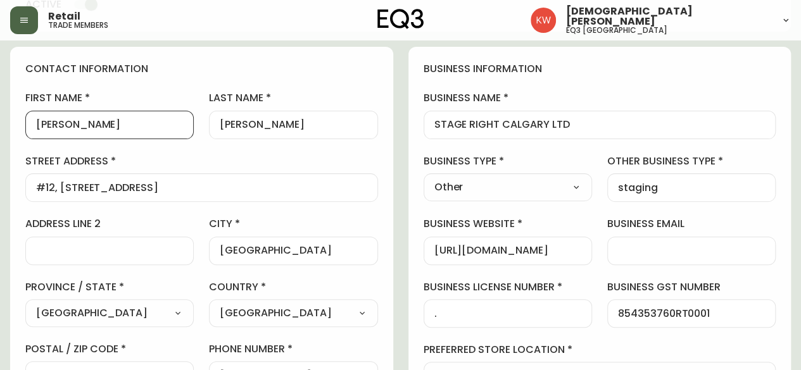
drag, startPoint x: 110, startPoint y: 121, endPoint x: 39, endPoint y: 129, distance: 70.7
click at [39, 129] on input "[PERSON_NAME]" at bounding box center [109, 125] width 147 height 12
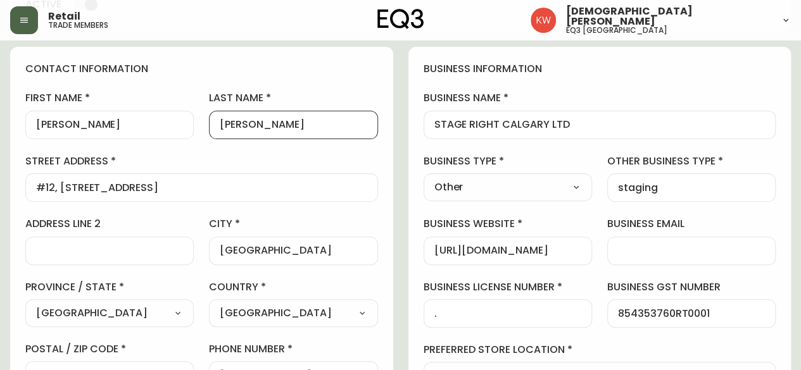
drag, startPoint x: 262, startPoint y: 123, endPoint x: 227, endPoint y: 120, distance: 35.0
click at [227, 120] on input "[PERSON_NAME]" at bounding box center [293, 125] width 147 height 12
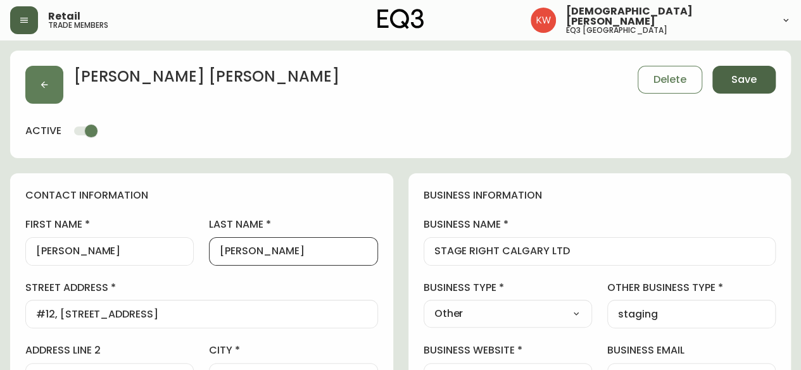
click at [728, 80] on button "Save" at bounding box center [743, 80] width 63 height 28
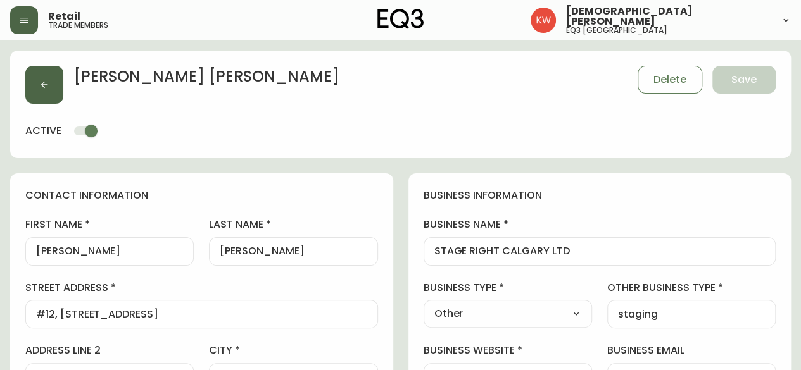
click at [41, 82] on icon "button" at bounding box center [44, 85] width 10 height 10
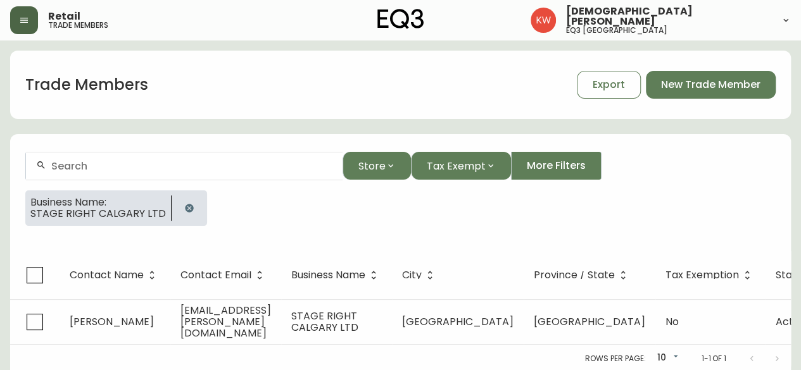
click at [187, 208] on icon "button" at bounding box center [189, 208] width 8 height 8
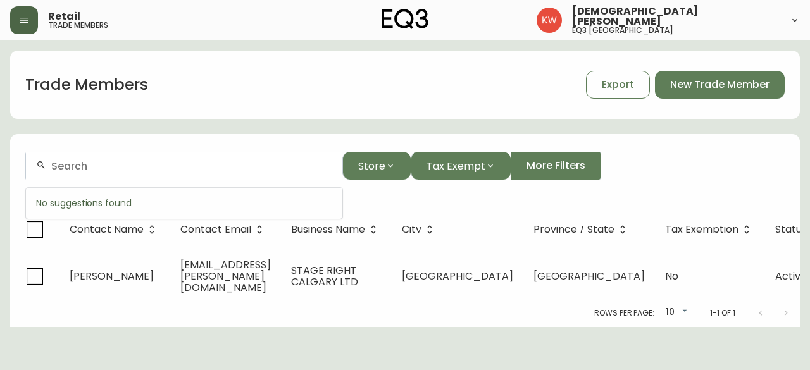
click at [132, 169] on input "text" at bounding box center [191, 166] width 281 height 12
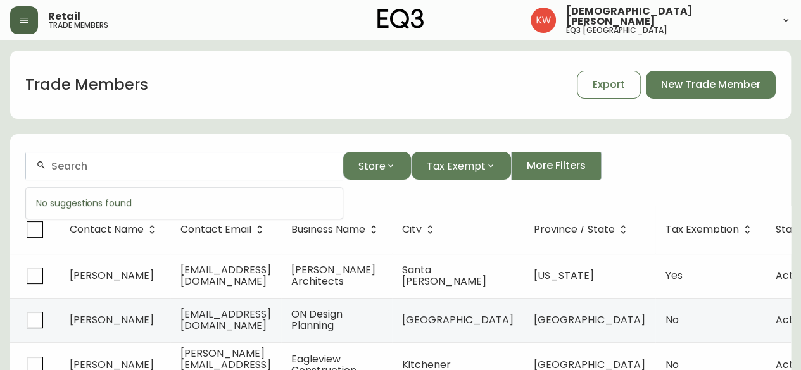
paste input "[EMAIL_ADDRESS][DOMAIN_NAME]"
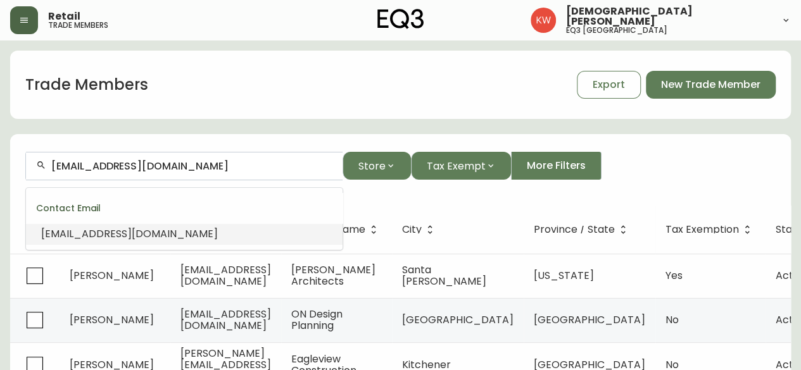
click at [118, 235] on span "[EMAIL_ADDRESS][DOMAIN_NAME]" at bounding box center [129, 234] width 177 height 15
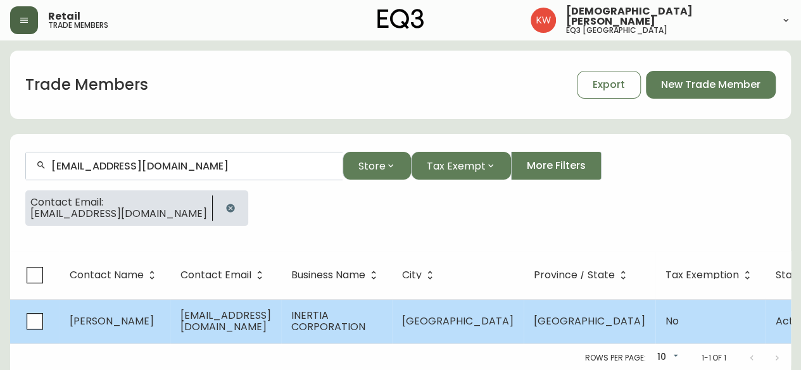
click at [137, 327] on td "[PERSON_NAME]" at bounding box center [115, 321] width 111 height 44
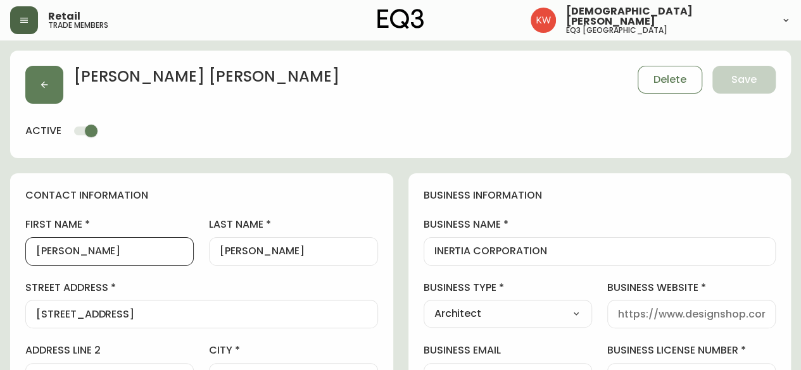
drag, startPoint x: 92, startPoint y: 249, endPoint x: 41, endPoint y: 249, distance: 51.9
click at [41, 249] on input "[PERSON_NAME]" at bounding box center [109, 252] width 147 height 12
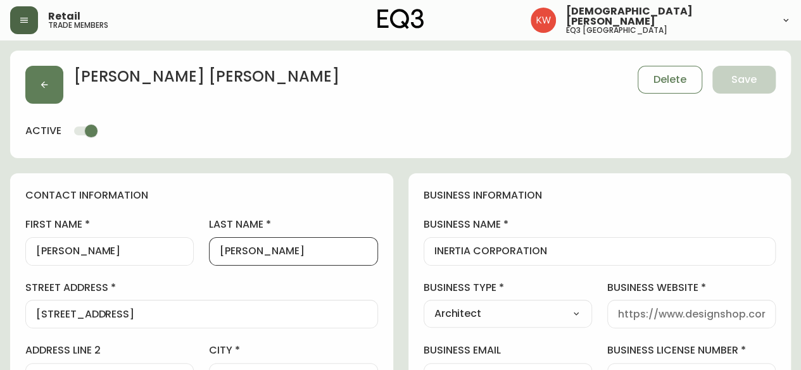
drag, startPoint x: 279, startPoint y: 250, endPoint x: 254, endPoint y: 248, distance: 25.4
click at [254, 248] on input "[PERSON_NAME]" at bounding box center [293, 252] width 147 height 12
drag, startPoint x: 253, startPoint y: 246, endPoint x: 228, endPoint y: 254, distance: 26.0
click at [228, 254] on input "[PERSON_NAME]" at bounding box center [293, 252] width 147 height 12
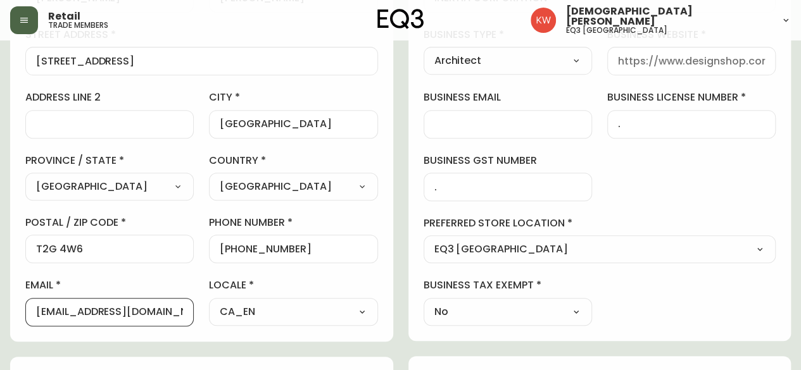
drag, startPoint x: 79, startPoint y: 311, endPoint x: 187, endPoint y: 316, distance: 109.0
click at [187, 316] on div "[EMAIL_ADDRESS][DOMAIN_NAME]" at bounding box center [109, 312] width 168 height 28
click at [634, 61] on input "business website" at bounding box center [691, 61] width 147 height 12
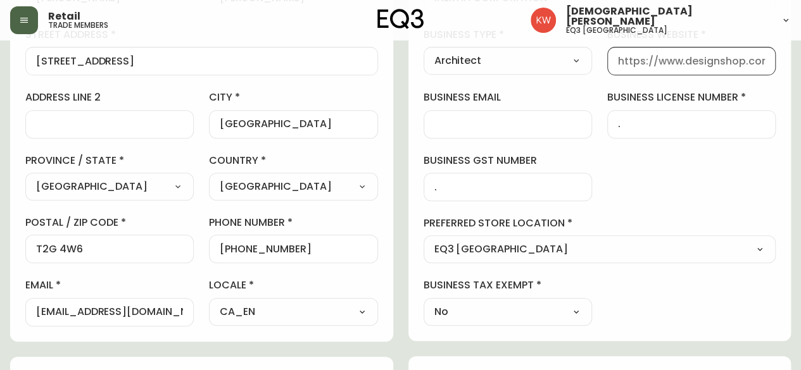
paste input "[DOMAIN_NAME]"
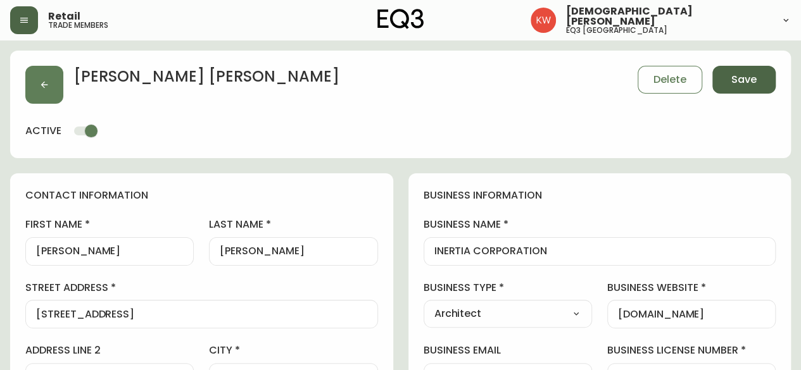
click at [744, 78] on span "Save" at bounding box center [743, 80] width 25 height 14
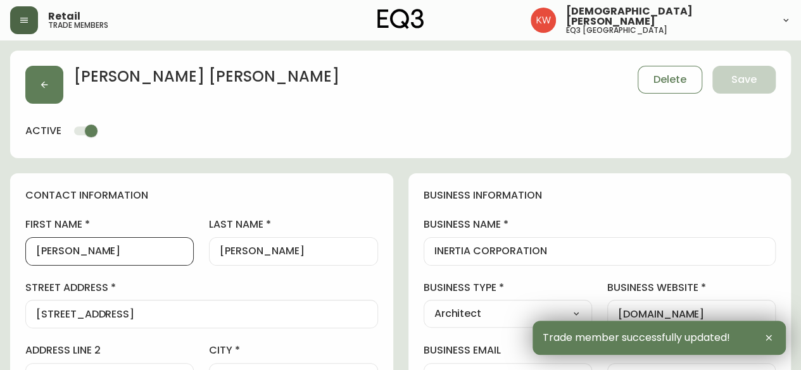
drag, startPoint x: 87, startPoint y: 253, endPoint x: 42, endPoint y: 256, distance: 45.1
click at [42, 256] on input "[PERSON_NAME]" at bounding box center [109, 252] width 147 height 12
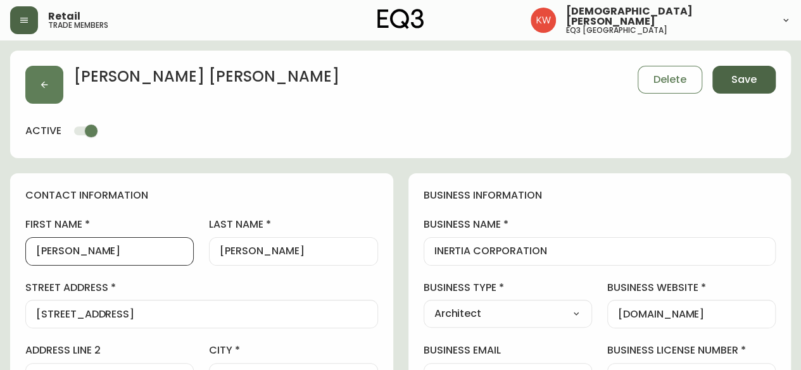
click at [772, 73] on button "Save" at bounding box center [743, 80] width 63 height 28
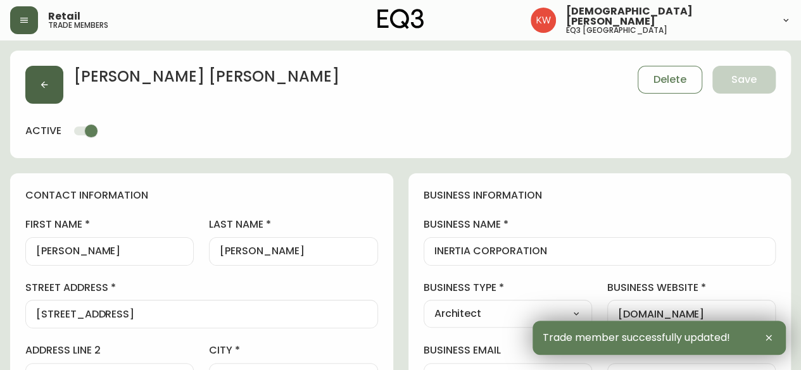
click at [48, 86] on icon "button" at bounding box center [44, 85] width 10 height 10
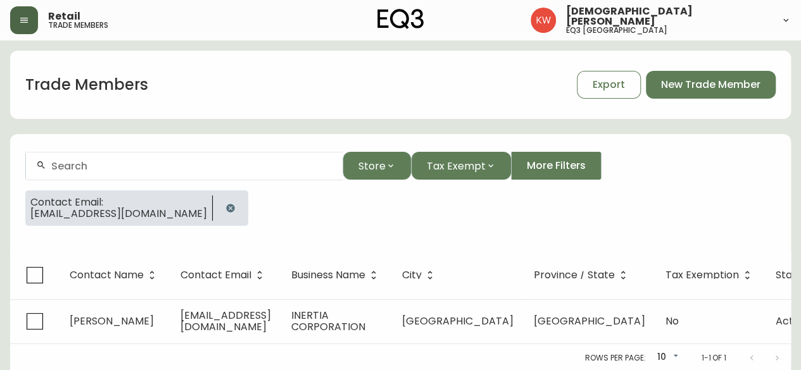
click at [225, 207] on icon "button" at bounding box center [230, 208] width 10 height 10
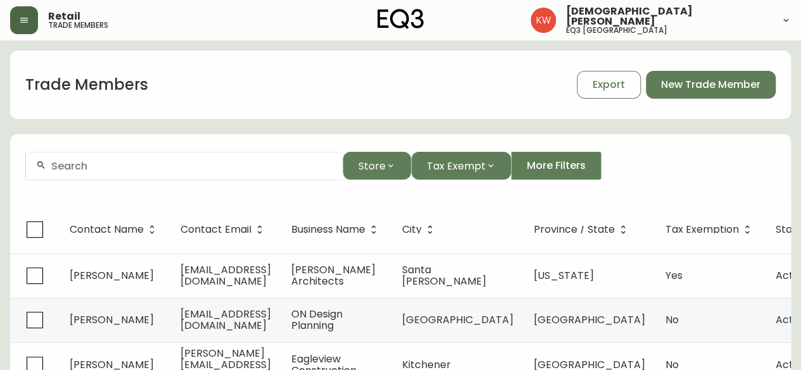
click at [174, 168] on input "text" at bounding box center [191, 166] width 281 height 12
paste input "[EMAIL_ADDRESS][DOMAIN_NAME]"
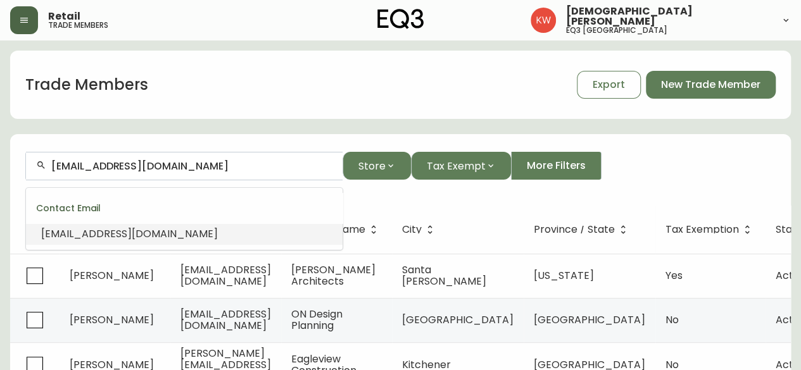
click at [97, 239] on span "[EMAIL_ADDRESS][DOMAIN_NAME]" at bounding box center [129, 234] width 177 height 15
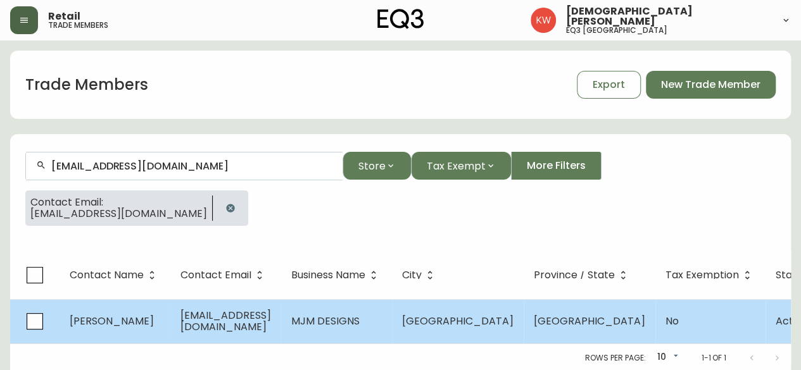
click at [145, 321] on td "[PERSON_NAME]" at bounding box center [115, 321] width 111 height 44
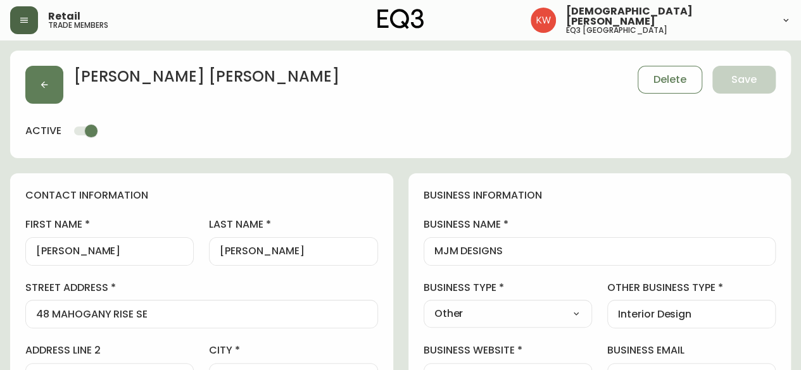
click at [85, 250] on input "[PERSON_NAME]" at bounding box center [109, 252] width 147 height 12
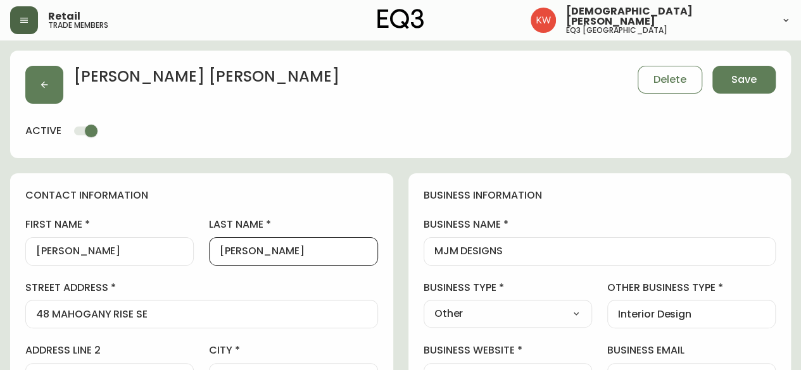
drag, startPoint x: 249, startPoint y: 251, endPoint x: 228, endPoint y: 250, distance: 20.9
click at [228, 250] on input "[PERSON_NAME]" at bounding box center [293, 252] width 147 height 12
drag, startPoint x: 309, startPoint y: 251, endPoint x: 273, endPoint y: 250, distance: 35.5
click at [273, 250] on input "[PERSON_NAME]" at bounding box center [293, 252] width 147 height 12
click at [270, 251] on input "[PERSON_NAME]" at bounding box center [293, 252] width 147 height 12
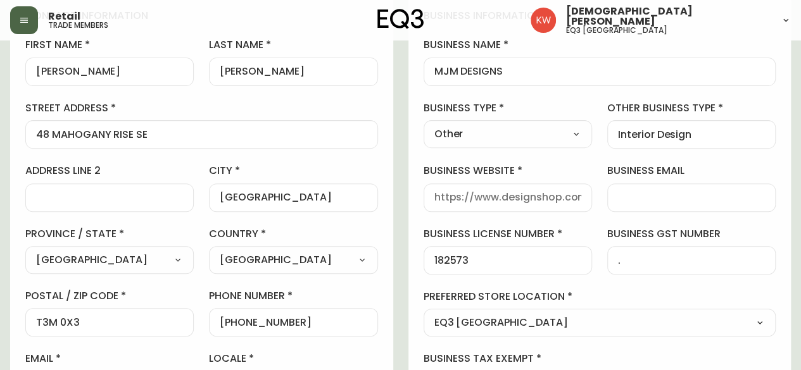
scroll to position [253, 0]
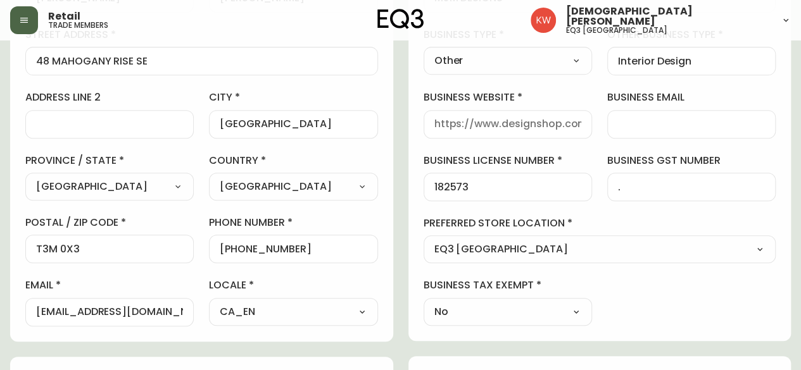
click at [523, 112] on div at bounding box center [508, 124] width 168 height 28
click at [542, 121] on input "business website" at bounding box center [507, 124] width 147 height 12
click at [553, 63] on select "Select Interior Designer Architect Home Builder Contractor Real Estate Agent Ho…" at bounding box center [508, 60] width 168 height 19
click at [424, 51] on select "Select Interior Designer Architect Home Builder Contractor Real Estate Agent Ho…" at bounding box center [508, 60] width 168 height 19
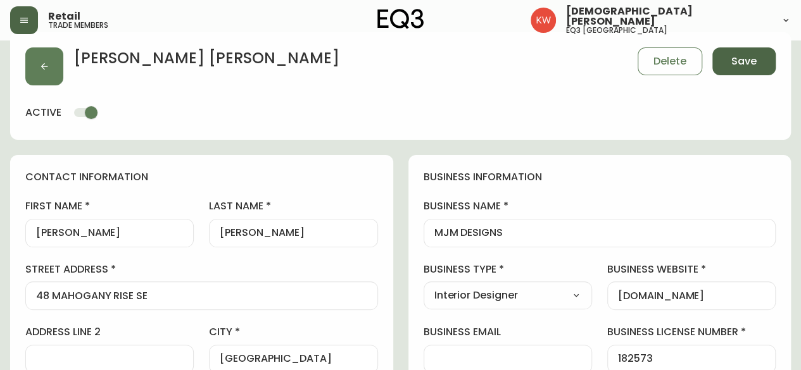
scroll to position [0, 0]
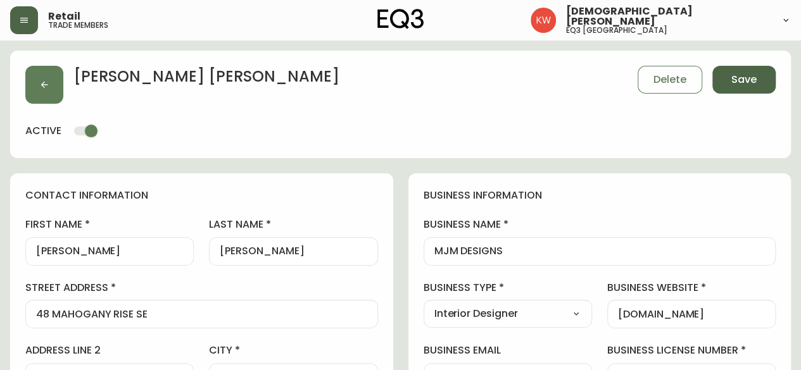
click at [752, 70] on button "Save" at bounding box center [743, 80] width 63 height 28
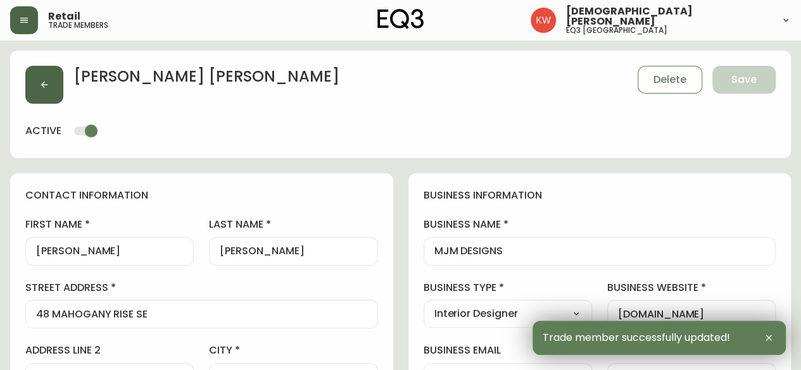
click at [38, 85] on button "button" at bounding box center [44, 85] width 38 height 38
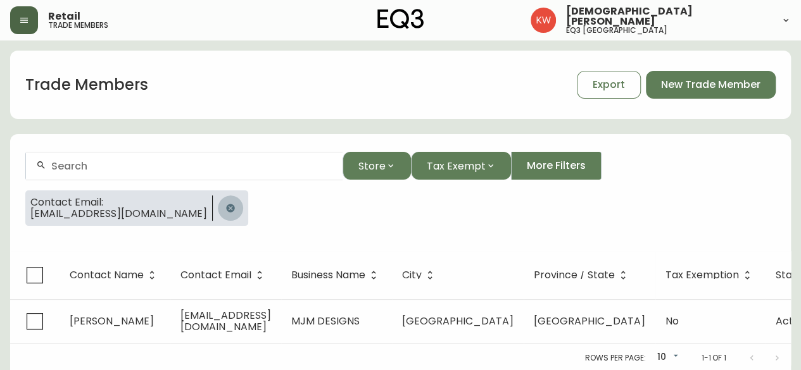
drag, startPoint x: 191, startPoint y: 210, endPoint x: 177, endPoint y: 181, distance: 31.7
click at [226, 210] on icon "button" at bounding box center [230, 208] width 8 height 8
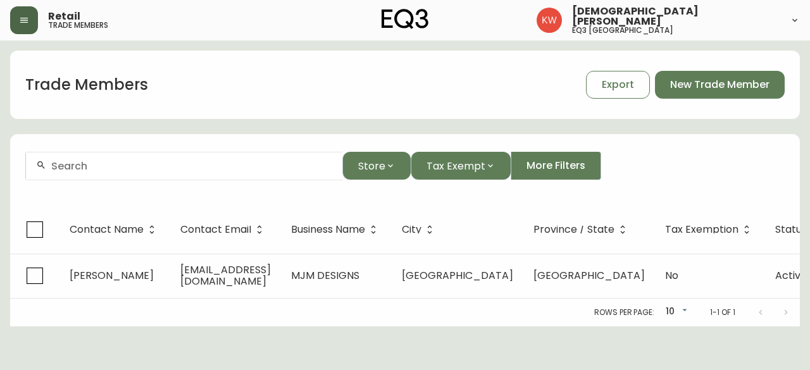
click at [166, 164] on input "text" at bounding box center [191, 166] width 281 height 12
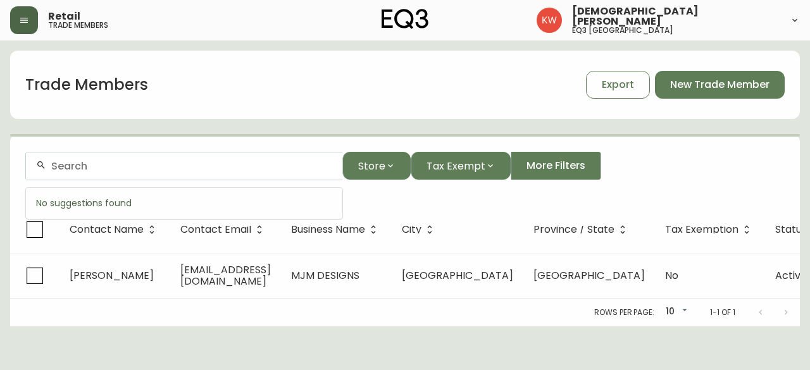
paste input "[EMAIL_ADDRESS][DOMAIN_NAME]"
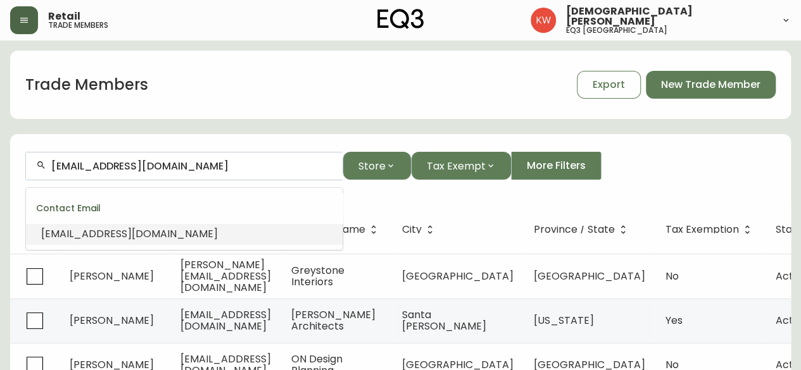
click at [125, 229] on span "[EMAIL_ADDRESS][DOMAIN_NAME]" at bounding box center [129, 234] width 177 height 15
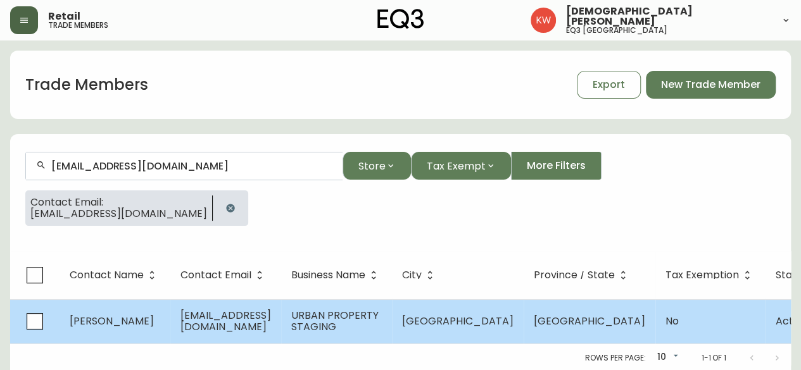
click at [94, 310] on td "[PERSON_NAME]" at bounding box center [115, 321] width 111 height 44
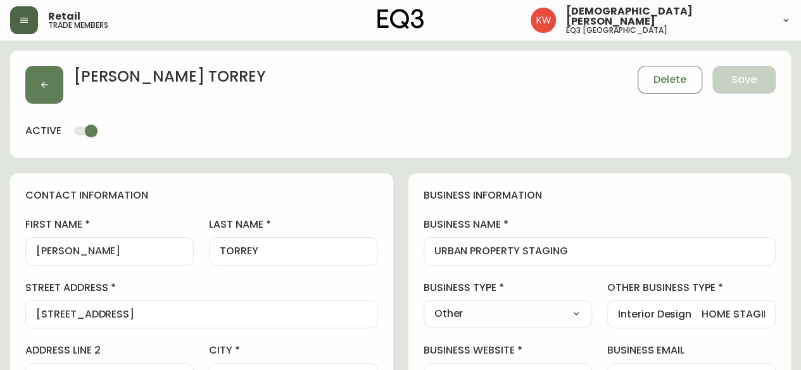
click at [91, 253] on input "[PERSON_NAME]" at bounding box center [109, 252] width 147 height 12
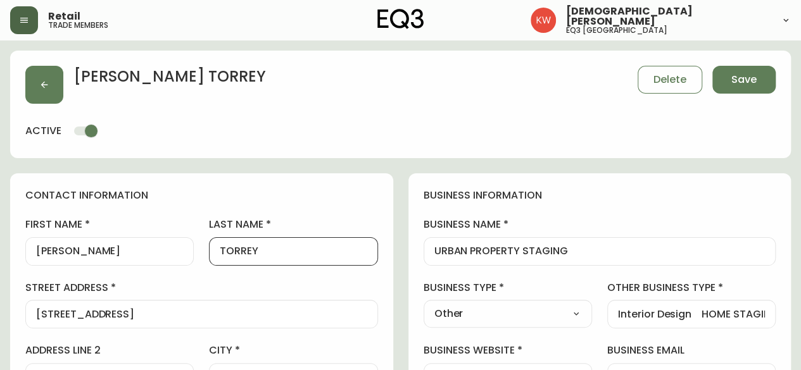
drag, startPoint x: 280, startPoint y: 256, endPoint x: 225, endPoint y: 256, distance: 55.1
click at [225, 256] on input "TORREY" at bounding box center [293, 252] width 147 height 12
click at [741, 84] on span "Save" at bounding box center [743, 80] width 25 height 14
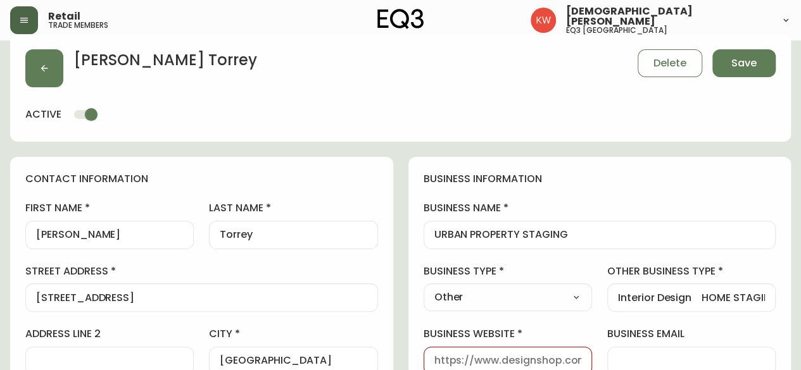
scroll to position [127, 0]
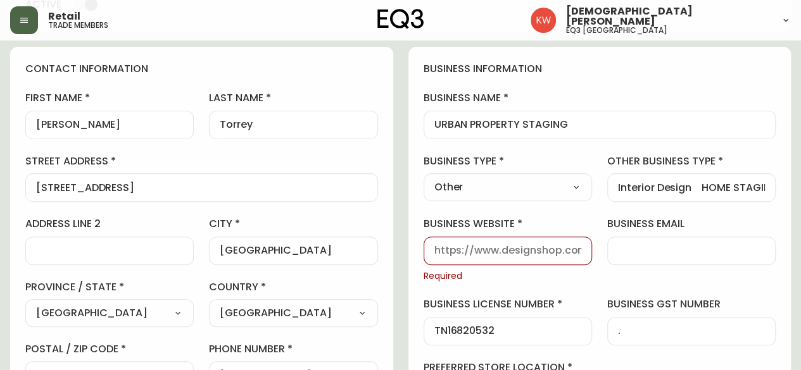
click at [505, 248] on input "business website" at bounding box center [507, 251] width 147 height 12
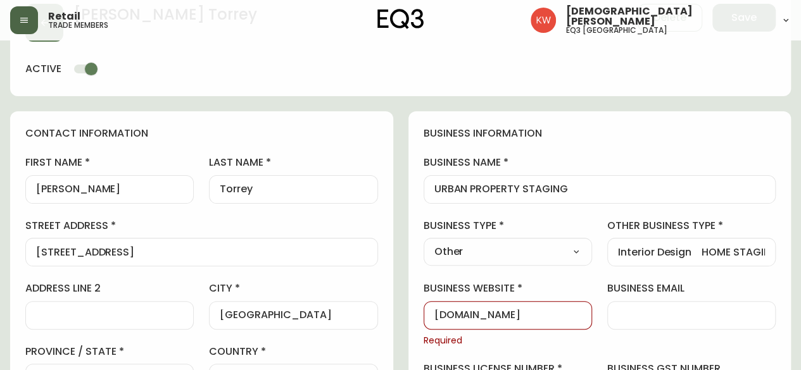
scroll to position [0, 0]
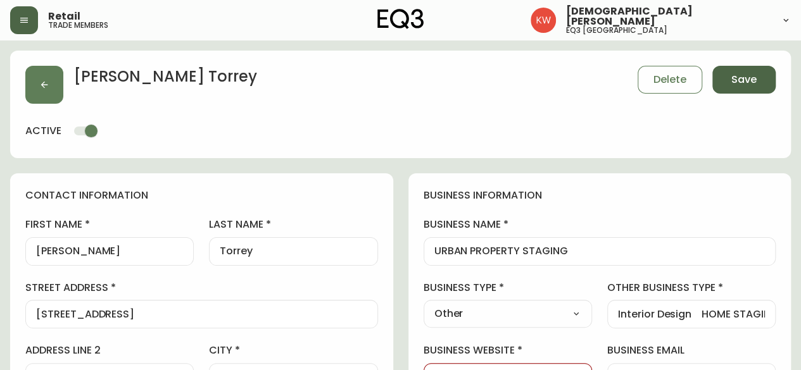
click at [742, 74] on span "Save" at bounding box center [743, 80] width 25 height 14
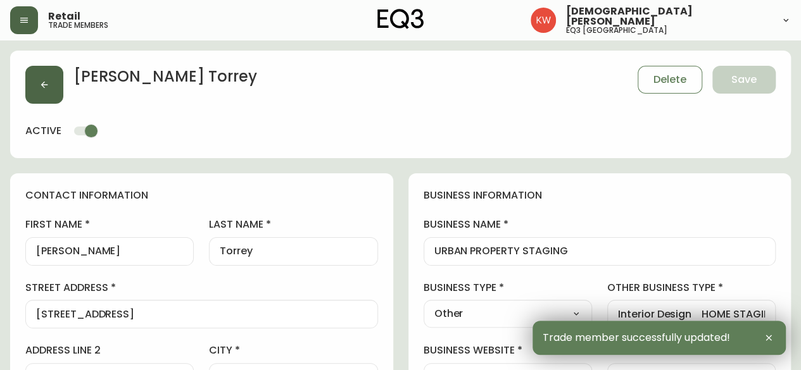
click at [48, 79] on button "button" at bounding box center [44, 85] width 38 height 38
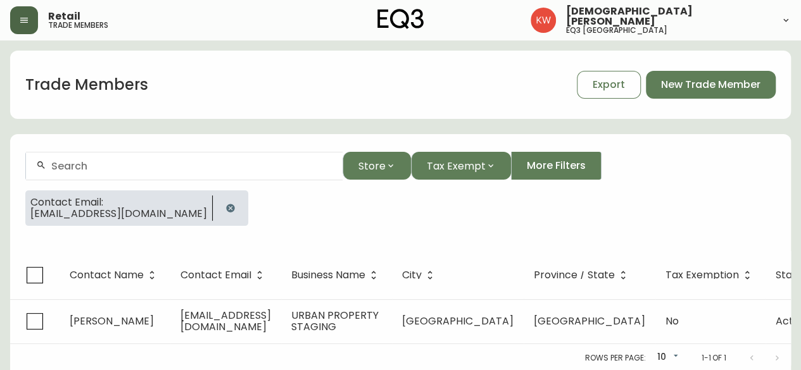
click at [236, 206] on icon "button" at bounding box center [230, 208] width 10 height 10
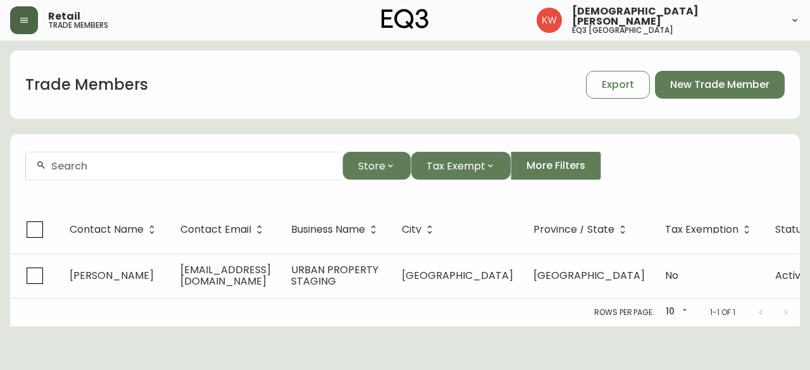
click at [206, 170] on input "text" at bounding box center [191, 166] width 281 height 12
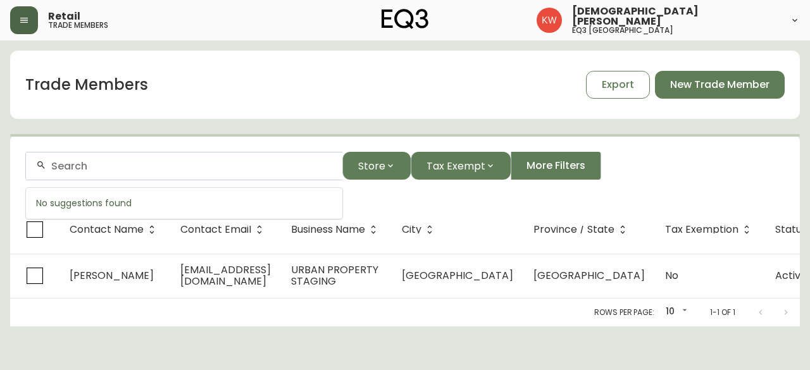
paste input "[PERSON_NAME][EMAIL_ADDRESS][DOMAIN_NAME]"
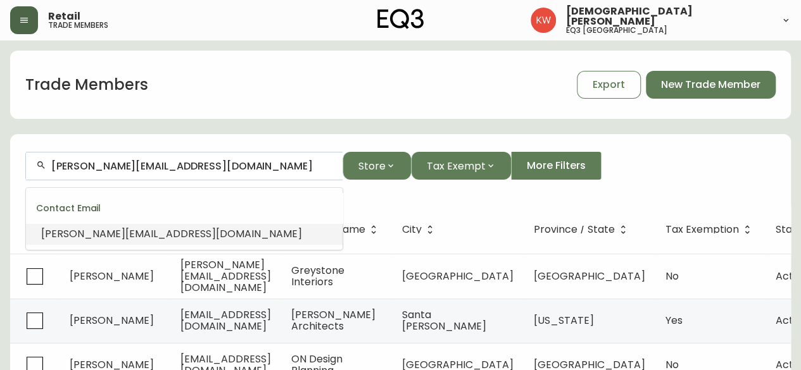
click at [96, 234] on span "[PERSON_NAME][EMAIL_ADDRESS][DOMAIN_NAME]" at bounding box center [171, 234] width 261 height 15
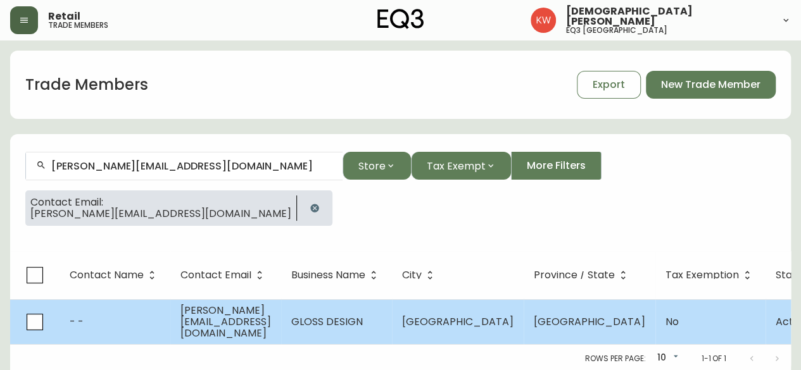
click at [115, 323] on td "- -" at bounding box center [115, 321] width 111 height 45
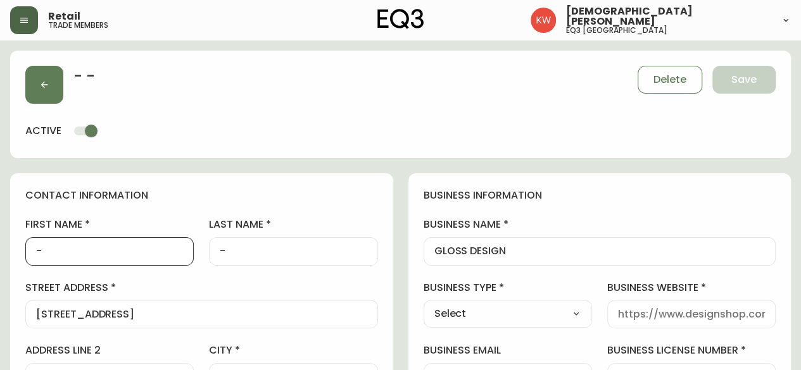
drag, startPoint x: 89, startPoint y: 251, endPoint x: 37, endPoint y: 246, distance: 51.5
click at [37, 246] on input "-" at bounding box center [109, 252] width 147 height 12
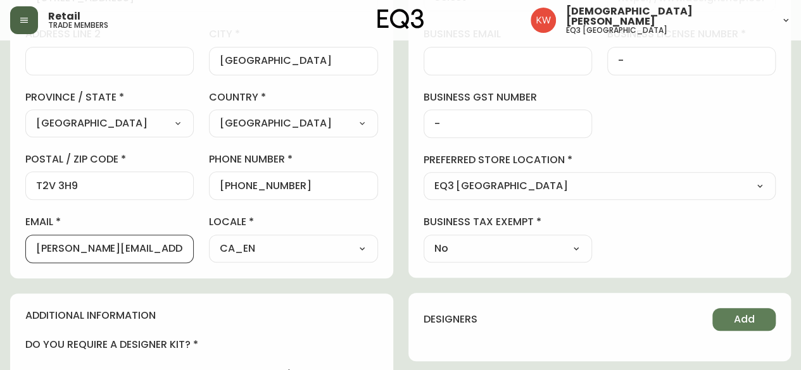
drag, startPoint x: 63, startPoint y: 245, endPoint x: 187, endPoint y: 254, distance: 123.8
click at [187, 254] on div "[PERSON_NAME][EMAIL_ADDRESS][DOMAIN_NAME]" at bounding box center [109, 249] width 168 height 28
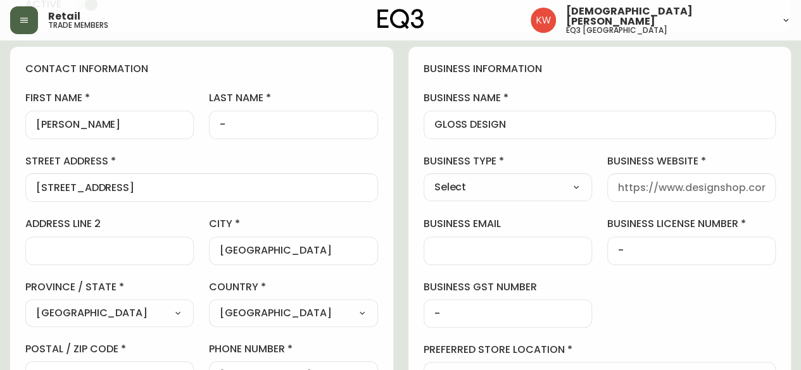
click at [508, 173] on div "Select Interior Designer Architect Home Builder Contractor Real Estate Agent Ho…" at bounding box center [508, 187] width 168 height 28
click at [567, 188] on select "Select Interior Designer Architect Home Builder Contractor Real Estate Agent Ho…" at bounding box center [508, 187] width 168 height 19
click at [424, 178] on select "Select Interior Designer Architect Home Builder Contractor Real Estate Agent Ho…" at bounding box center [508, 187] width 168 height 19
click at [677, 184] on input "business website" at bounding box center [691, 188] width 147 height 12
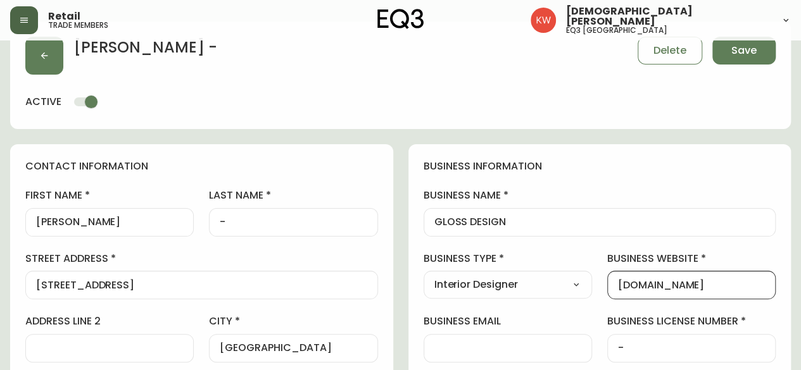
scroll to position [0, 0]
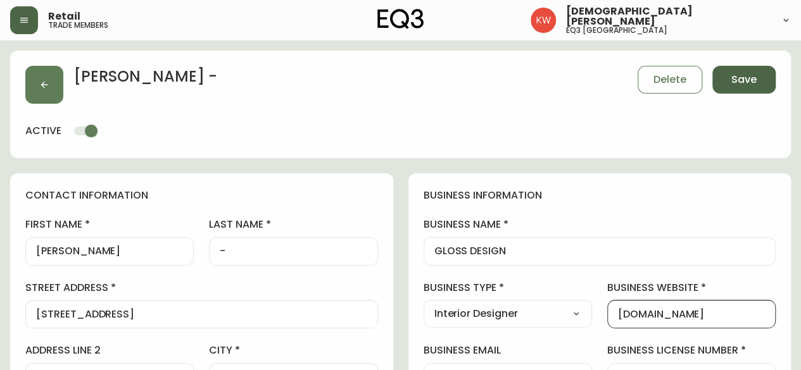
click at [738, 81] on span "Save" at bounding box center [743, 80] width 25 height 14
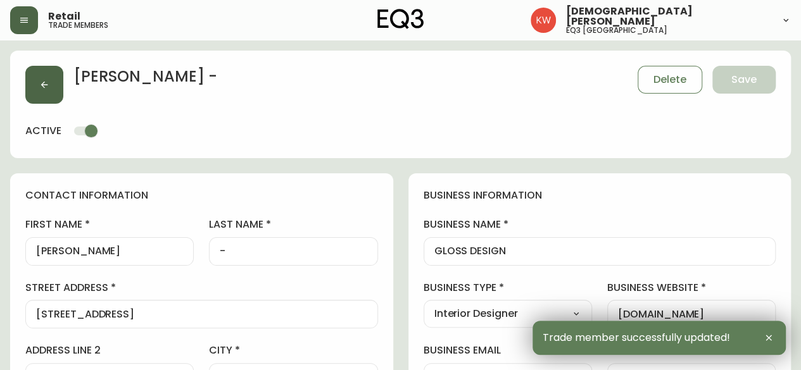
click at [56, 85] on button "button" at bounding box center [44, 85] width 38 height 38
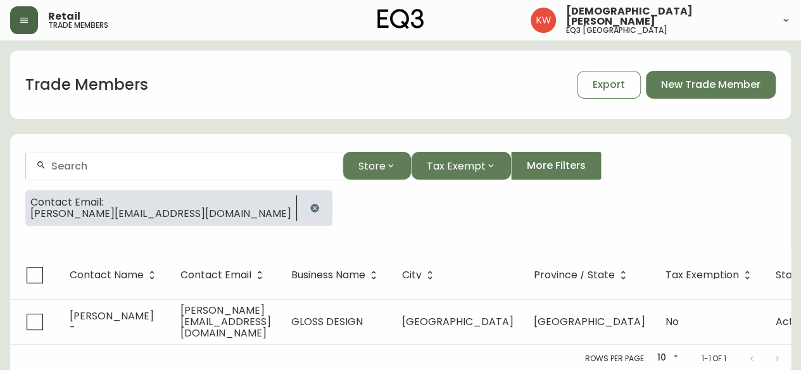
click at [310, 211] on icon "button" at bounding box center [315, 208] width 10 height 10
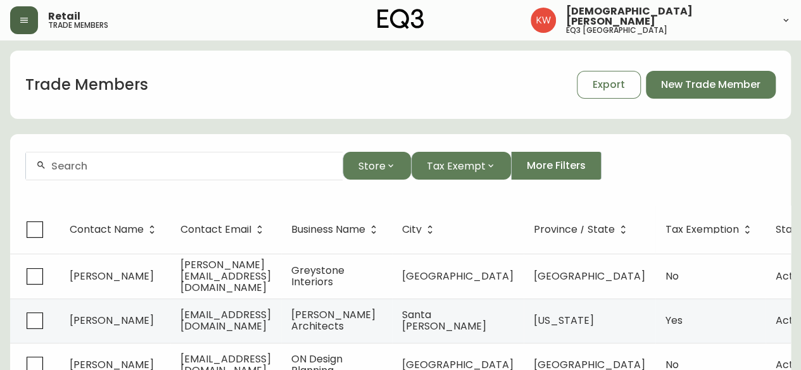
click at [70, 164] on input "text" at bounding box center [191, 166] width 281 height 12
paste input "[EMAIL_ADDRESS][DOMAIN_NAME]"
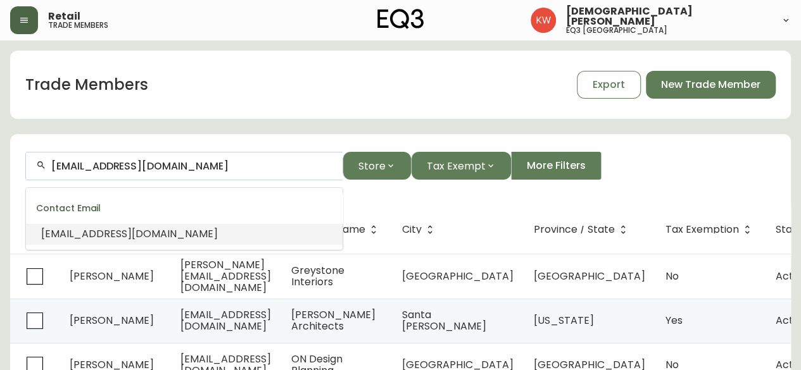
click at [63, 241] on li "[EMAIL_ADDRESS][DOMAIN_NAME]" at bounding box center [184, 234] width 317 height 22
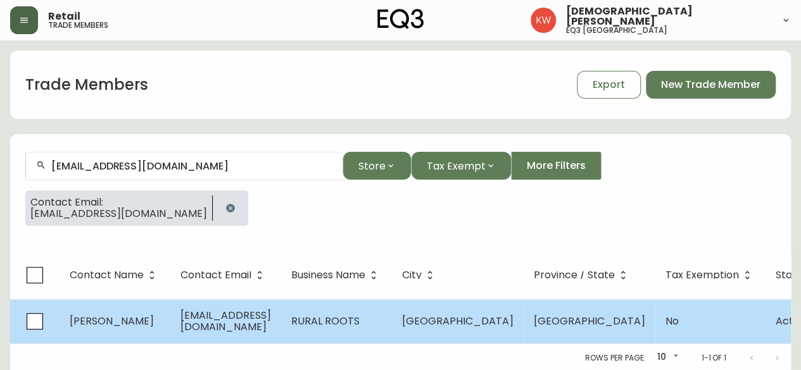
click at [118, 323] on span "[PERSON_NAME]" at bounding box center [112, 321] width 84 height 15
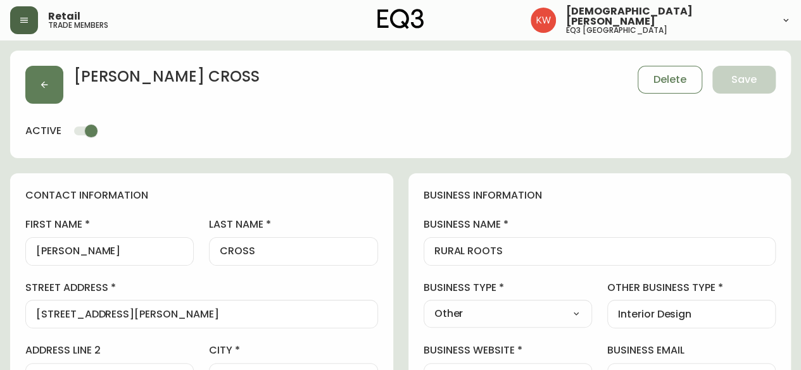
click at [569, 313] on select "Select Interior Designer Architect Home Builder Contractor Real Estate Agent Ho…" at bounding box center [508, 314] width 168 height 19
click at [424, 305] on select "Select Interior Designer Architect Home Builder Contractor Real Estate Agent Ho…" at bounding box center [508, 314] width 168 height 19
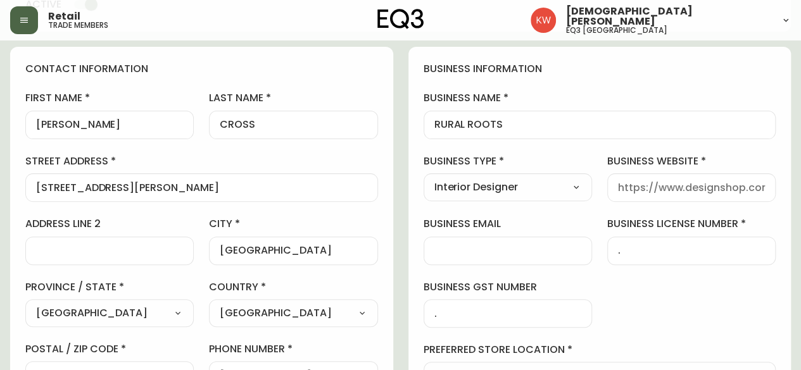
click at [659, 185] on input "business website" at bounding box center [691, 188] width 147 height 12
paste input "[URL][DOMAIN_NAME]"
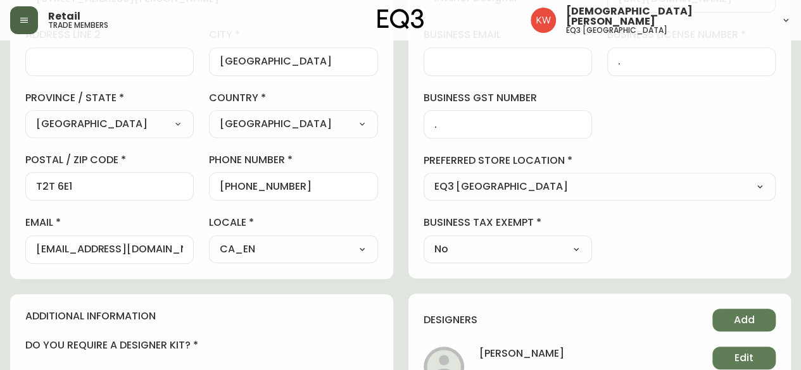
scroll to position [317, 0]
drag, startPoint x: 170, startPoint y: 241, endPoint x: 17, endPoint y: 240, distance: 152.6
click at [17, 240] on div "contact information first name [PERSON_NAME] last name [GEOGRAPHIC_DATA] addres…" at bounding box center [201, 68] width 383 height 422
click at [181, 250] on input "[EMAIL_ADDRESS][DOMAIN_NAME]" at bounding box center [109, 249] width 147 height 12
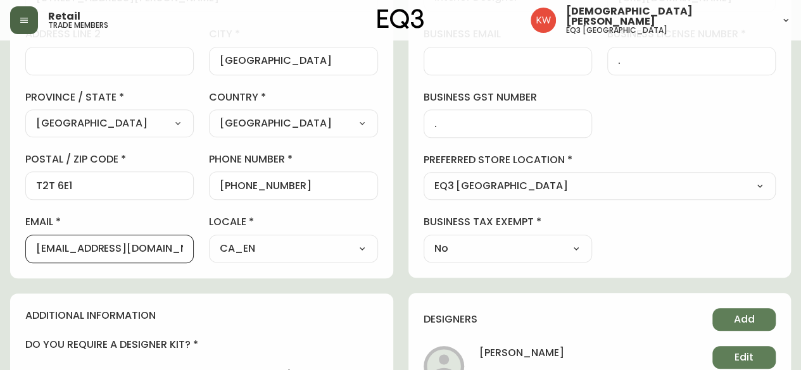
drag, startPoint x: 80, startPoint y: 254, endPoint x: 27, endPoint y: 253, distance: 53.8
click at [27, 253] on div "[EMAIL_ADDRESS][DOMAIN_NAME]" at bounding box center [109, 249] width 168 height 28
paste input "[EMAIL_ADDRESS][DOMAIN_NAME]"
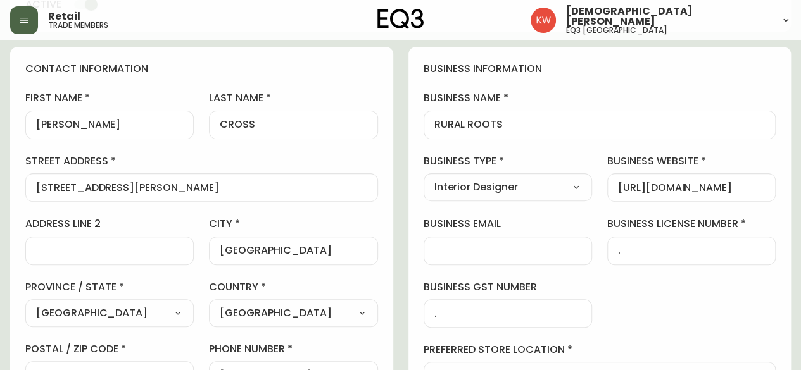
click at [80, 127] on input "[PERSON_NAME]" at bounding box center [109, 125] width 147 height 12
drag, startPoint x: 258, startPoint y: 130, endPoint x: 239, endPoint y: 126, distance: 19.4
click at [233, 125] on div "CROSS" at bounding box center [293, 125] width 168 height 28
drag, startPoint x: 246, startPoint y: 127, endPoint x: 228, endPoint y: 126, distance: 17.8
click at [228, 126] on input "CROSS" at bounding box center [293, 125] width 147 height 12
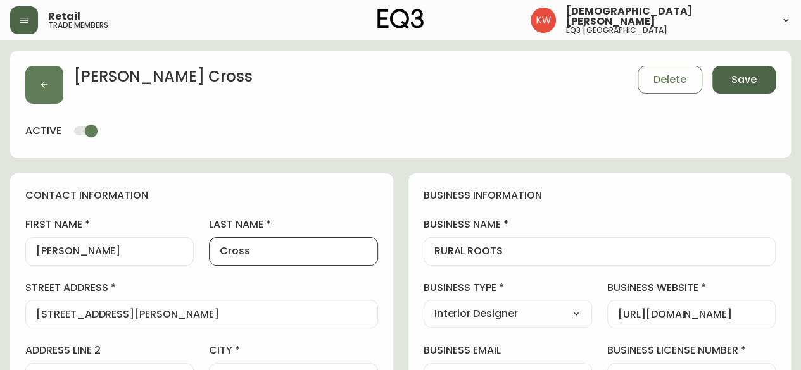
click at [732, 78] on span "Save" at bounding box center [743, 80] width 25 height 14
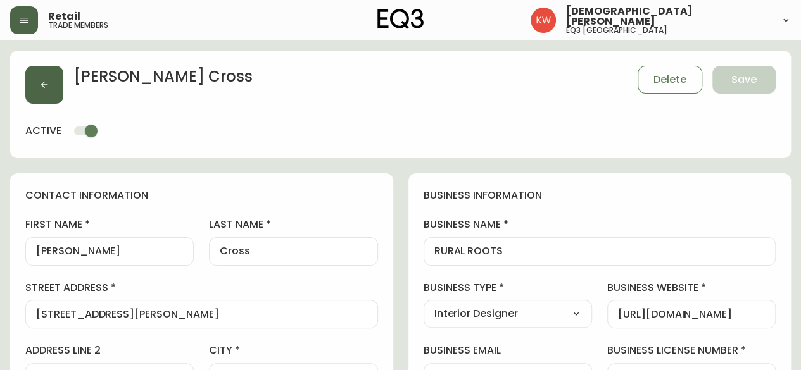
click at [51, 90] on button "button" at bounding box center [44, 85] width 38 height 38
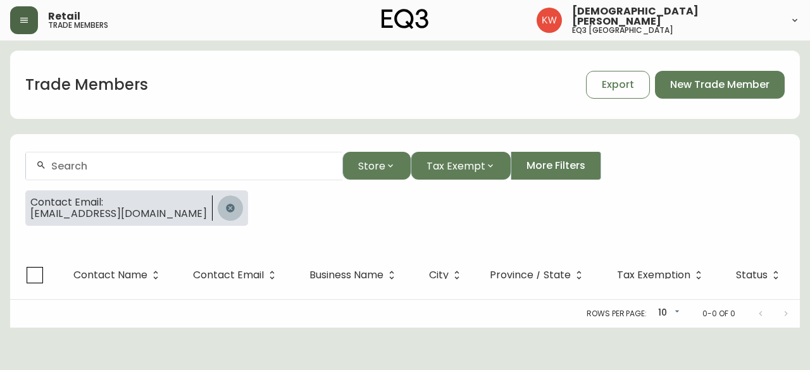
click at [225, 209] on icon "button" at bounding box center [230, 208] width 10 height 10
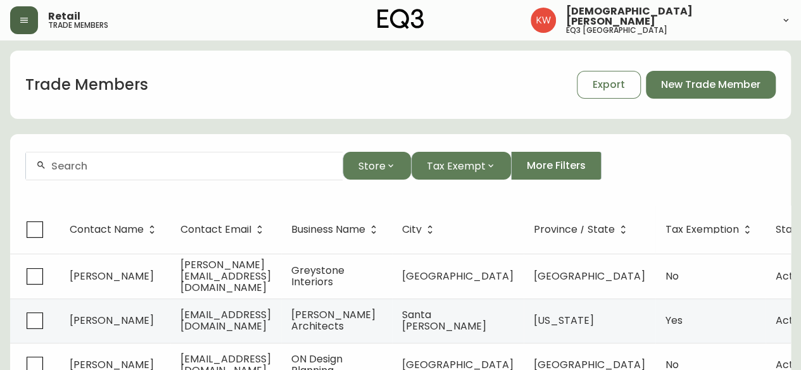
click at [162, 170] on input "text" at bounding box center [191, 166] width 281 height 12
paste input "[PERSON_NAME][EMAIL_ADDRESS][DOMAIN_NAME]"
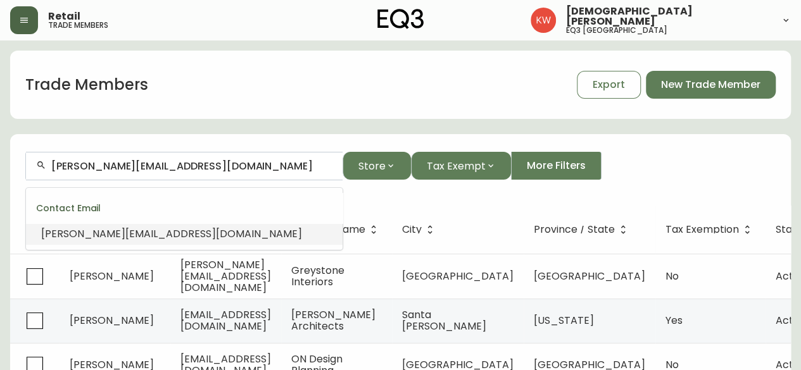
click at [139, 237] on span "[PERSON_NAME][EMAIL_ADDRESS][DOMAIN_NAME]" at bounding box center [171, 234] width 261 height 15
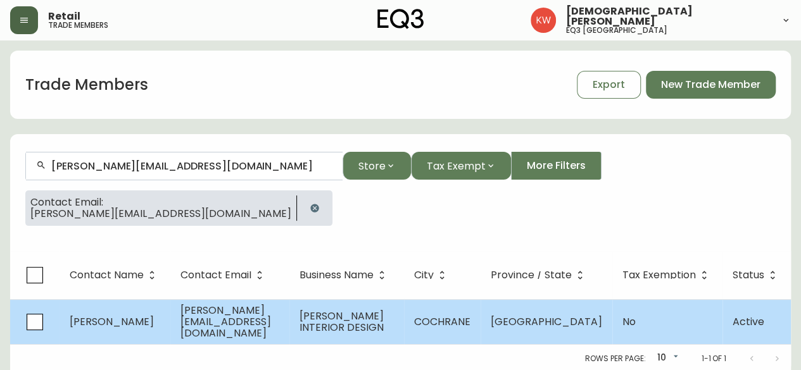
click at [124, 325] on td "[PERSON_NAME]" at bounding box center [115, 321] width 111 height 45
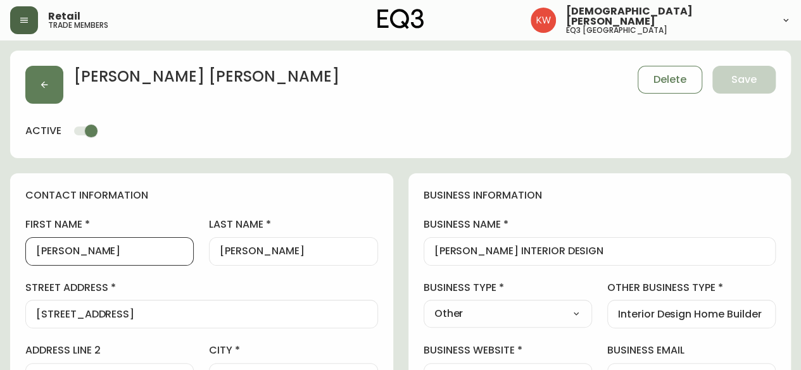
drag, startPoint x: 84, startPoint y: 248, endPoint x: 41, endPoint y: 245, distance: 43.1
click at [41, 246] on input "[PERSON_NAME]" at bounding box center [109, 252] width 147 height 12
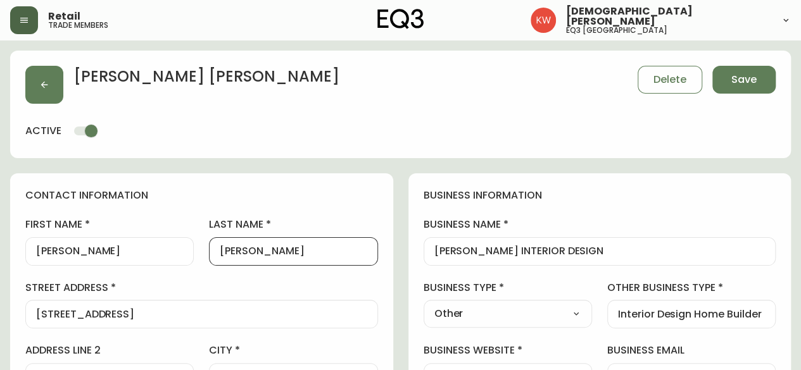
drag, startPoint x: 306, startPoint y: 255, endPoint x: 253, endPoint y: 253, distance: 53.9
click at [253, 253] on input "[PERSON_NAME]" at bounding box center [293, 252] width 147 height 12
drag, startPoint x: 249, startPoint y: 250, endPoint x: 234, endPoint y: 251, distance: 15.2
click at [234, 251] on input "[PERSON_NAME]" at bounding box center [293, 252] width 147 height 12
click at [230, 254] on input "[PERSON_NAME]" at bounding box center [293, 252] width 147 height 12
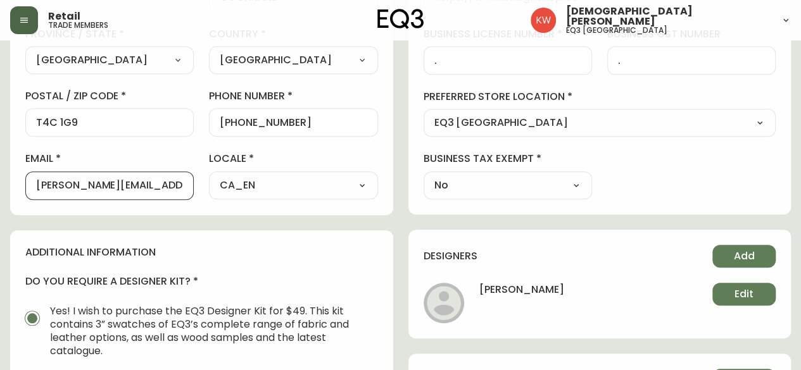
scroll to position [0, 18]
drag, startPoint x: 92, startPoint y: 188, endPoint x: 201, endPoint y: 194, distance: 109.1
click at [201, 194] on div "first name [PERSON_NAME] last name [PERSON_NAME][GEOGRAPHIC_DATA] address [STRE…" at bounding box center [201, 18] width 353 height 361
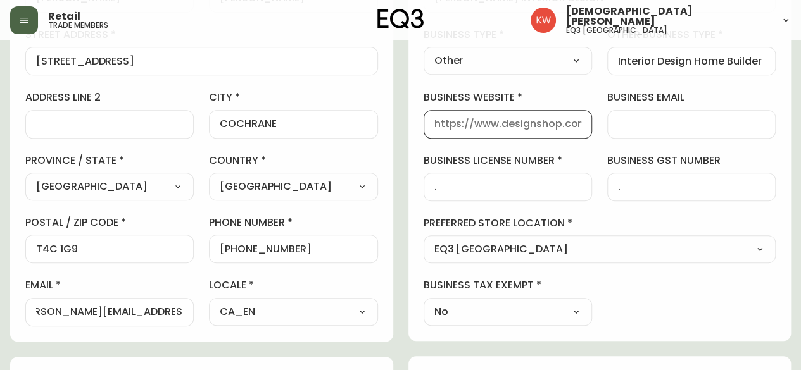
scroll to position [0, 0]
click at [499, 125] on input "business website" at bounding box center [507, 124] width 147 height 12
paste input "[DOMAIN_NAME]"
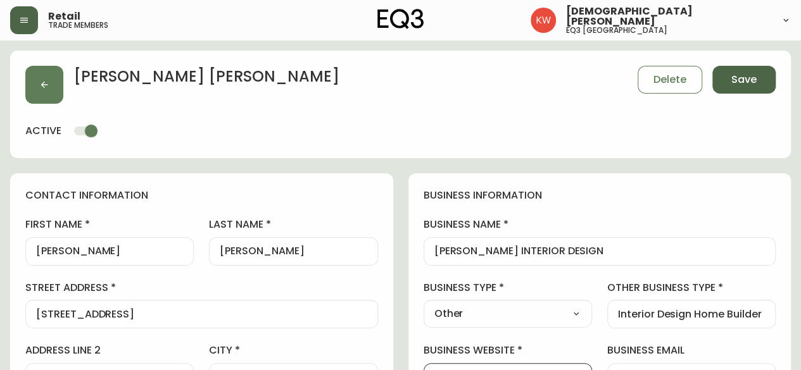
click at [760, 80] on button "Save" at bounding box center [743, 80] width 63 height 28
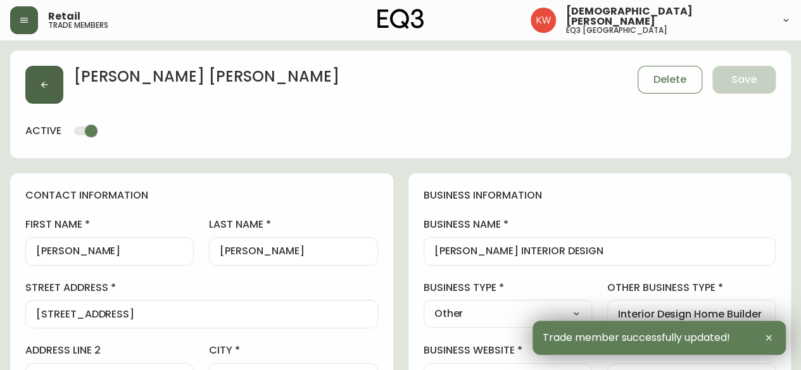
click at [38, 80] on button "button" at bounding box center [44, 85] width 38 height 38
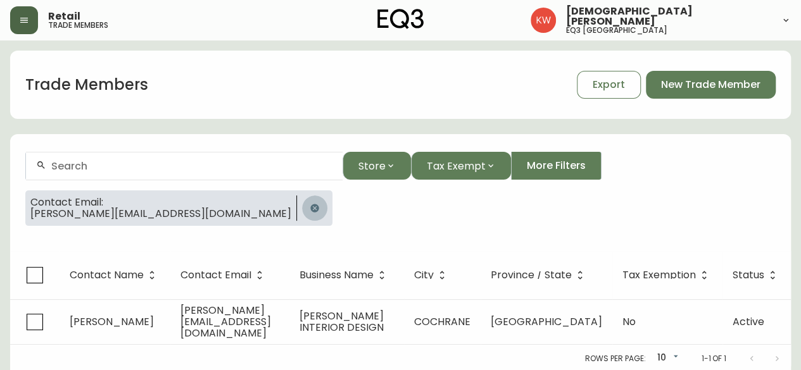
drag, startPoint x: 230, startPoint y: 206, endPoint x: 208, endPoint y: 185, distance: 30.9
click at [310, 205] on icon "button" at bounding box center [314, 208] width 8 height 8
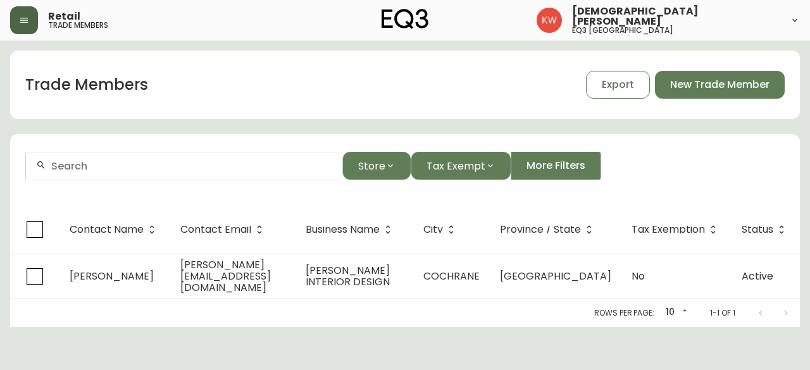
click at [191, 166] on input "text" at bounding box center [191, 166] width 281 height 12
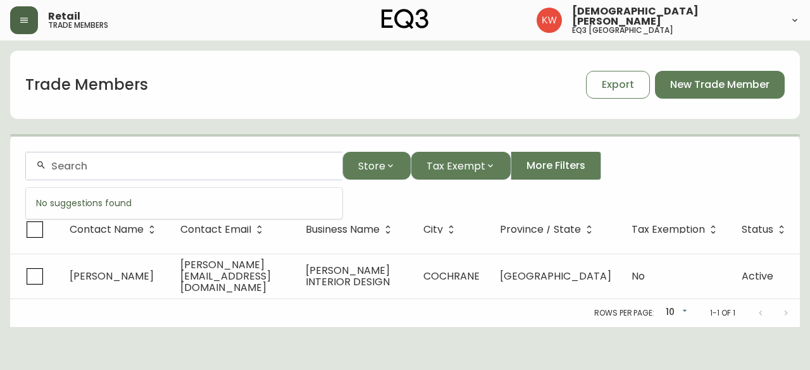
paste input "SIMPLIFIER"
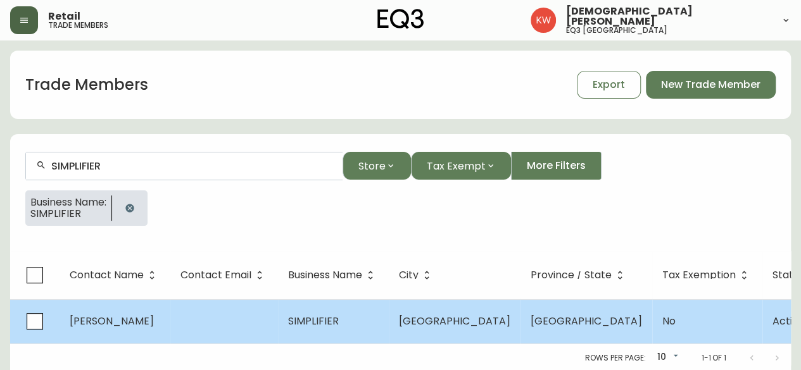
click at [130, 329] on td "[PERSON_NAME]" at bounding box center [115, 321] width 111 height 44
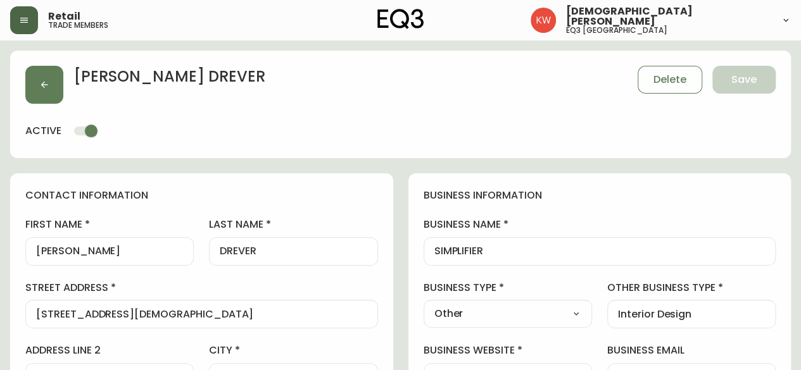
click at [577, 315] on select "Select Interior Designer Architect Home Builder Contractor Real Estate Agent Ho…" at bounding box center [508, 314] width 168 height 19
click at [424, 305] on select "Select Interior Designer Architect Home Builder Contractor Real Estate Agent Ho…" at bounding box center [508, 314] width 168 height 19
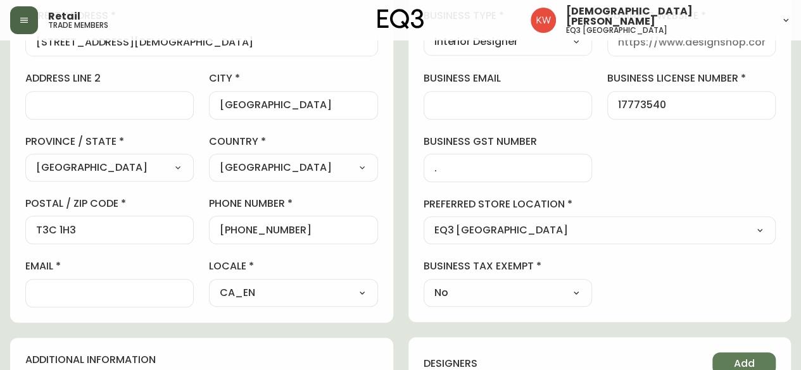
scroll to position [253, 0]
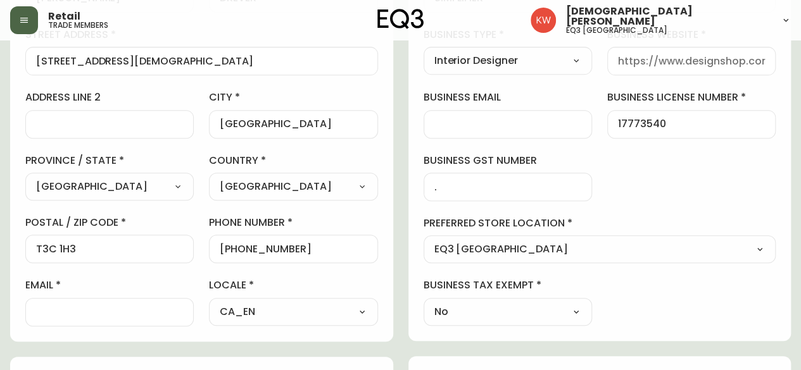
click at [683, 59] on input "business website" at bounding box center [691, 61] width 147 height 12
click at [647, 61] on input "eq" at bounding box center [691, 61] width 147 height 12
drag, startPoint x: 609, startPoint y: 63, endPoint x: 590, endPoint y: 65, distance: 19.2
click at [590, 65] on div "business information business name SIMPLIFIER business type Interior Designer S…" at bounding box center [599, 130] width 383 height 421
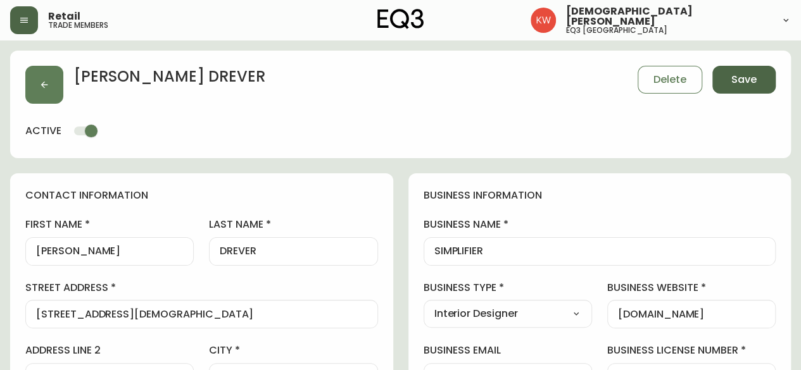
click at [737, 78] on span "Save" at bounding box center [743, 80] width 25 height 14
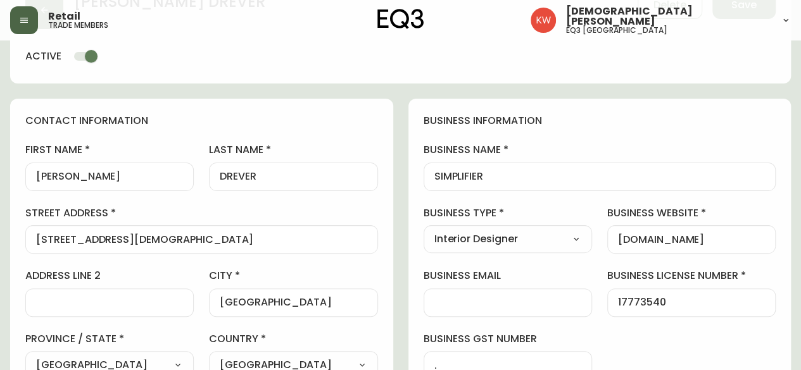
scroll to position [253, 0]
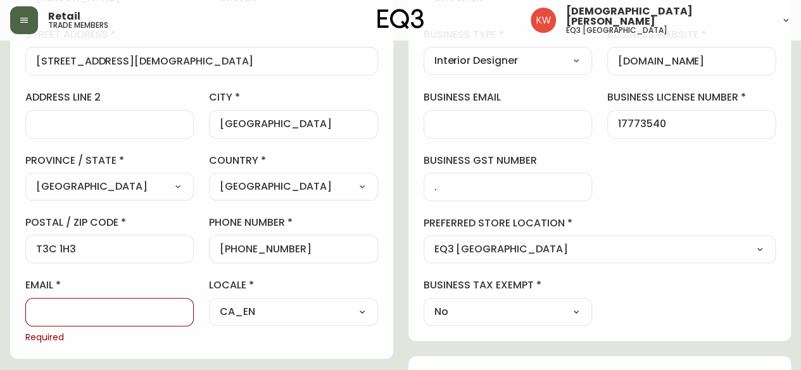
click at [119, 317] on div at bounding box center [109, 312] width 168 height 28
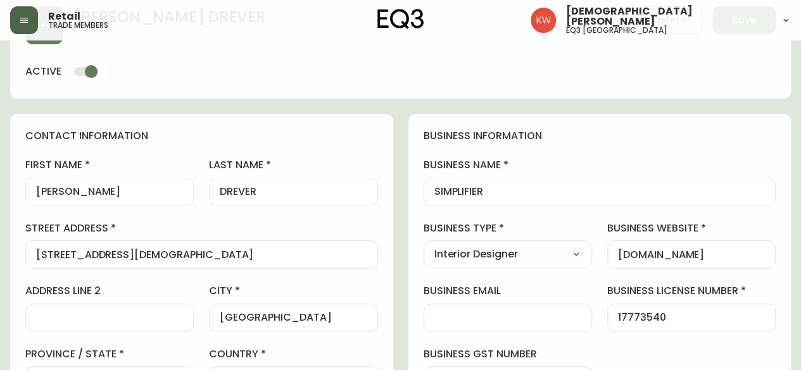
scroll to position [0, 0]
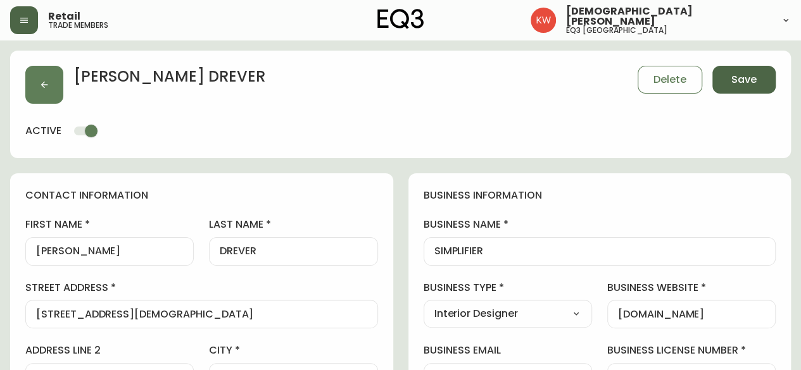
click at [750, 82] on span "Save" at bounding box center [743, 80] width 25 height 14
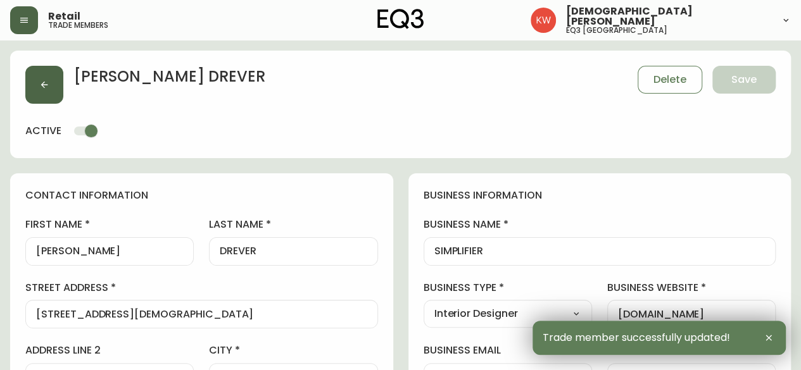
click at [54, 85] on button "button" at bounding box center [44, 85] width 38 height 38
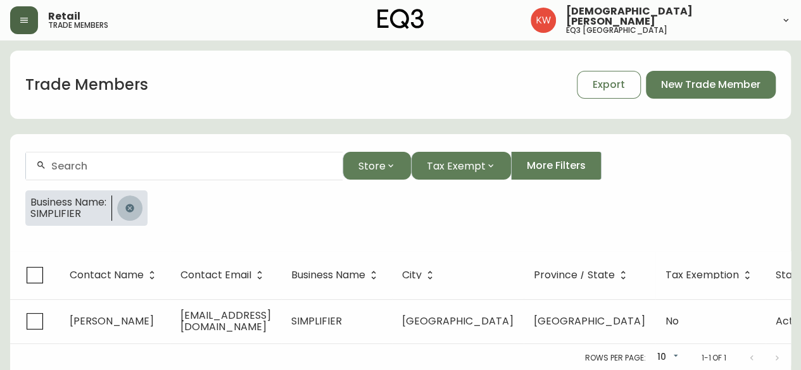
click at [134, 208] on icon "button" at bounding box center [129, 208] width 8 height 8
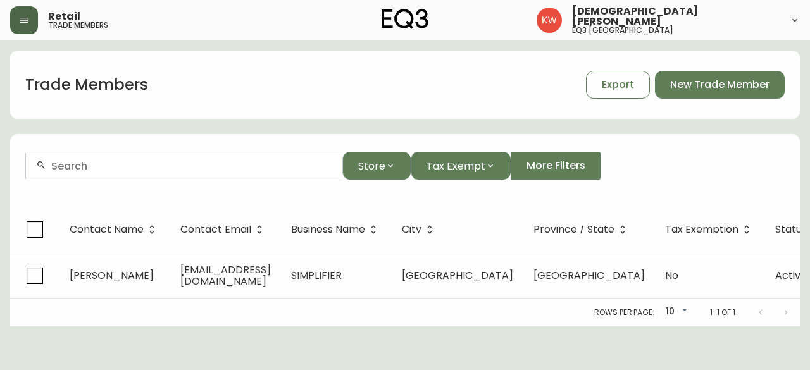
click at [125, 170] on input "text" at bounding box center [191, 166] width 281 height 12
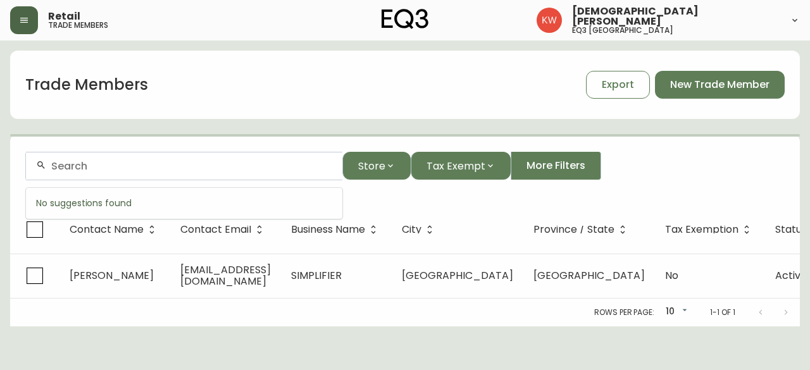
paste input "[EMAIL_ADDRESS][DOMAIN_NAME]"
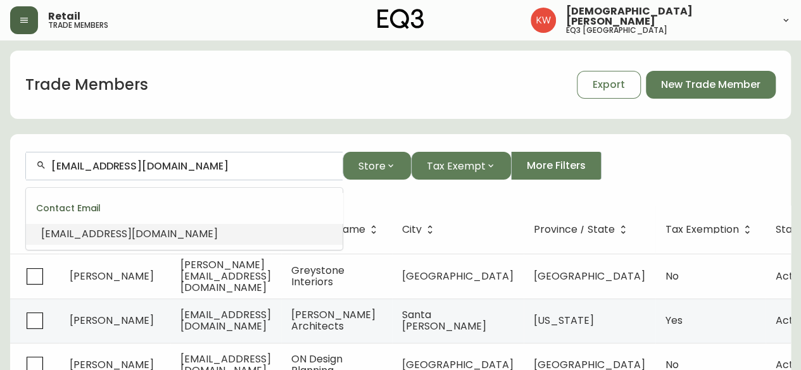
click at [105, 238] on span "[EMAIL_ADDRESS][DOMAIN_NAME]" at bounding box center [129, 234] width 177 height 15
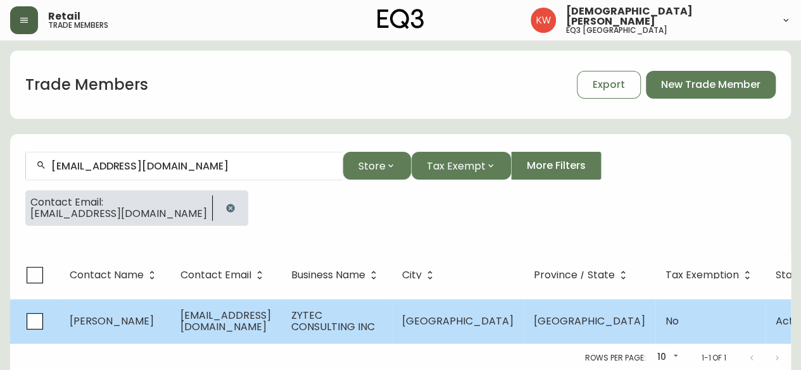
click at [135, 322] on span "[PERSON_NAME]" at bounding box center [112, 321] width 84 height 15
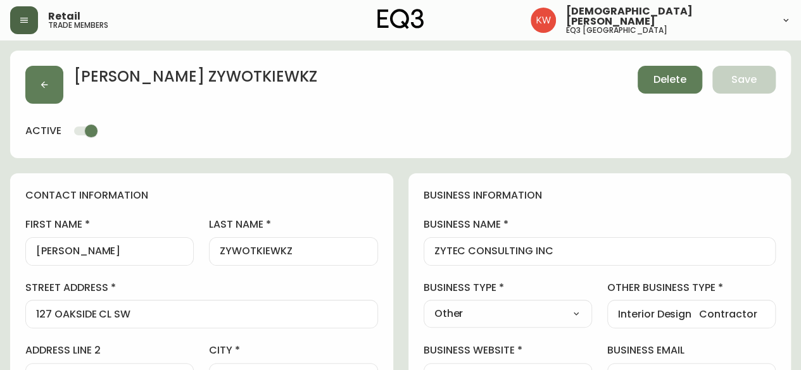
click at [678, 73] on span "Delete" at bounding box center [669, 80] width 33 height 14
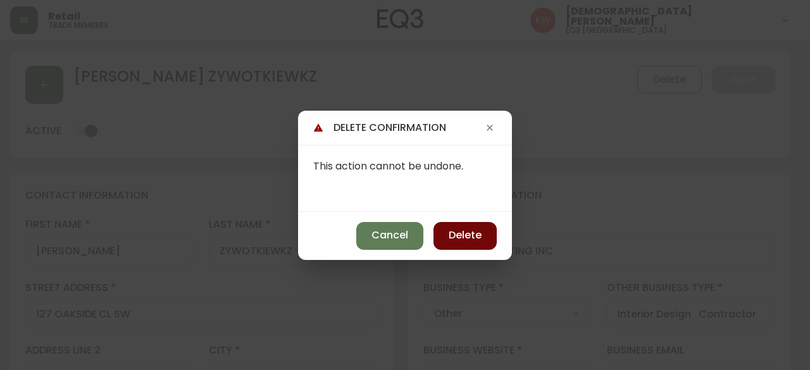
click at [485, 232] on button "Delete" at bounding box center [465, 236] width 63 height 28
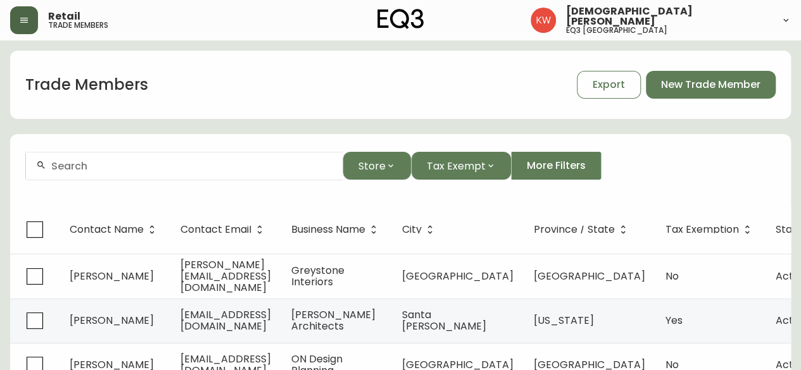
click at [82, 160] on input "text" at bounding box center [191, 166] width 281 height 12
paste input "[EMAIL_ADDRESS][DOMAIN_NAME]"
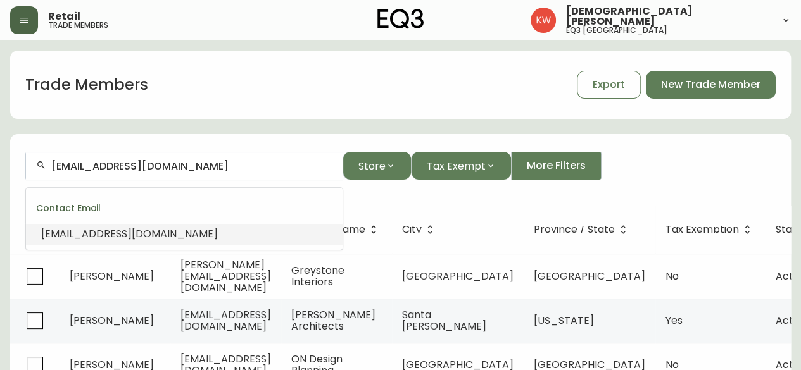
click at [103, 239] on span "[EMAIL_ADDRESS][DOMAIN_NAME]" at bounding box center [129, 234] width 177 height 15
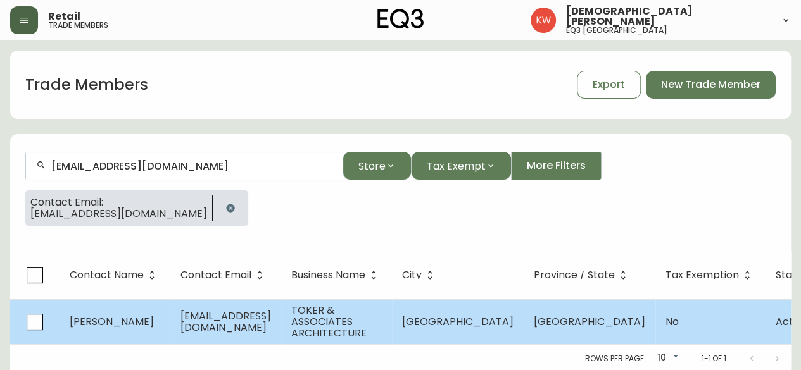
click at [144, 316] on span "[PERSON_NAME]" at bounding box center [112, 322] width 84 height 15
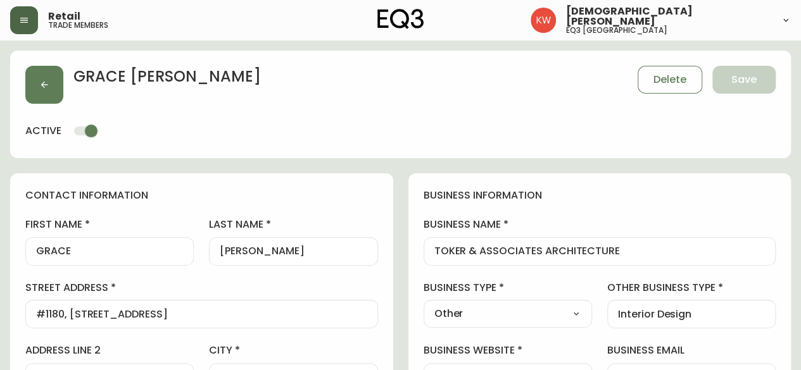
click at [548, 311] on select "Select Interior Designer Architect Home Builder Contractor Real Estate Agent Ho…" at bounding box center [508, 314] width 168 height 19
click at [424, 305] on select "Select Interior Designer Architect Home Builder Contractor Real Estate Agent Ho…" at bounding box center [508, 314] width 168 height 19
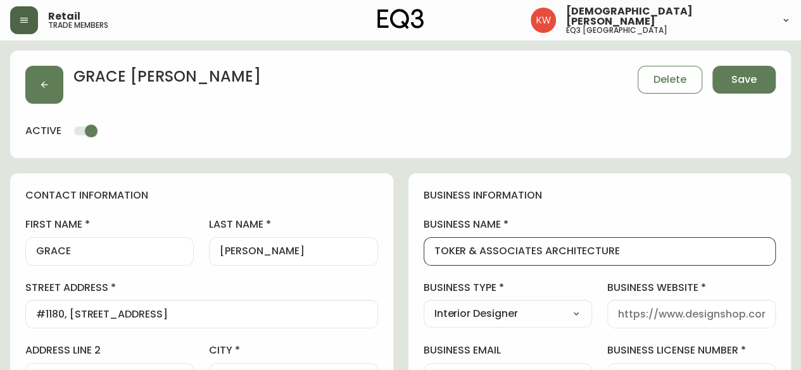
drag, startPoint x: 620, startPoint y: 251, endPoint x: 404, endPoint y: 257, distance: 216.0
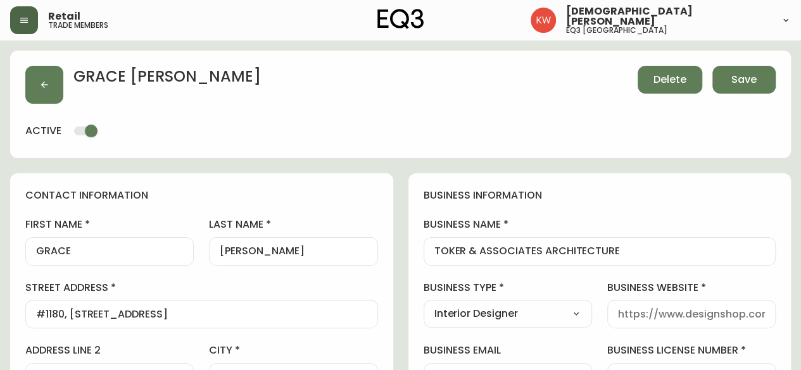
click at [670, 77] on span "Delete" at bounding box center [669, 80] width 33 height 14
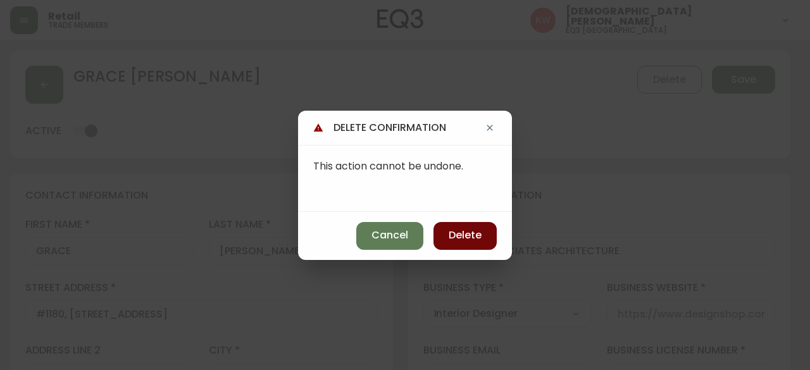
click at [473, 240] on span "Delete" at bounding box center [465, 236] width 33 height 14
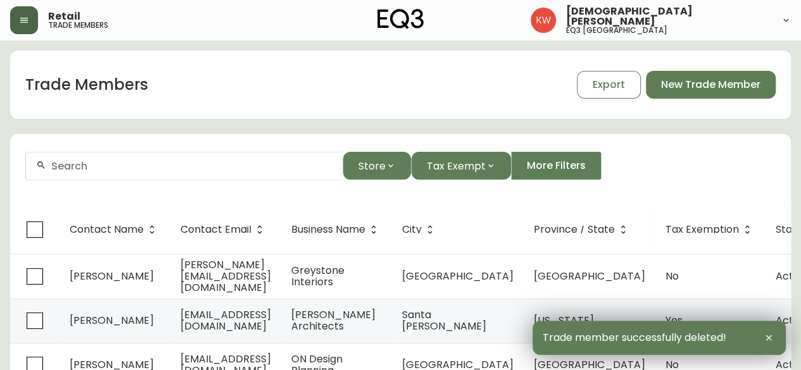
click at [131, 169] on input "text" at bounding box center [191, 166] width 281 height 12
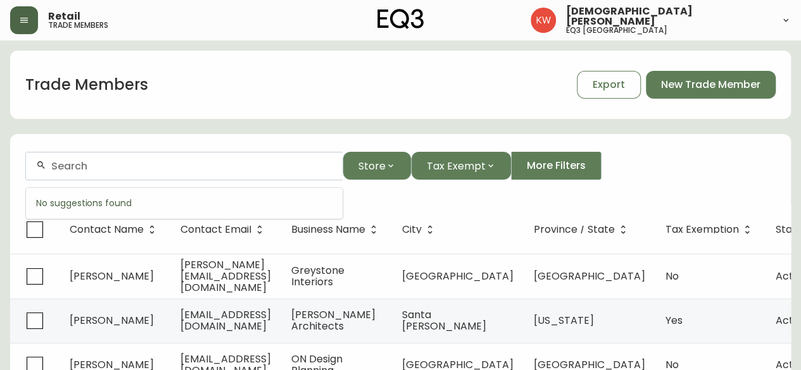
paste input "[PERSON_NAME][EMAIL_ADDRESS][DOMAIN_NAME]"
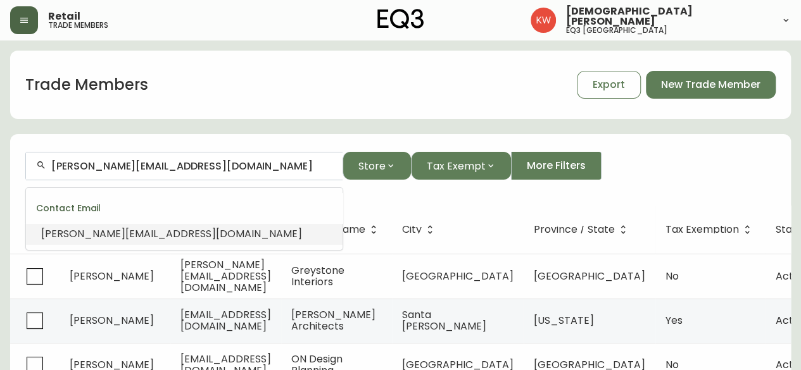
click at [153, 225] on li "[PERSON_NAME][EMAIL_ADDRESS][DOMAIN_NAME]" at bounding box center [184, 234] width 317 height 22
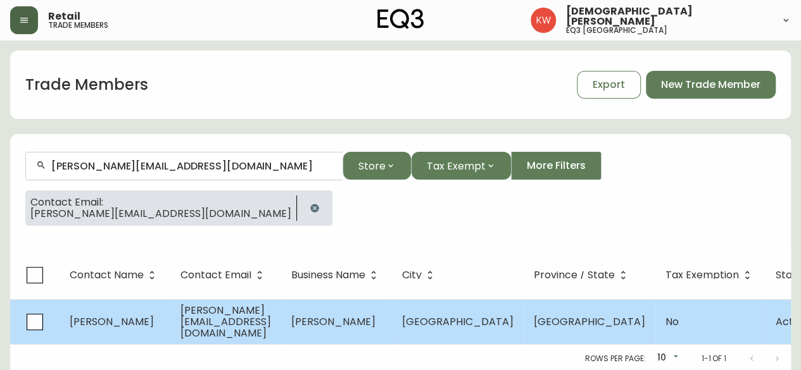
click at [134, 325] on td "[PERSON_NAME]" at bounding box center [115, 321] width 111 height 45
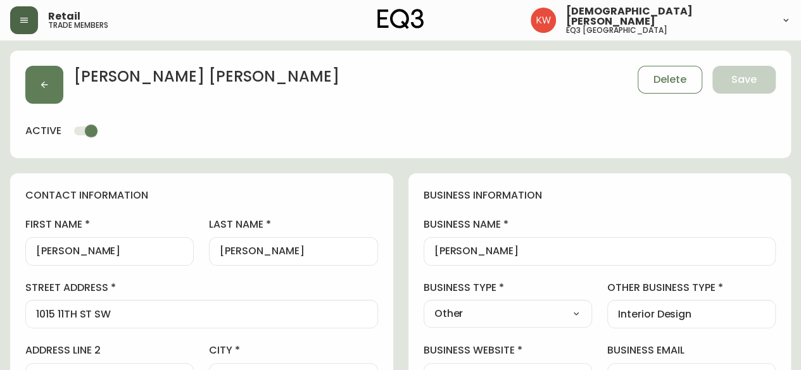
click at [95, 253] on input "[PERSON_NAME]" at bounding box center [109, 252] width 147 height 12
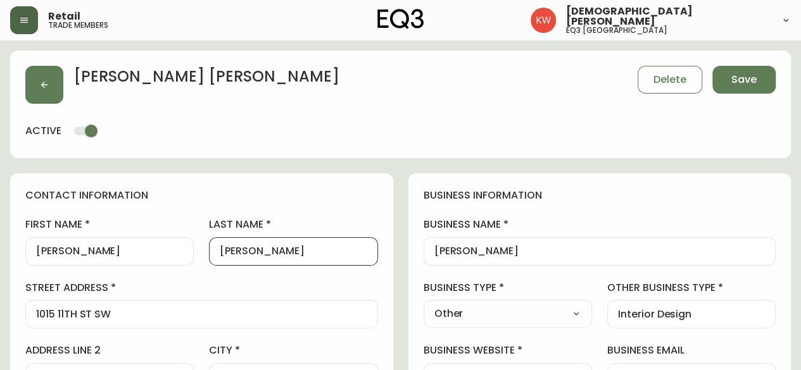
drag, startPoint x: 280, startPoint y: 256, endPoint x: 226, endPoint y: 253, distance: 54.6
click at [226, 253] on input "[PERSON_NAME]" at bounding box center [293, 252] width 147 height 12
click at [546, 311] on select "Select Interior Designer Architect Home Builder Contractor Real Estate Agent Ho…" at bounding box center [508, 314] width 168 height 19
click at [424, 305] on select "Select Interior Designer Architect Home Builder Contractor Real Estate Agent Ho…" at bounding box center [508, 314] width 168 height 19
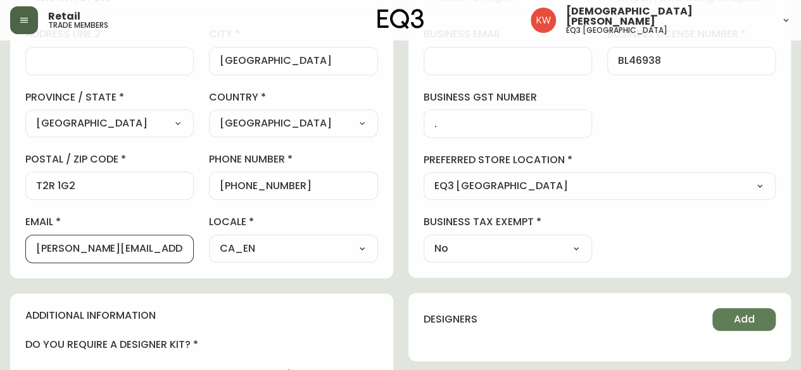
drag, startPoint x: 89, startPoint y: 247, endPoint x: 194, endPoint y: 249, distance: 105.7
click at [194, 249] on div "first name [PERSON_NAME] last name [PERSON_NAME][GEOGRAPHIC_DATA] address [STRE…" at bounding box center [201, 81] width 353 height 361
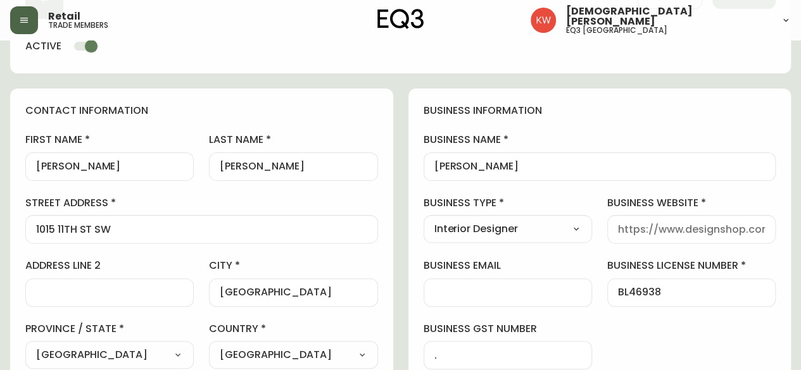
scroll to position [63, 0]
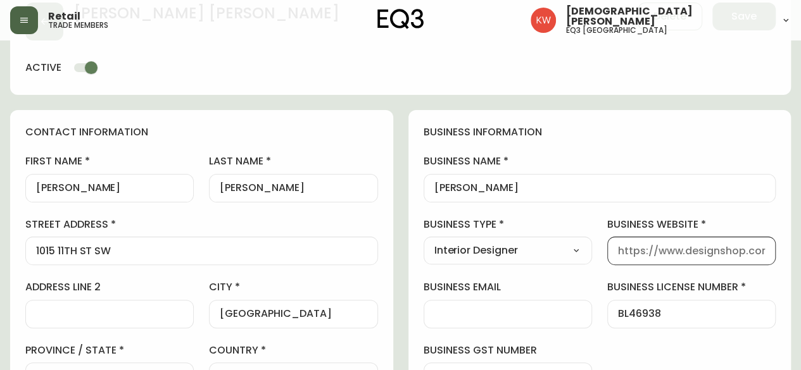
click at [665, 250] on input "business website" at bounding box center [691, 251] width 147 height 12
paste input "[DOMAIN_NAME]"
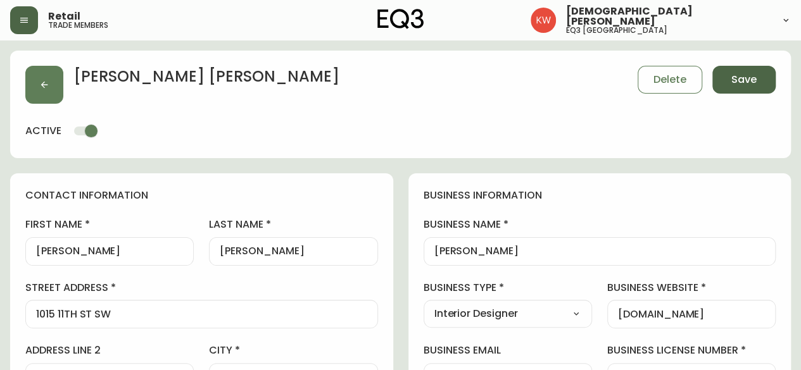
click at [742, 77] on span "Save" at bounding box center [743, 80] width 25 height 14
click at [49, 85] on icon "button" at bounding box center [44, 85] width 10 height 10
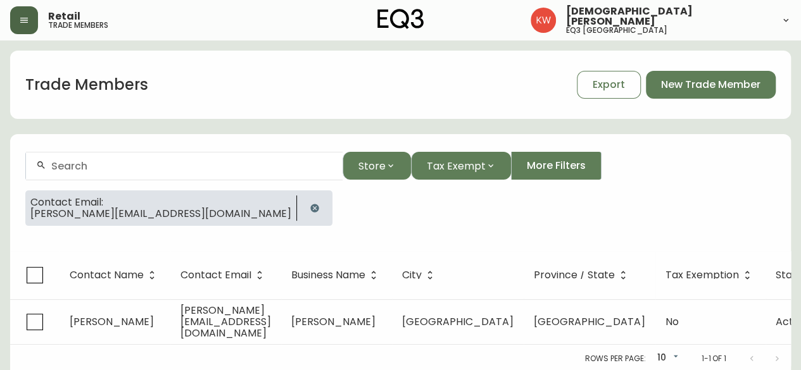
drag, startPoint x: 201, startPoint y: 207, endPoint x: 195, endPoint y: 199, distance: 9.9
click at [310, 207] on icon "button" at bounding box center [315, 208] width 10 height 10
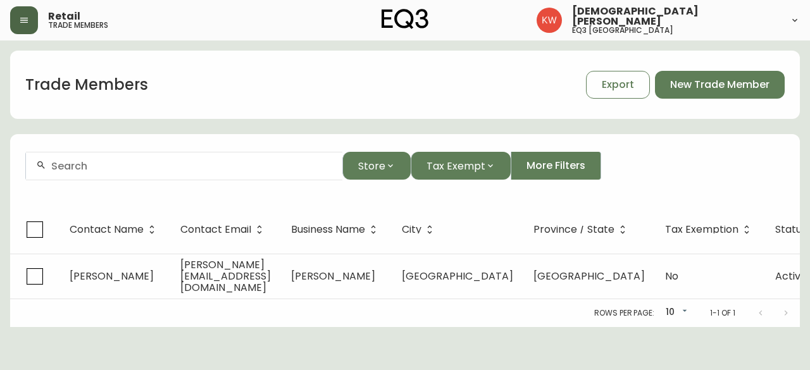
click at [173, 162] on input "text" at bounding box center [191, 166] width 281 height 12
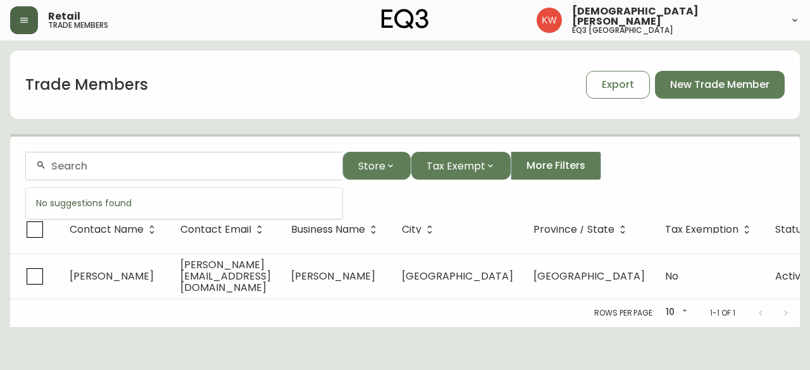
paste input "[EMAIL_ADDRESS][DOMAIN_NAME]"
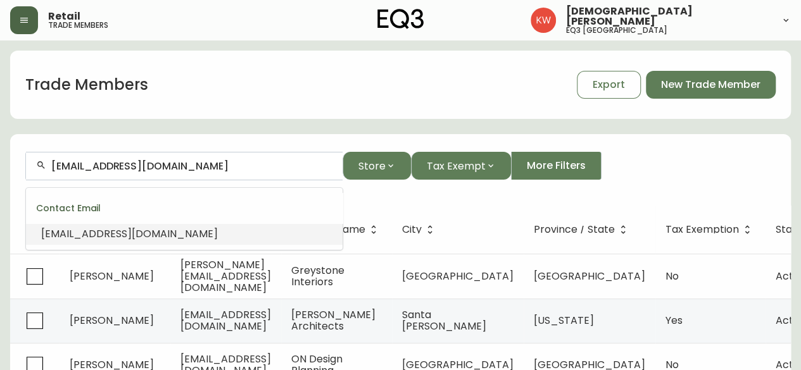
click at [120, 232] on span "[EMAIL_ADDRESS][DOMAIN_NAME]" at bounding box center [129, 234] width 177 height 15
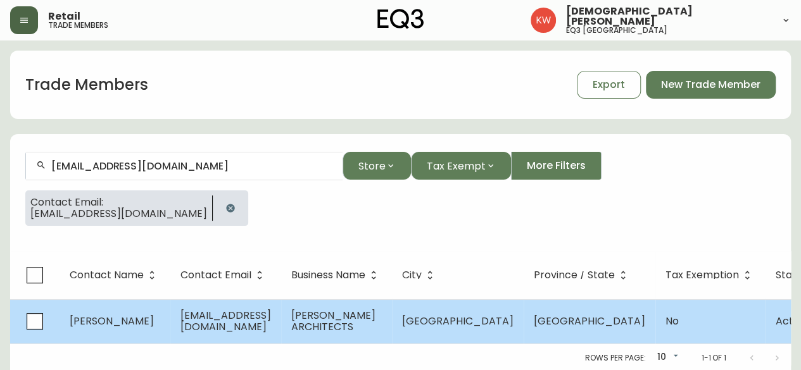
click at [108, 315] on span "[PERSON_NAME]" at bounding box center [112, 321] width 84 height 15
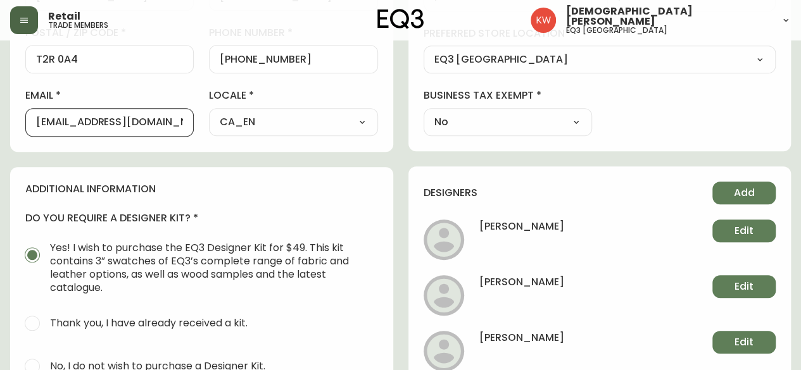
drag, startPoint x: 76, startPoint y: 122, endPoint x: 174, endPoint y: 125, distance: 98.2
click at [174, 125] on input "[EMAIL_ADDRESS][DOMAIN_NAME]" at bounding box center [109, 122] width 147 height 12
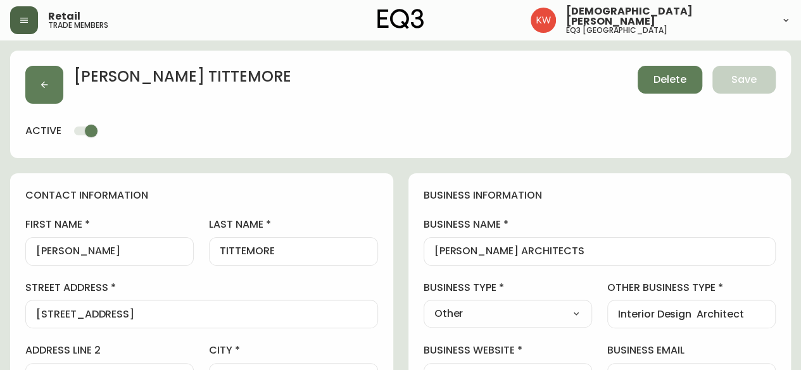
click at [680, 78] on span "Delete" at bounding box center [669, 80] width 33 height 14
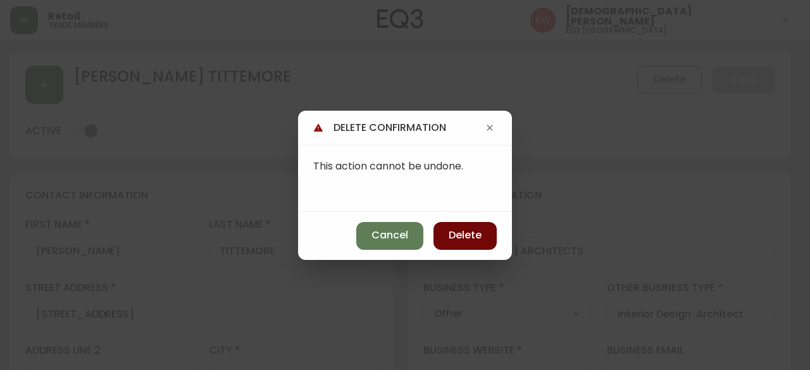
click at [476, 236] on span "Delete" at bounding box center [465, 236] width 33 height 14
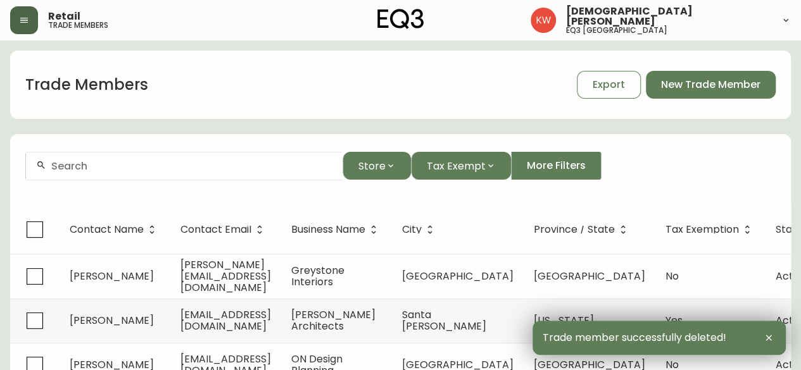
click at [77, 170] on input "text" at bounding box center [191, 166] width 281 height 12
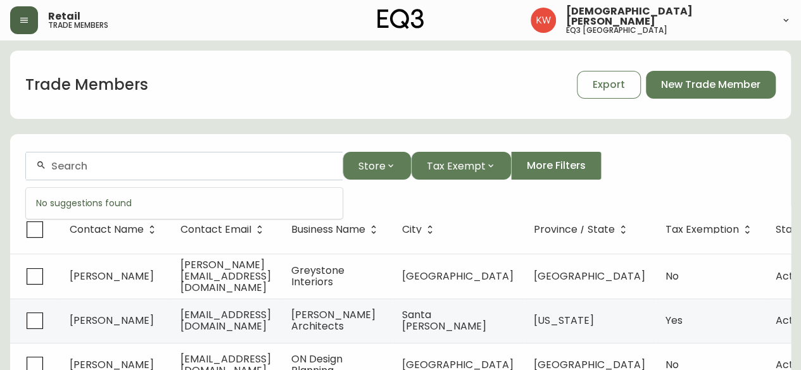
paste input "[EMAIL_ADDRESS][PERSON_NAME][DOMAIN_NAME]"
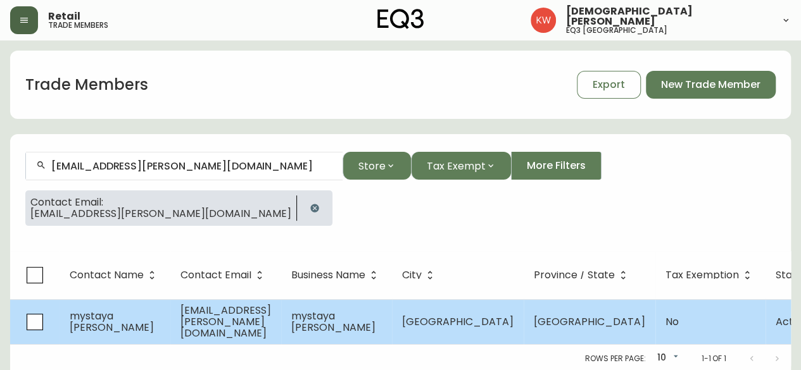
click at [149, 329] on td "mystaya [PERSON_NAME]" at bounding box center [115, 321] width 111 height 45
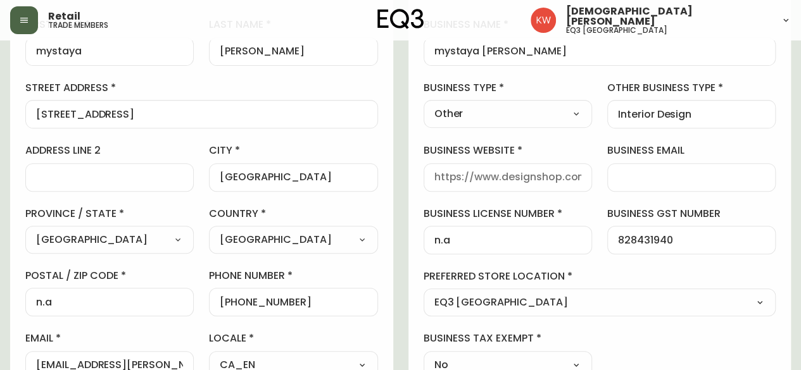
scroll to position [127, 0]
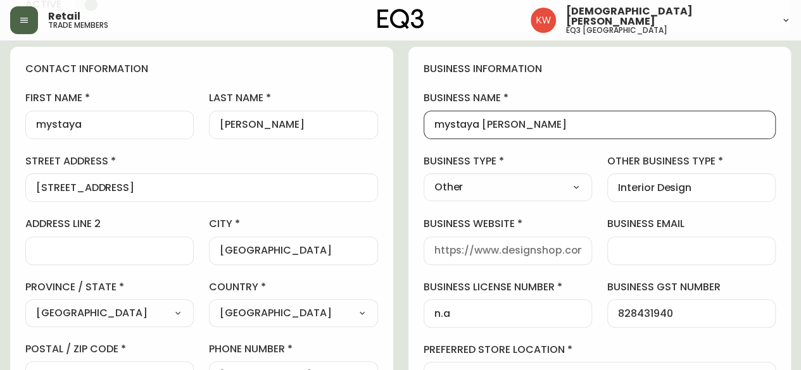
drag, startPoint x: 521, startPoint y: 126, endPoint x: 360, endPoint y: 125, distance: 160.8
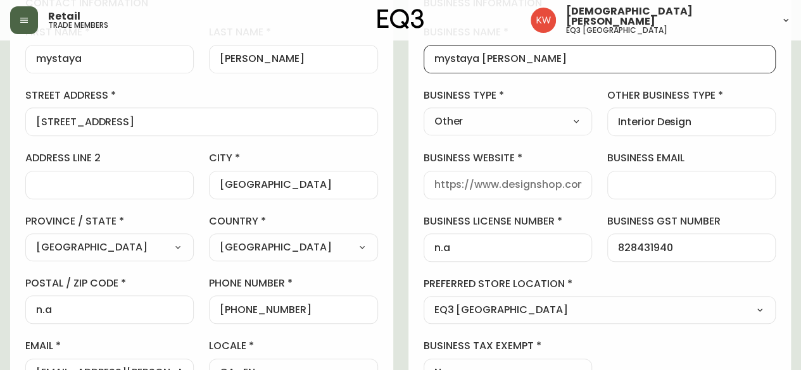
scroll to position [253, 0]
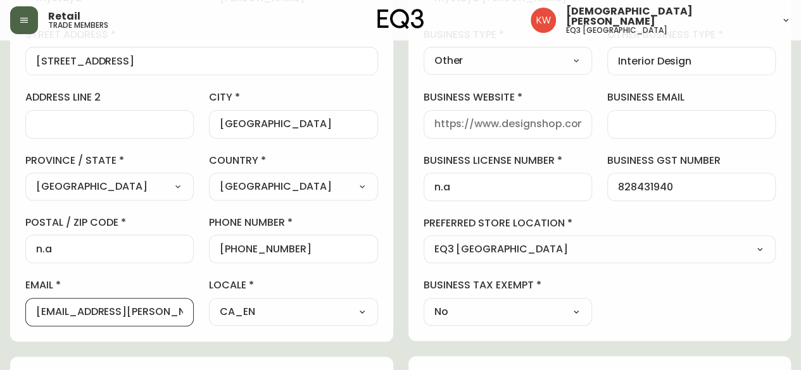
drag, startPoint x: 170, startPoint y: 315, endPoint x: 4, endPoint y: 311, distance: 165.9
click at [4, 311] on main "mystaya [PERSON_NAME] Delete Save active contact information first name mystaya…" at bounding box center [400, 306] width 801 height 1038
paste input "s"
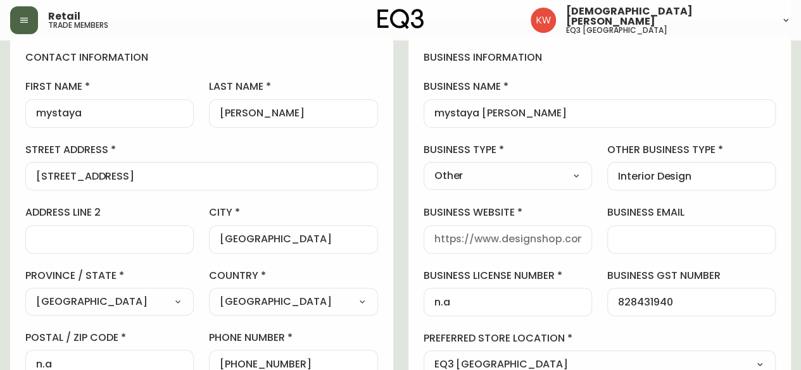
scroll to position [0, 0]
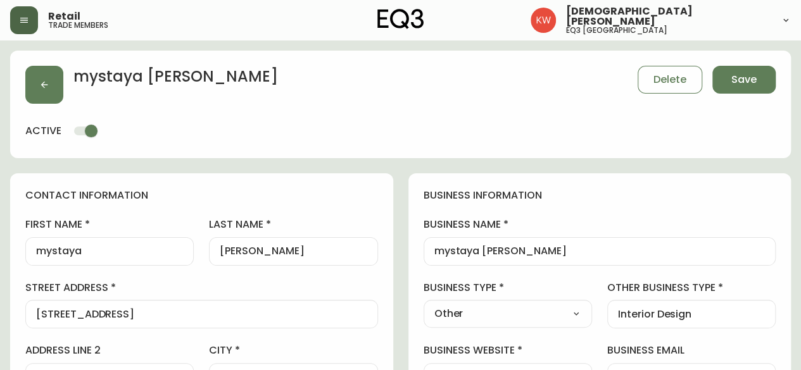
click at [42, 253] on input "mystaya" at bounding box center [109, 252] width 147 height 12
click at [228, 254] on input "[PERSON_NAME]" at bounding box center [293, 252] width 147 height 12
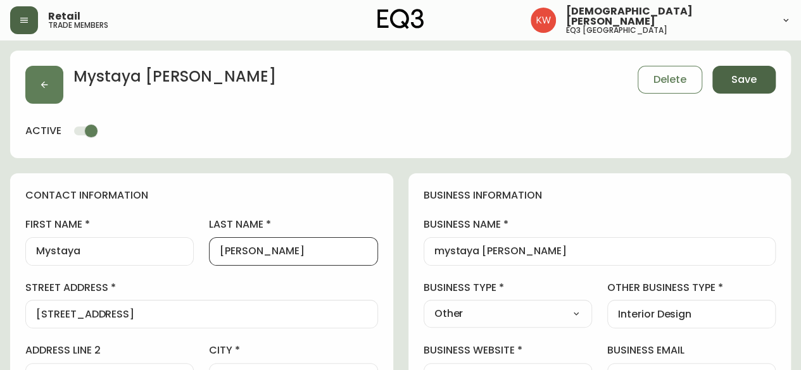
click at [747, 85] on span "Save" at bounding box center [743, 80] width 25 height 14
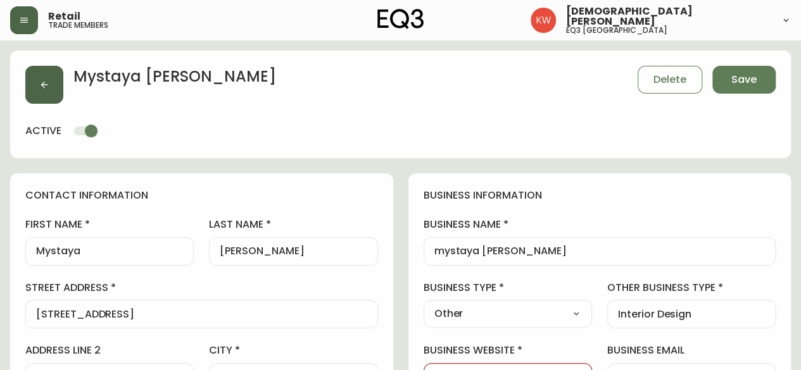
click at [32, 88] on button "button" at bounding box center [44, 85] width 38 height 38
click at [753, 84] on span "Save" at bounding box center [743, 80] width 25 height 14
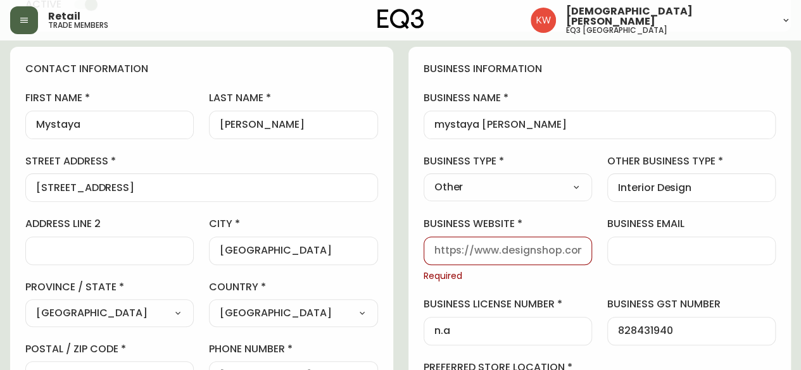
click at [550, 193] on select "Select Interior Designer Architect Home Builder Contractor Real Estate Agent Ho…" at bounding box center [508, 187] width 168 height 19
click at [424, 178] on select "Select Interior Designer Architect Home Builder Contractor Real Estate Agent Ho…" at bounding box center [508, 187] width 168 height 19
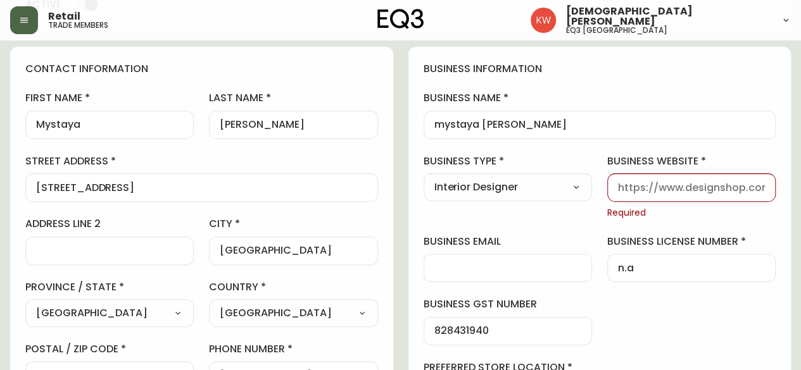
click at [686, 187] on input "business website" at bounding box center [691, 188] width 147 height 12
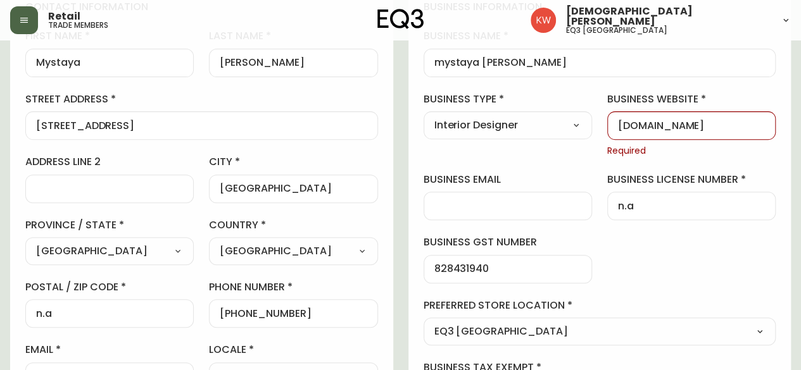
scroll to position [0, 0]
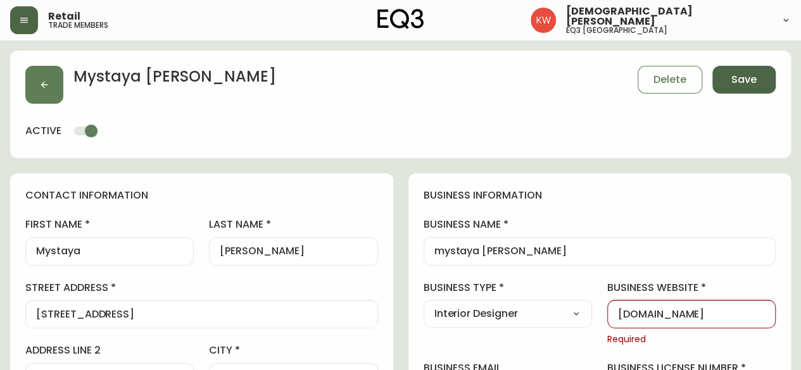
click at [753, 80] on span "Save" at bounding box center [743, 80] width 25 height 14
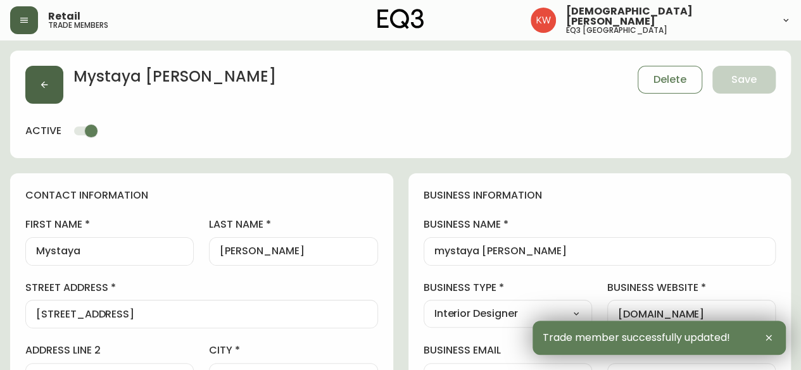
click at [51, 82] on button "button" at bounding box center [44, 85] width 38 height 38
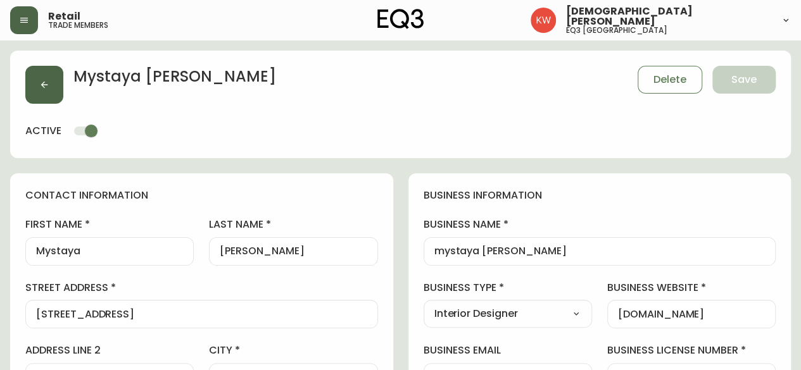
click at [52, 79] on button "button" at bounding box center [44, 85] width 38 height 38
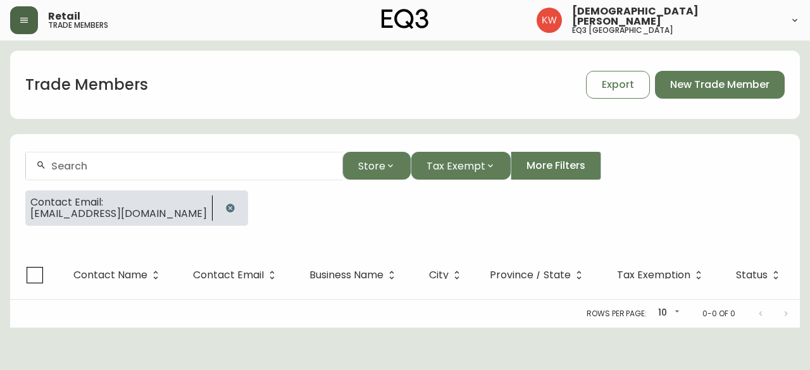
click at [225, 206] on icon "button" at bounding box center [230, 208] width 10 height 10
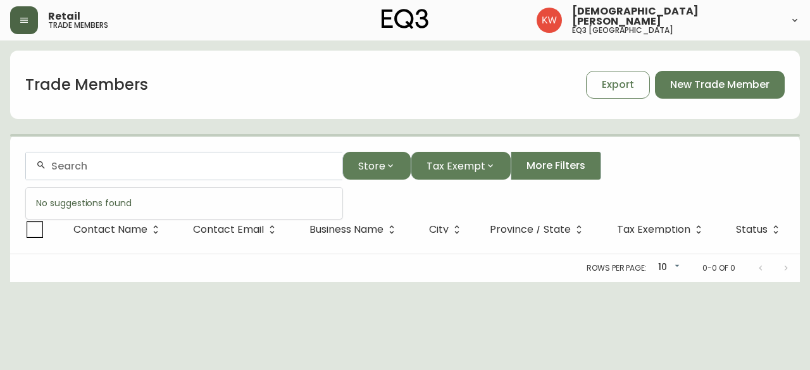
click at [119, 169] on input "text" at bounding box center [191, 166] width 281 height 12
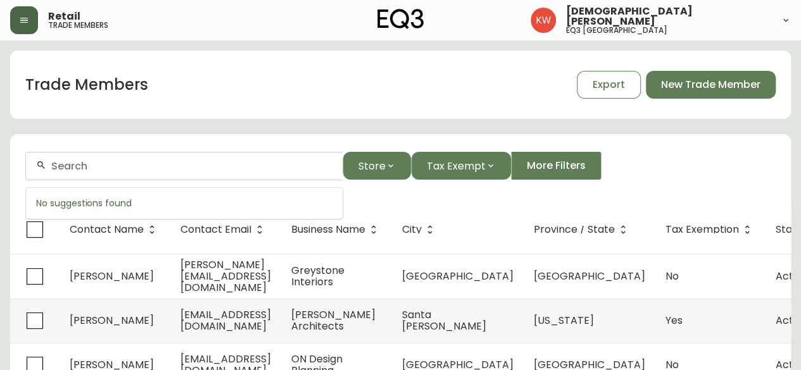
paste input "[EMAIL_ADDRESS][DOMAIN_NAME]"
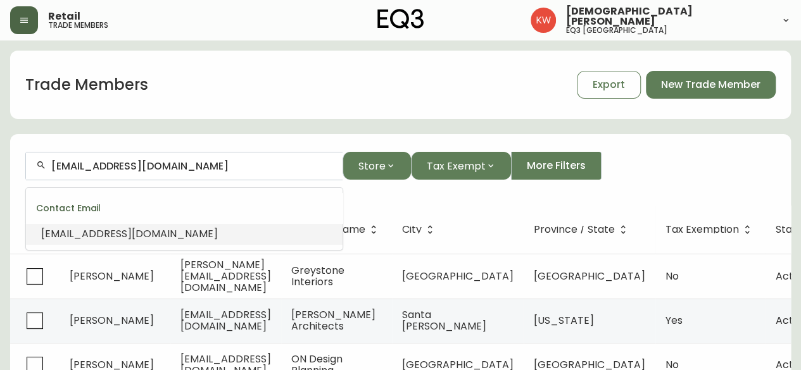
click at [130, 232] on span "[EMAIL_ADDRESS][DOMAIN_NAME]" at bounding box center [129, 234] width 177 height 15
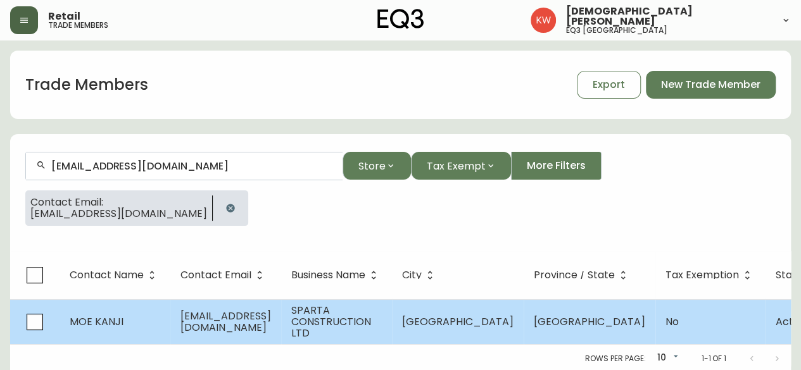
click at [135, 311] on td "MOE KANJI" at bounding box center [115, 321] width 111 height 45
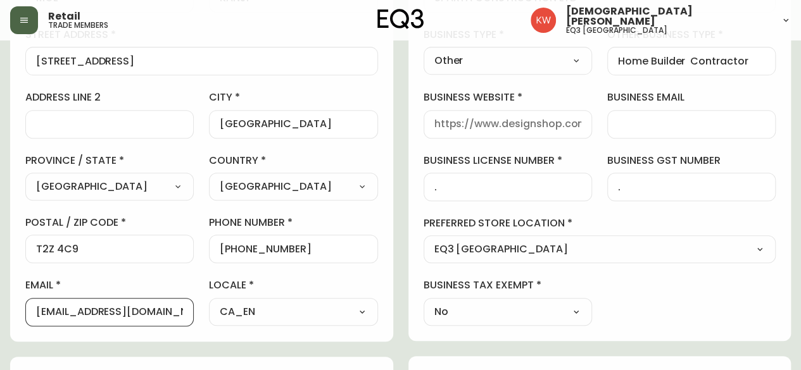
scroll to position [0, 23]
drag, startPoint x: 94, startPoint y: 311, endPoint x: 198, endPoint y: 318, distance: 104.7
click at [198, 318] on div "first name [PERSON_NAME] last name KANJI street address [STREET_ADDRESS] / stat…" at bounding box center [201, 145] width 353 height 361
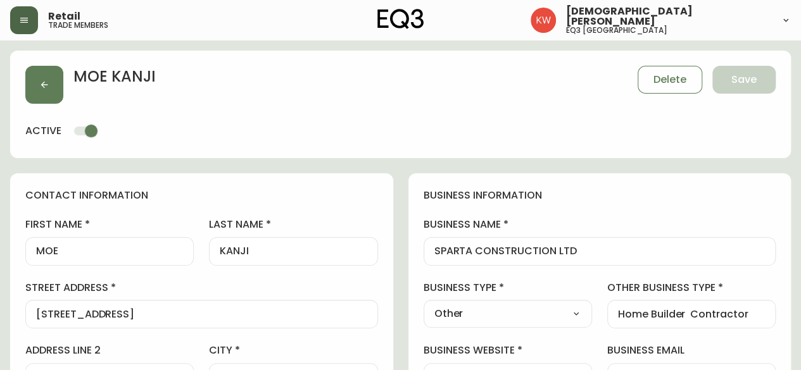
scroll to position [0, 0]
click at [676, 84] on span "Delete" at bounding box center [669, 80] width 33 height 14
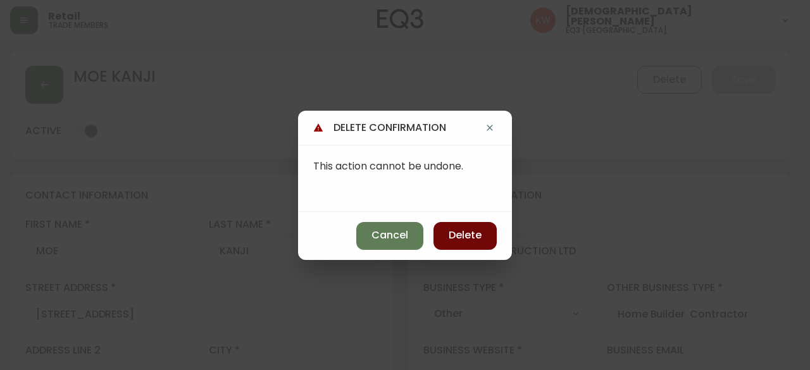
click at [468, 234] on span "Delete" at bounding box center [465, 236] width 33 height 14
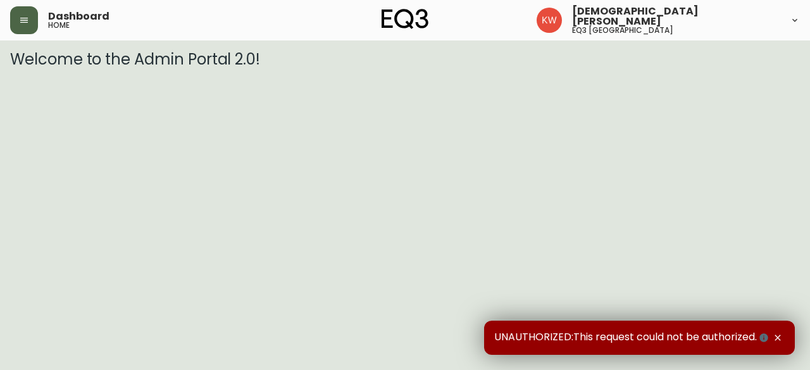
click at [27, 17] on icon "button" at bounding box center [24, 20] width 10 height 10
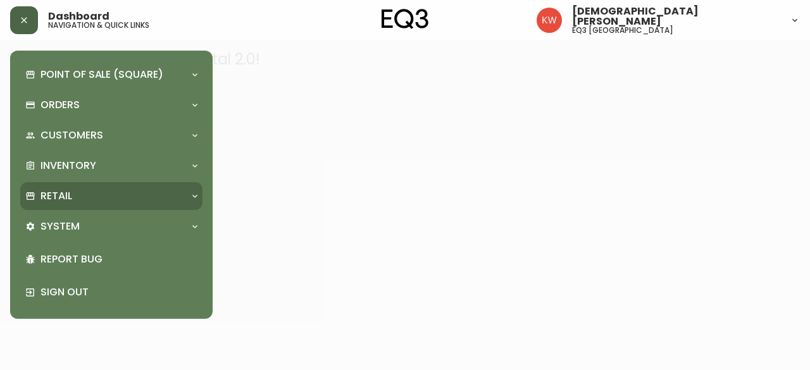
click at [185, 196] on div at bounding box center [195, 196] width 20 height 10
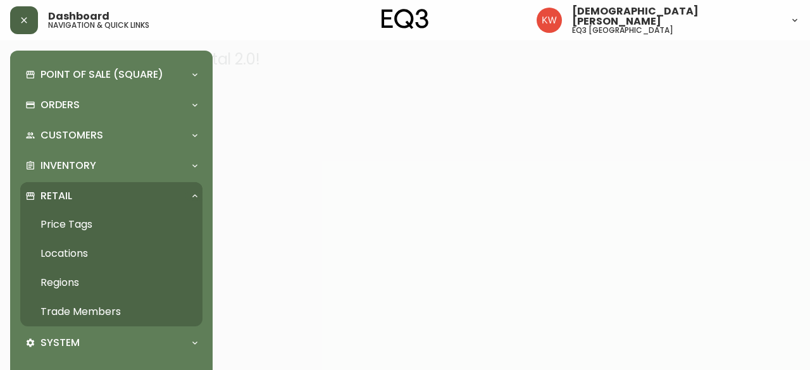
click at [112, 315] on link "Trade Members" at bounding box center [111, 312] width 182 height 29
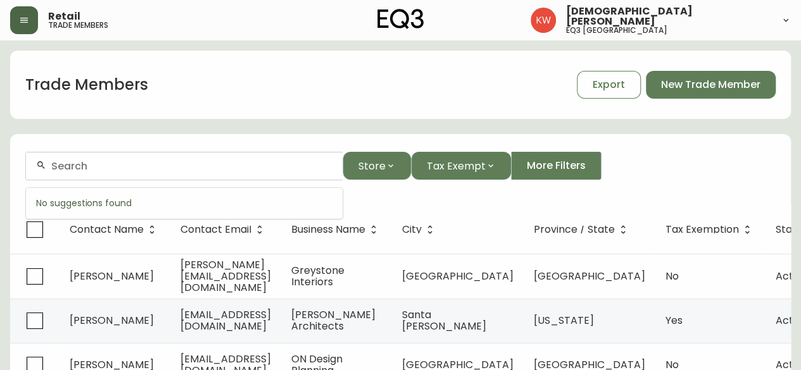
click at [169, 170] on input "text" at bounding box center [191, 166] width 281 height 12
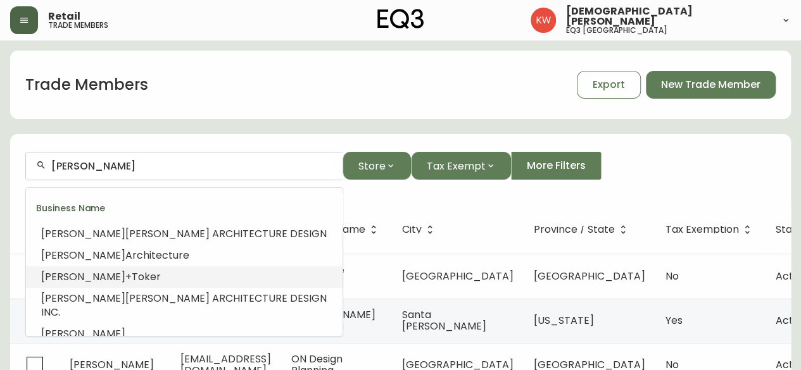
click at [125, 279] on span "+Toker" at bounding box center [142, 277] width 35 height 15
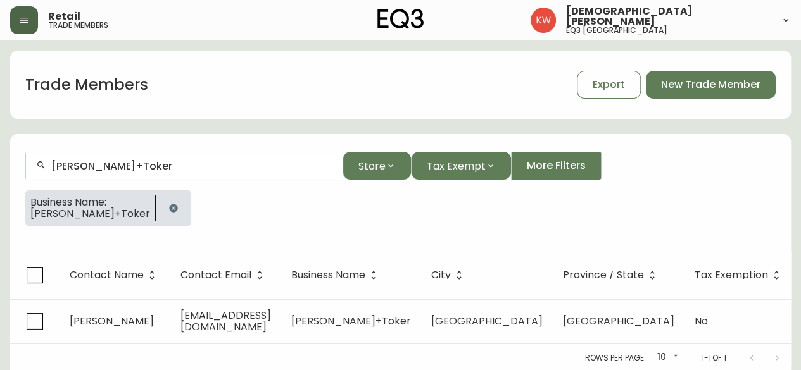
type input "Lemay+Toker"
click at [169, 204] on icon "button" at bounding box center [173, 208] width 8 height 8
